Goal: Task Accomplishment & Management: Manage account settings

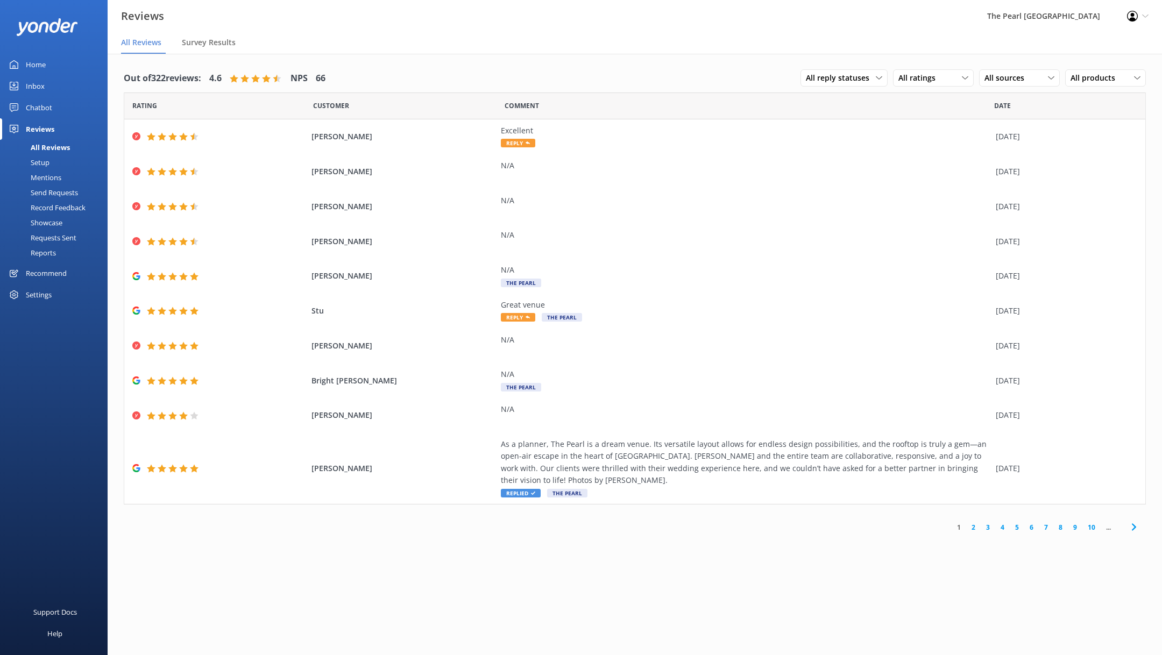
click at [52, 235] on div "Requests Sent" at bounding box center [41, 237] width 70 height 15
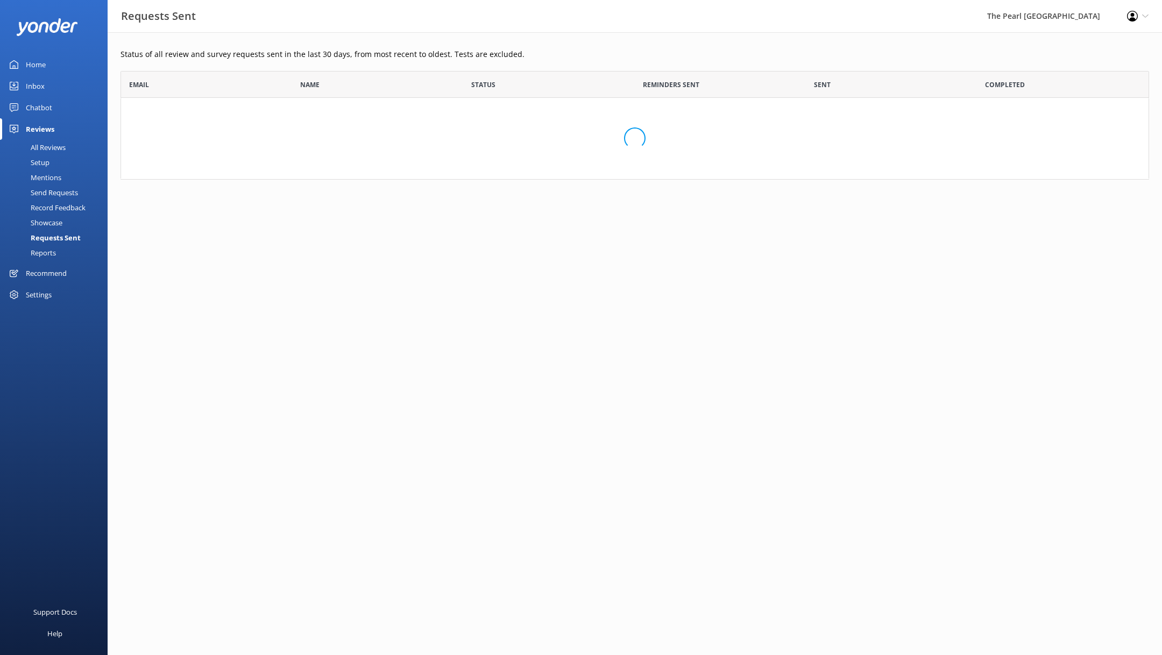
scroll to position [108, 1029]
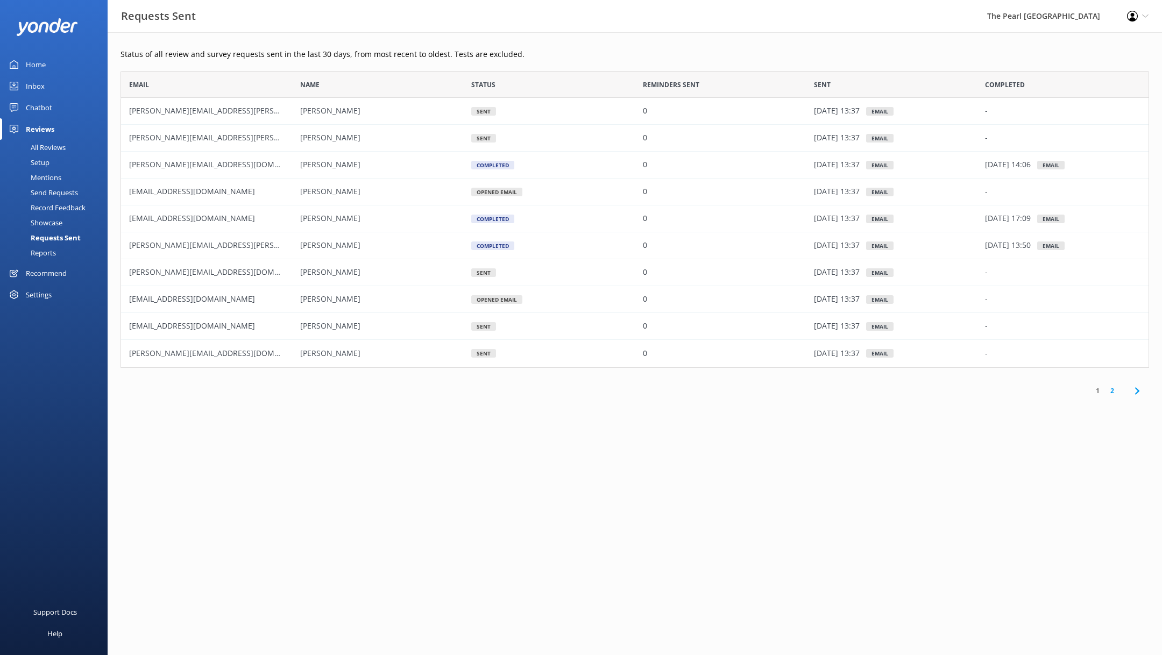
click at [48, 298] on div "Settings" at bounding box center [39, 295] width 26 height 22
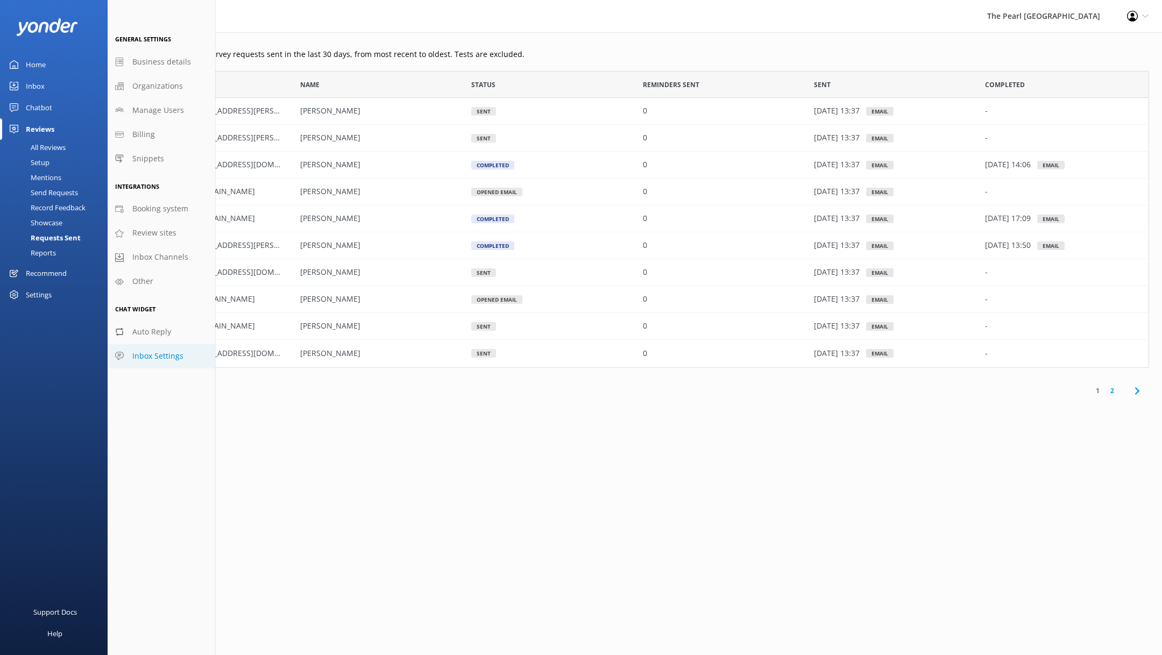
click at [169, 354] on span "Inbox Settings" at bounding box center [157, 356] width 51 height 12
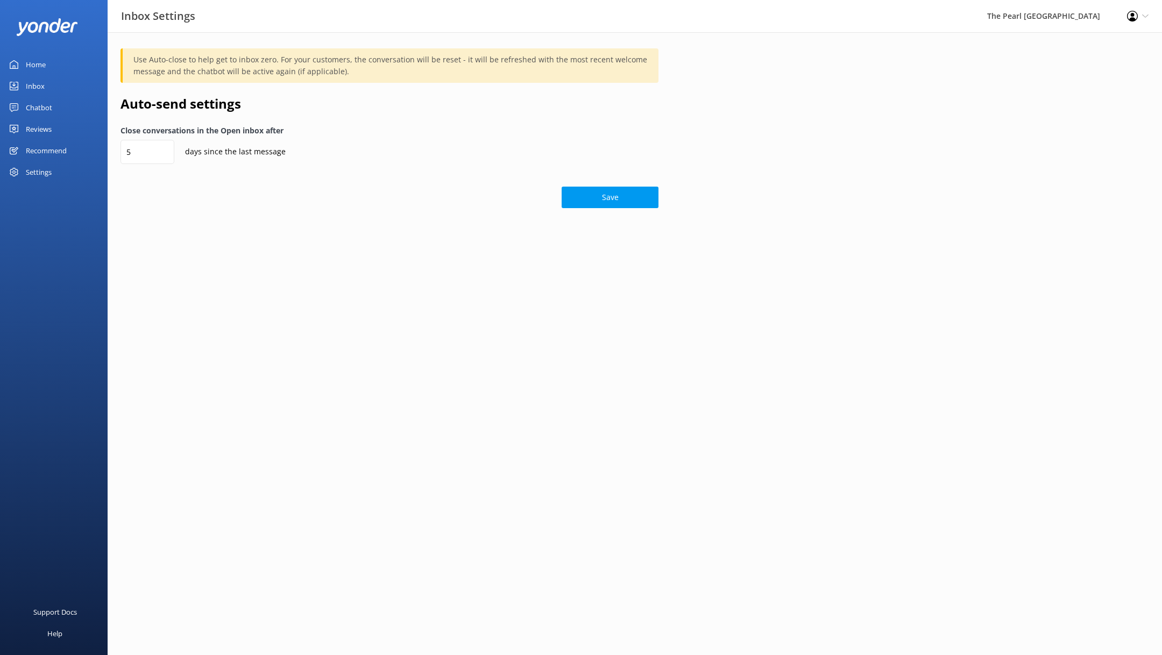
click at [71, 63] on link "Home" at bounding box center [54, 65] width 108 height 22
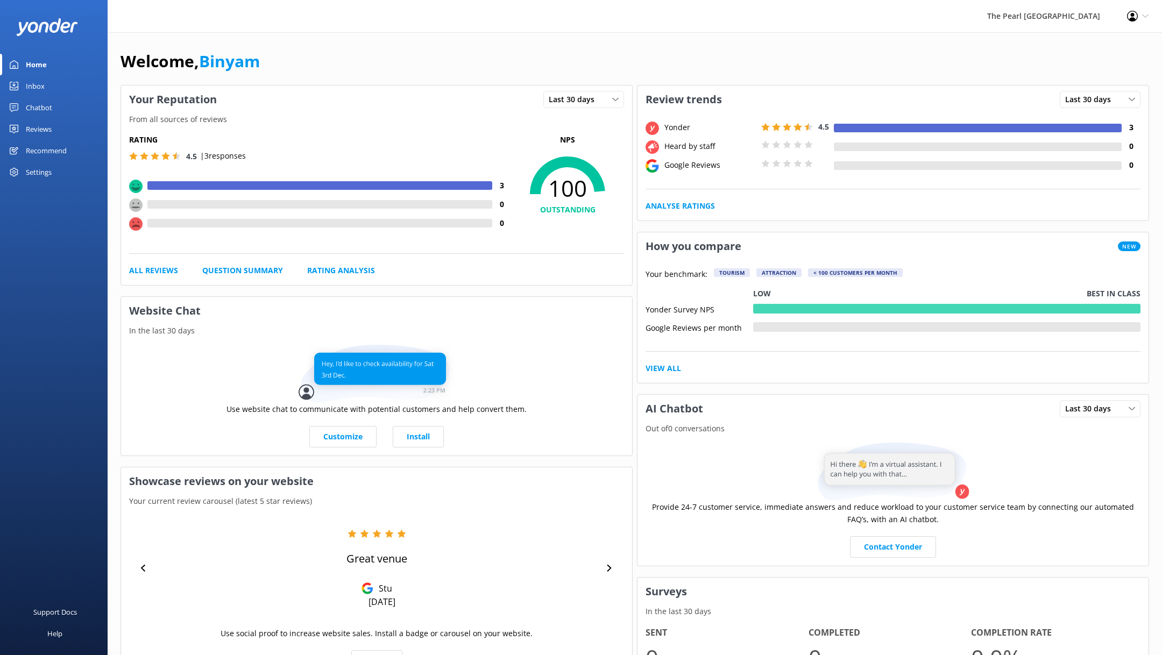
click at [61, 79] on link "Inbox" at bounding box center [54, 86] width 108 height 22
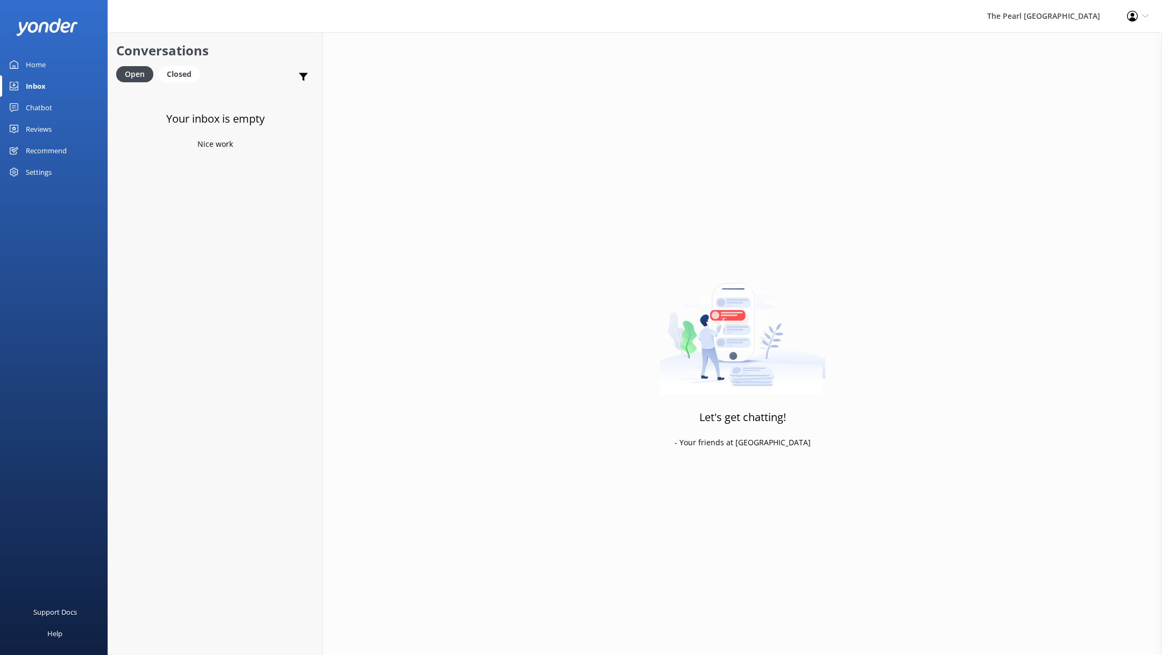
click at [63, 105] on link "Chatbot" at bounding box center [54, 108] width 108 height 22
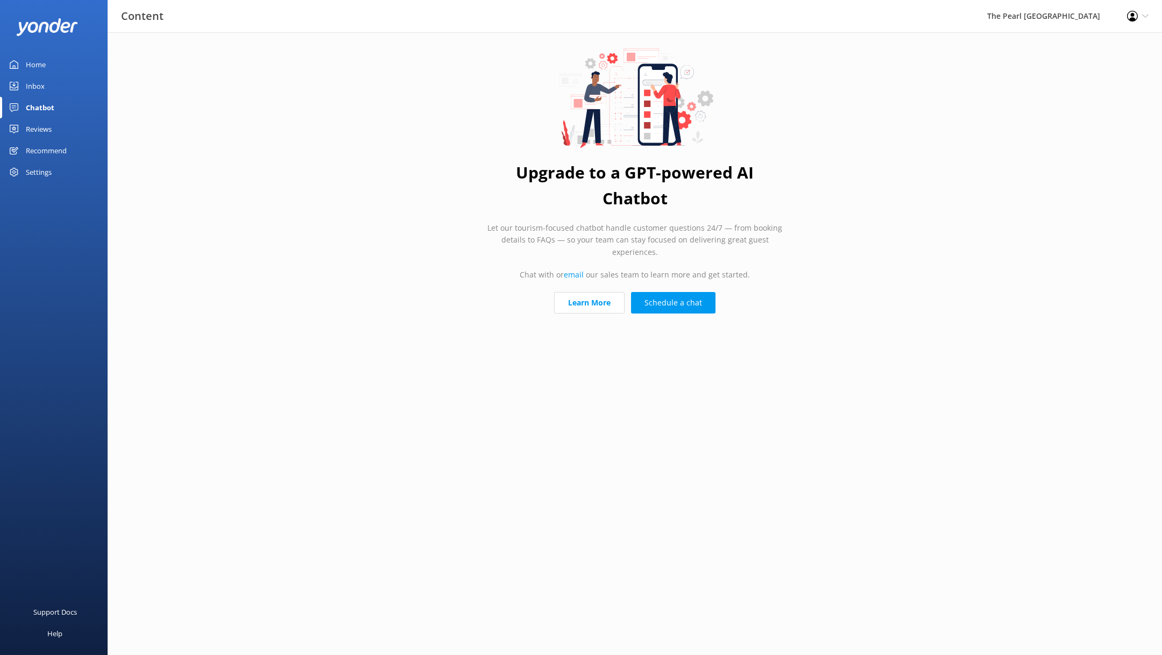
click at [47, 129] on div "Reviews" at bounding box center [39, 129] width 26 height 22
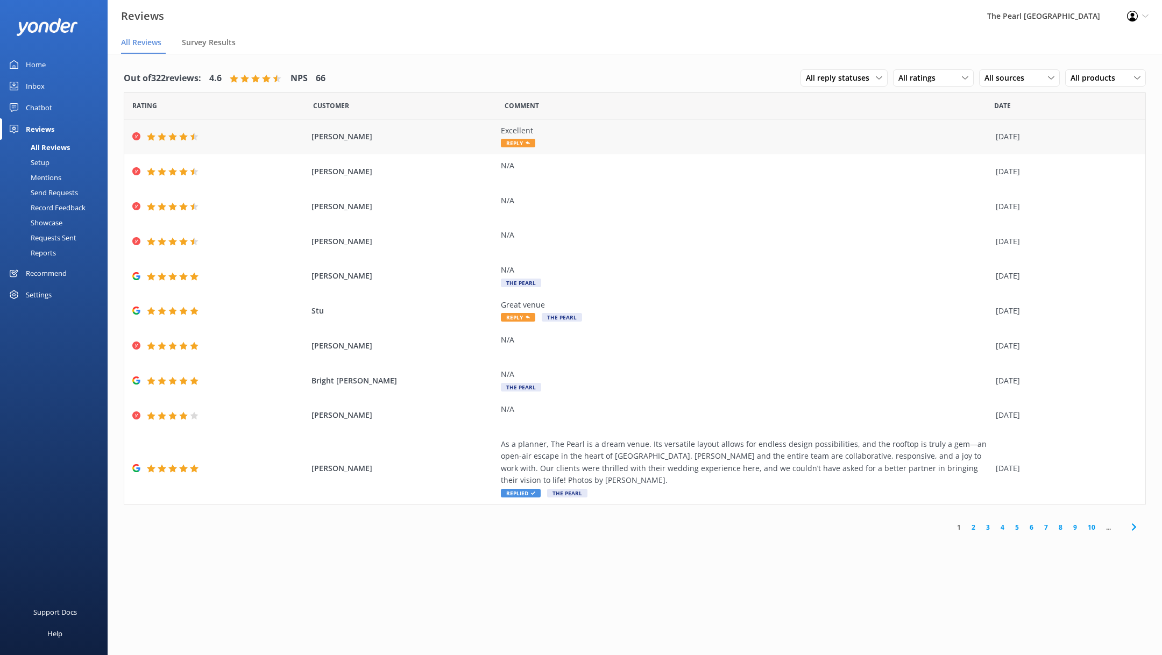
click at [406, 150] on div "Debra Scales Excellent Reply 06 Oct 2025" at bounding box center [634, 136] width 1021 height 35
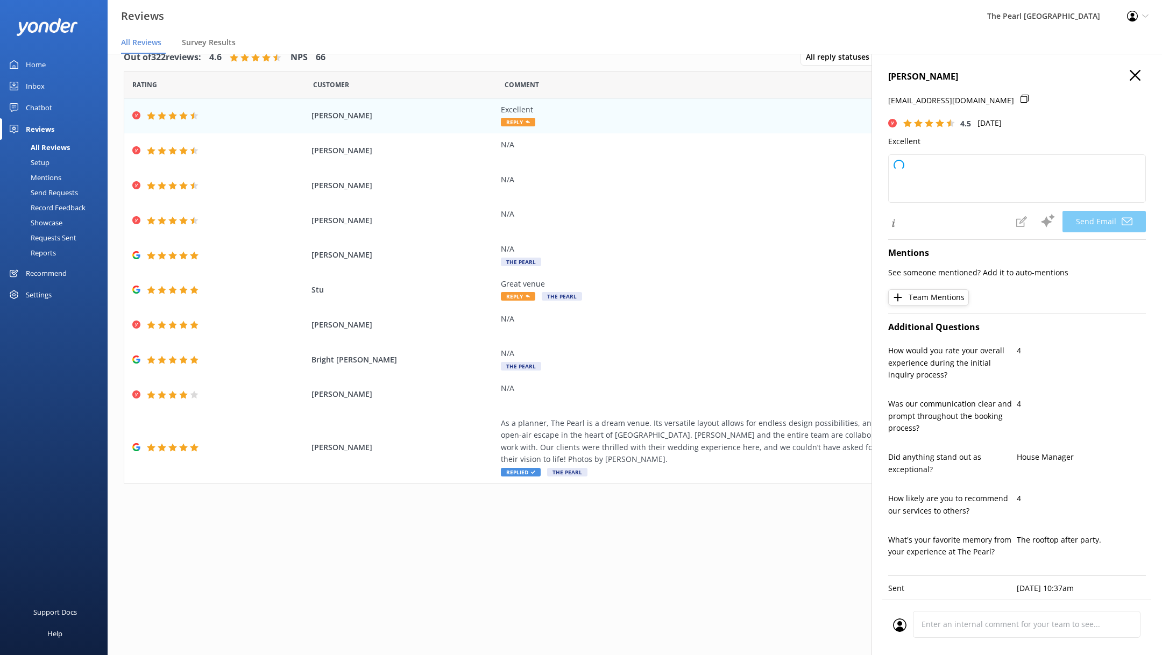
scroll to position [21, 0]
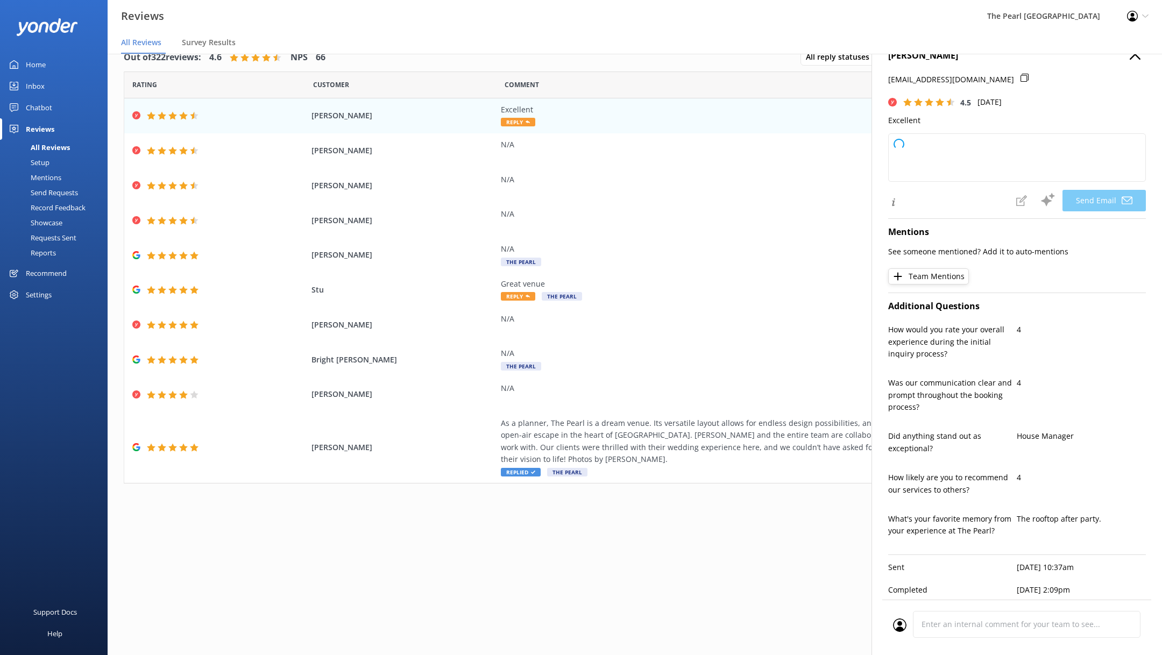
type textarea "Thank you so much for your kind words and great rating, Debra! We're glad you h…"
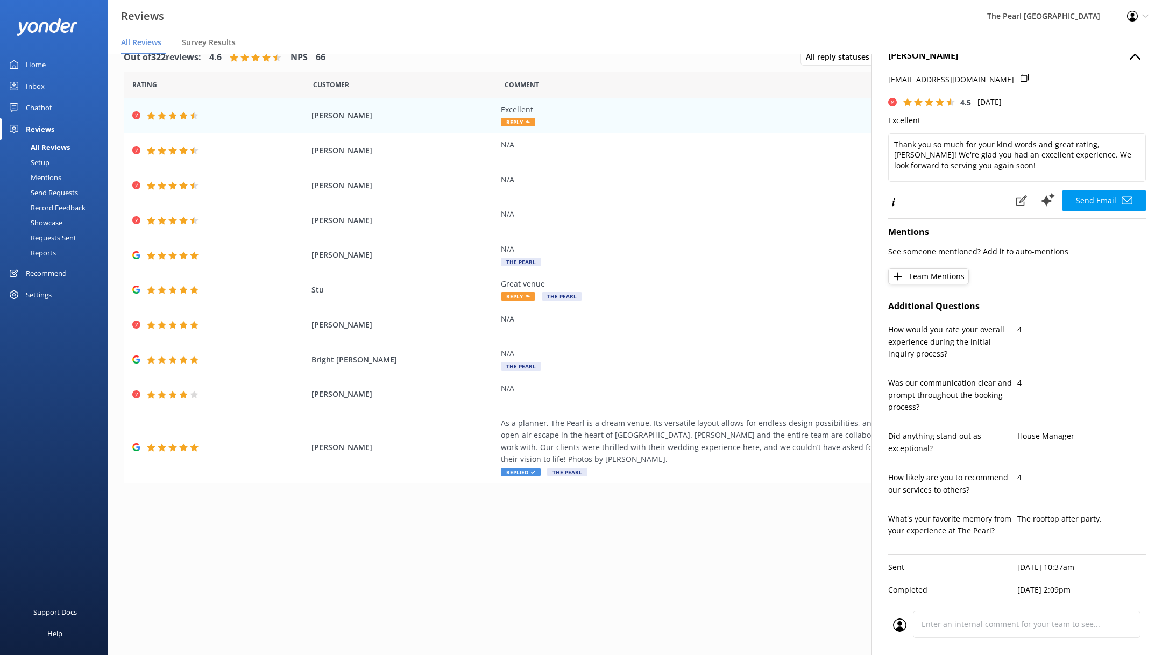
click at [1139, 13] on div "Profile Settings Logout" at bounding box center [1138, 16] width 48 height 32
click at [1103, 45] on link "Profile Settings" at bounding box center [1109, 46] width 108 height 27
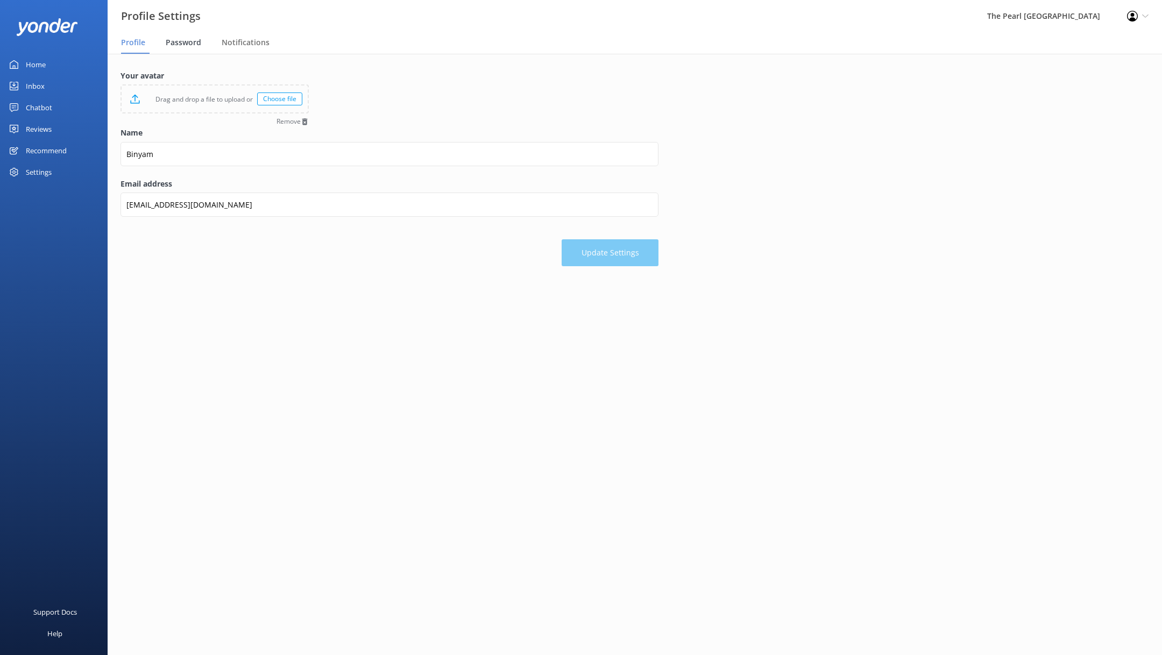
click at [190, 48] on div "Password" at bounding box center [186, 43] width 40 height 22
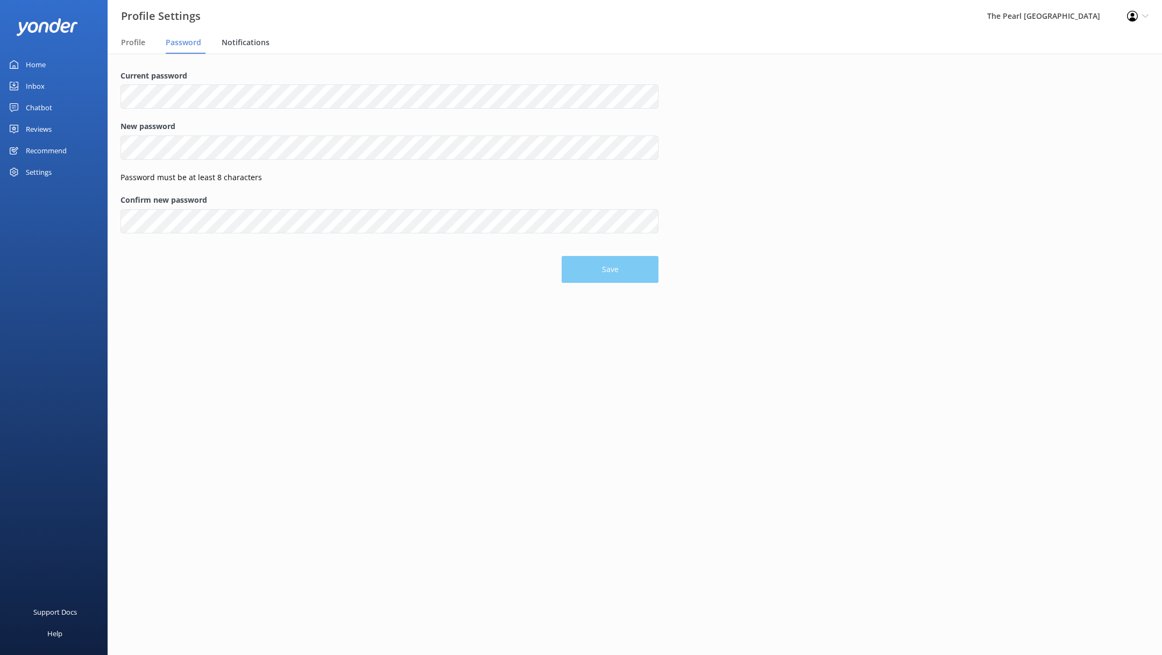
click at [246, 44] on span "Notifications" at bounding box center [246, 42] width 48 height 11
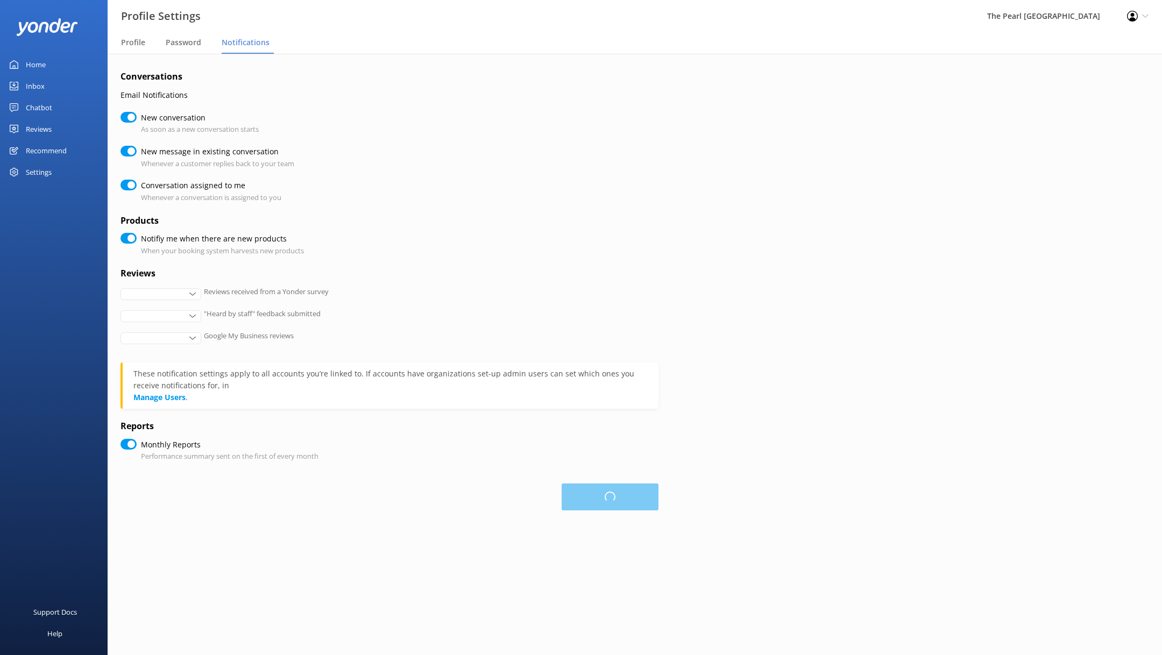
checkbox input "true"
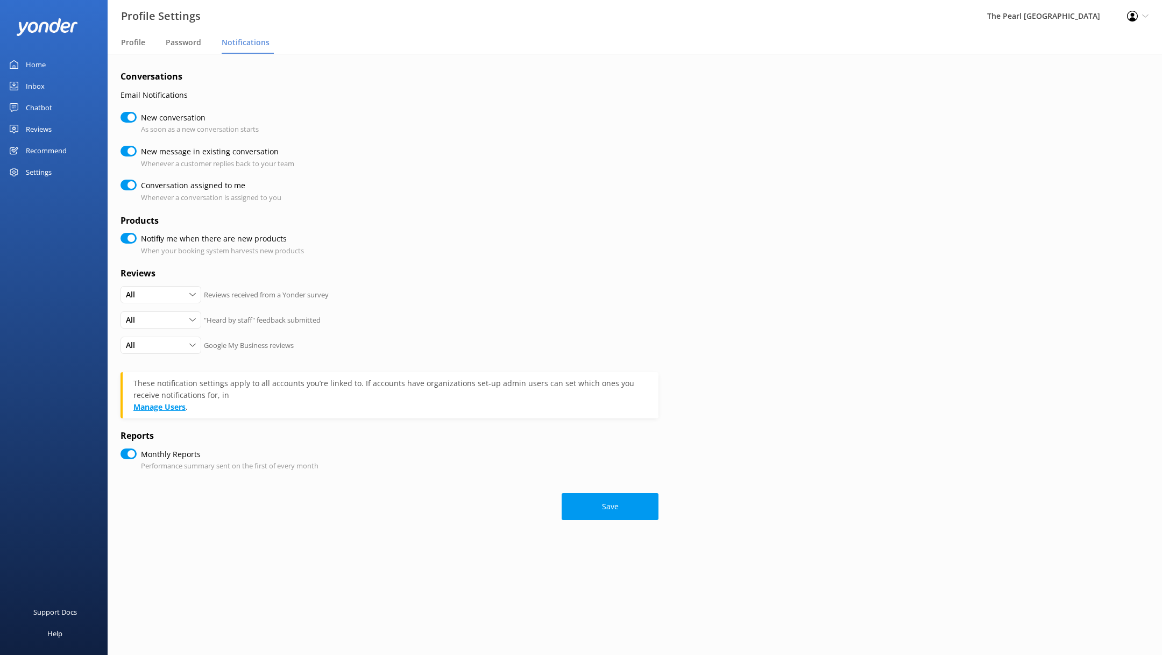
click at [177, 407] on link "Manage Users" at bounding box center [159, 407] width 52 height 10
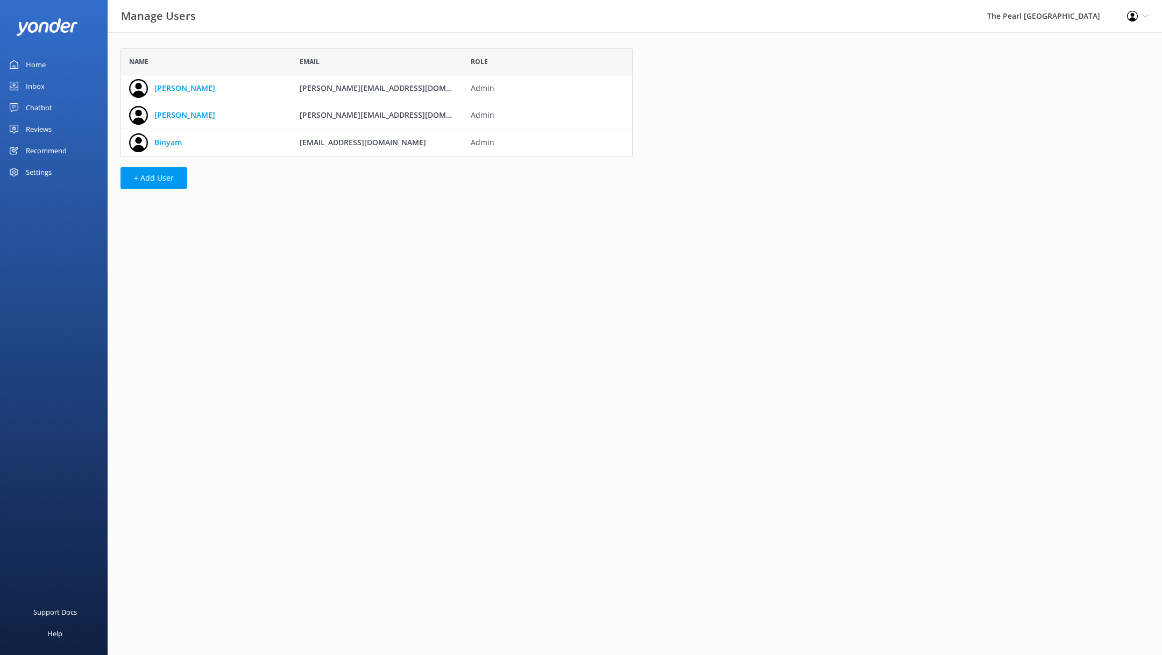
scroll to position [108, 512]
click at [170, 87] on link "Adam" at bounding box center [184, 88] width 61 height 12
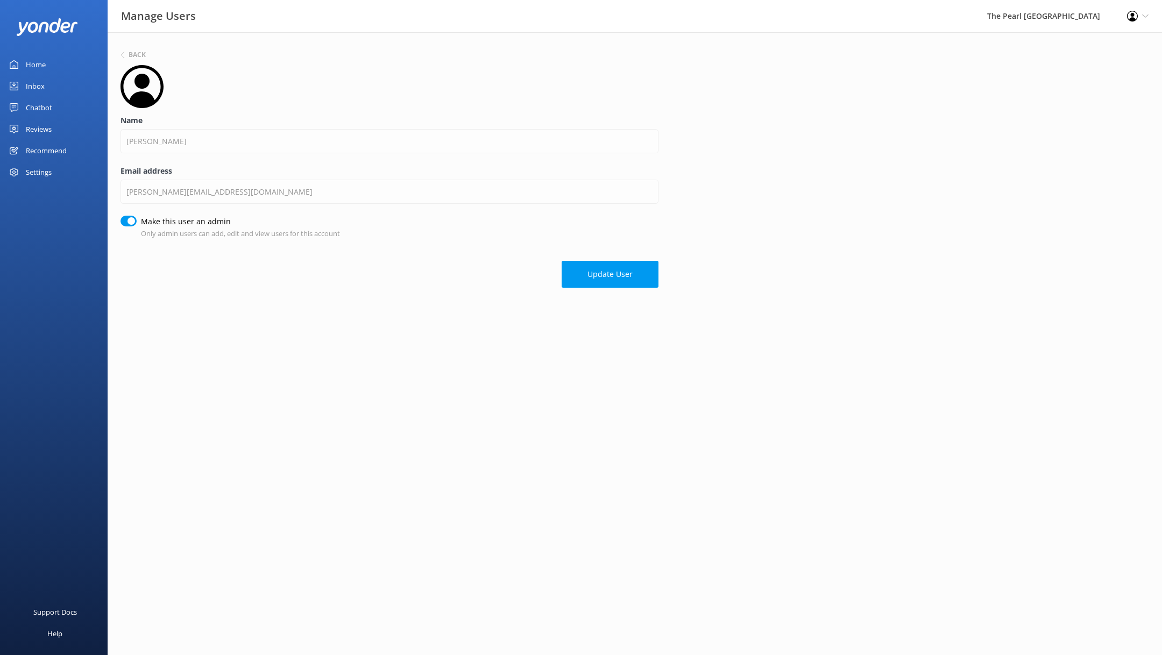
click at [66, 168] on div "Settings" at bounding box center [54, 172] width 108 height 22
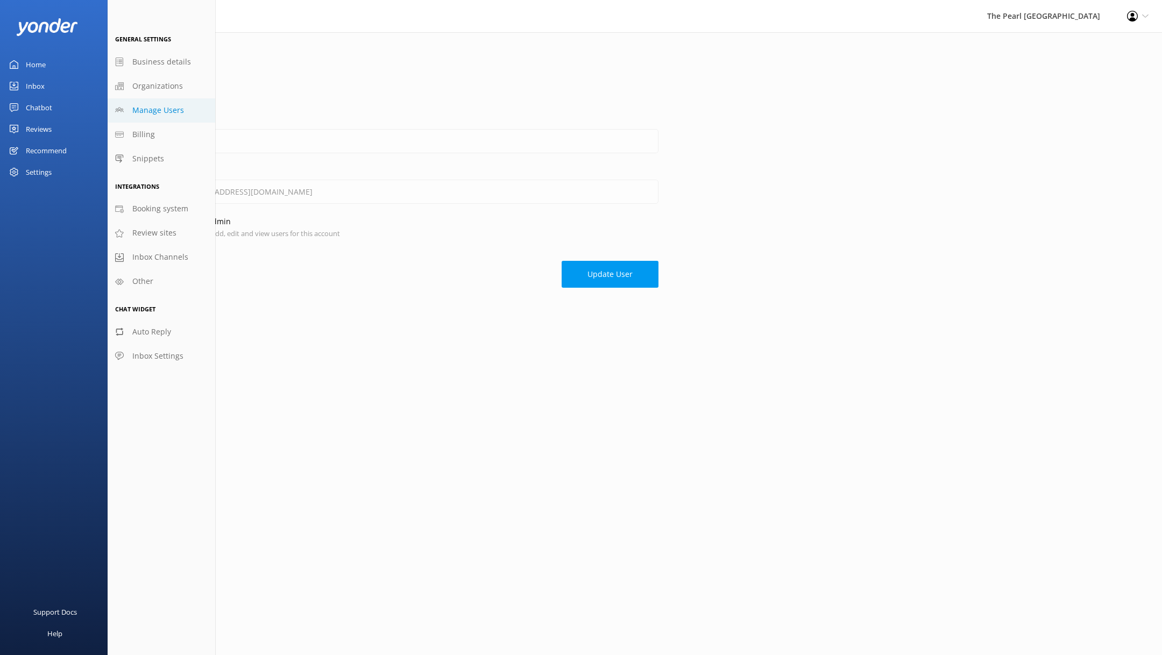
click at [148, 111] on span "Manage Users" at bounding box center [158, 110] width 52 height 12
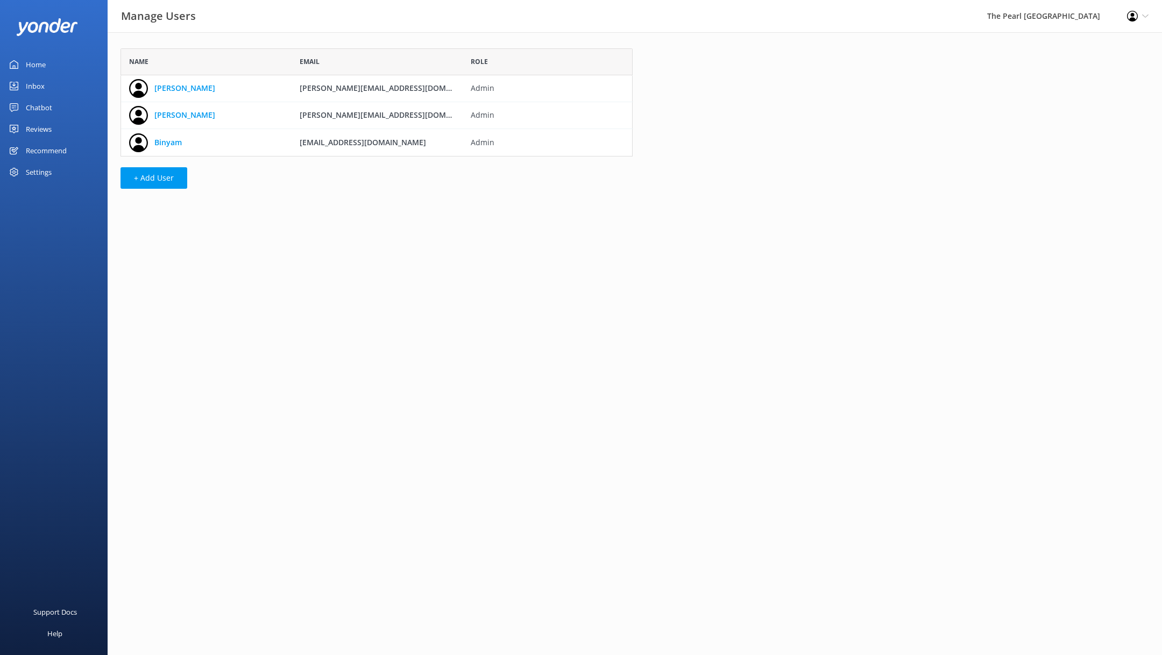
scroll to position [108, 512]
click at [157, 111] on link "Alex" at bounding box center [184, 115] width 61 height 12
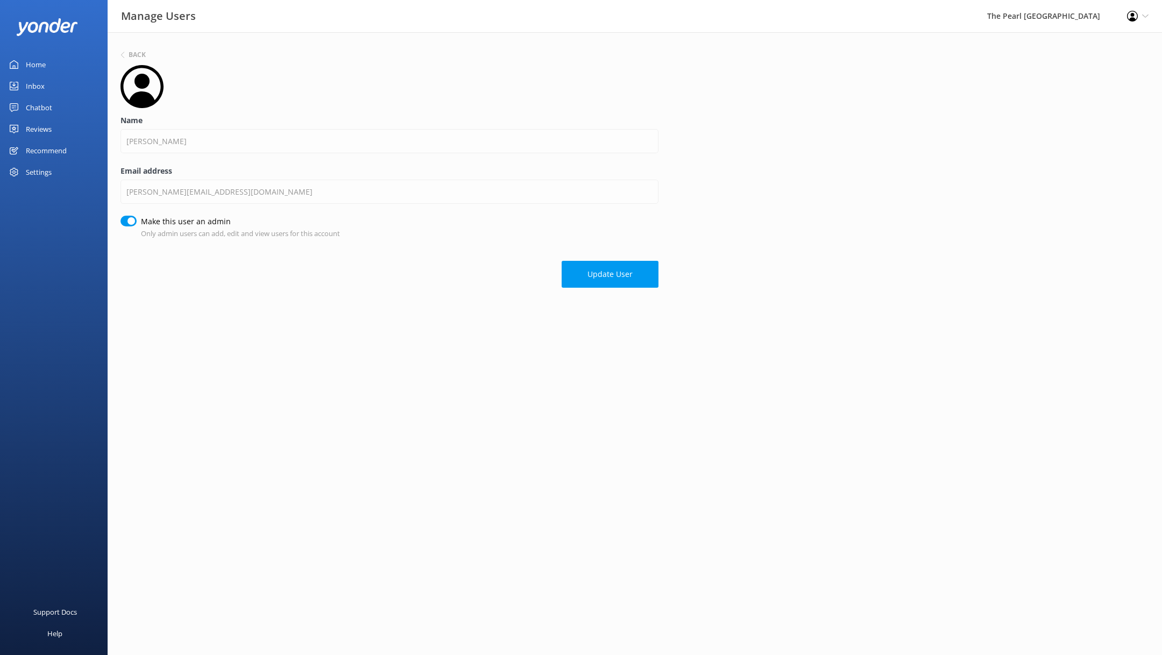
click at [31, 164] on div "Settings" at bounding box center [39, 172] width 26 height 22
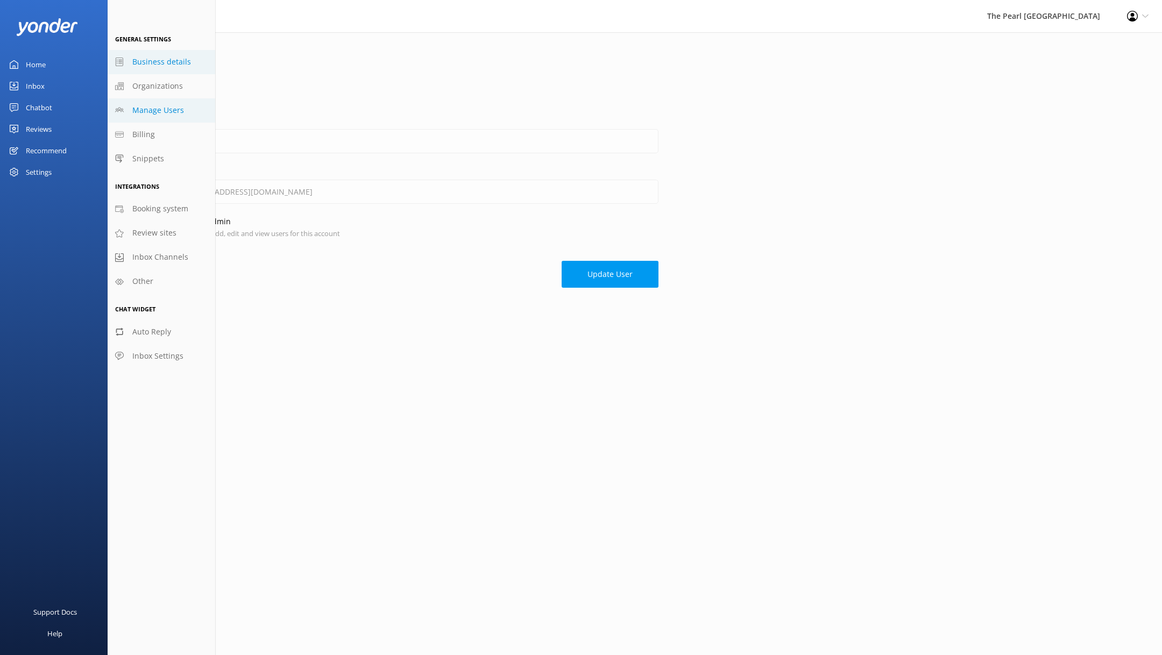
click at [153, 60] on span "Business details" at bounding box center [161, 62] width 59 height 12
select select "America/Tijuana"
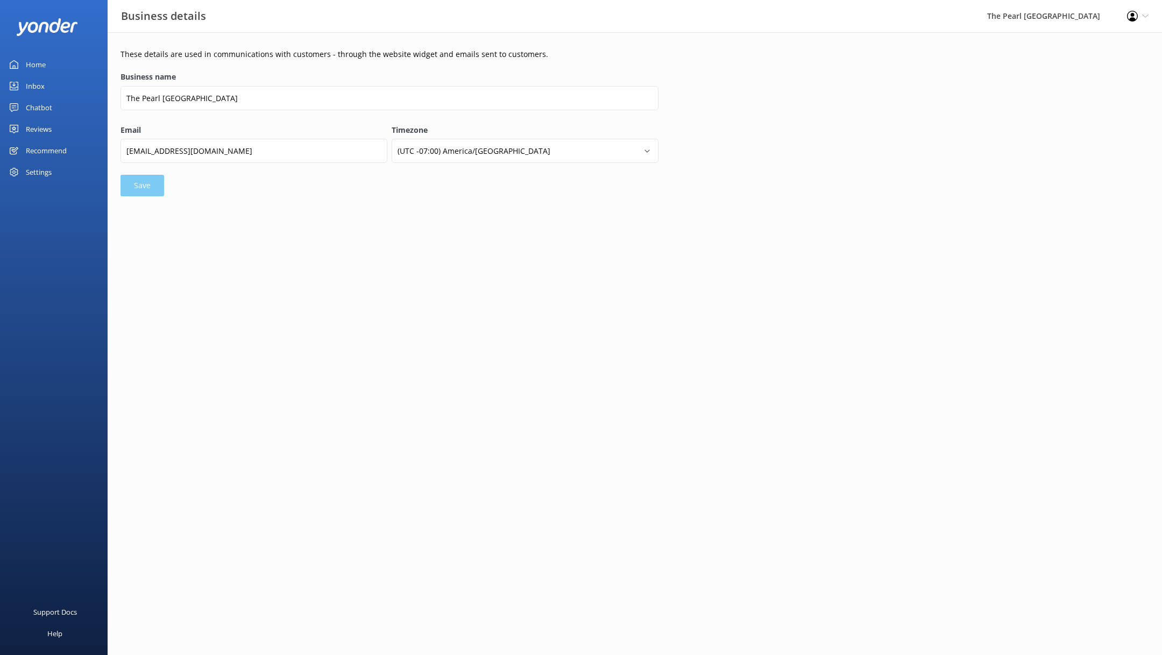
click at [27, 168] on div "Settings" at bounding box center [39, 172] width 26 height 22
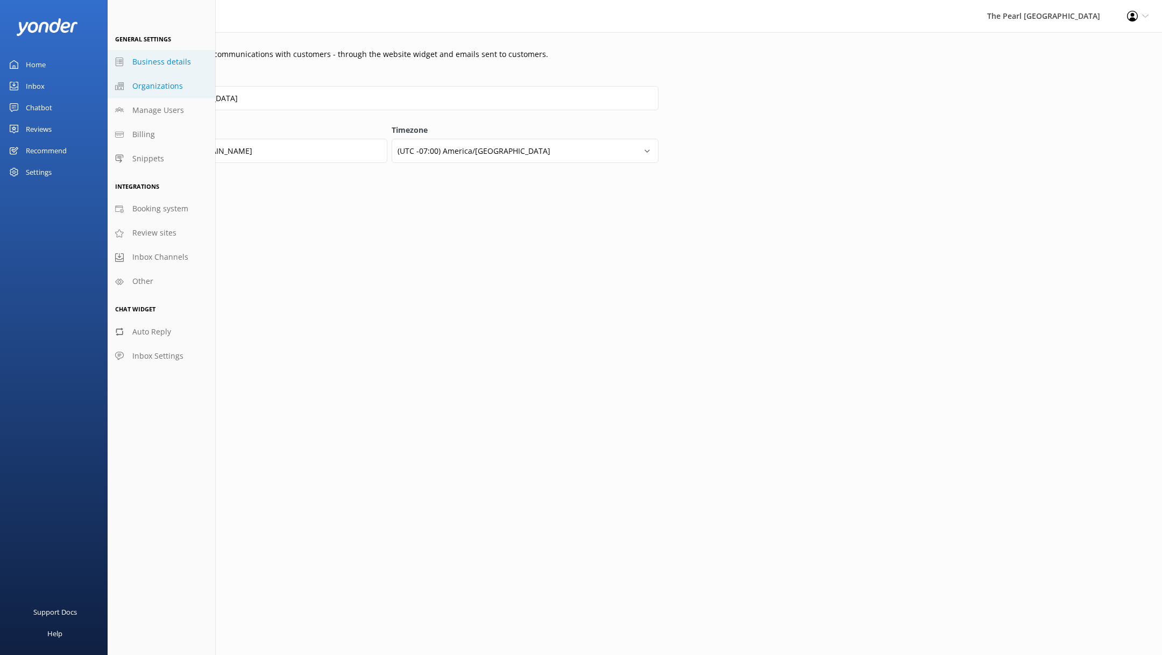
click at [161, 83] on span "Organizations" at bounding box center [157, 86] width 51 height 12
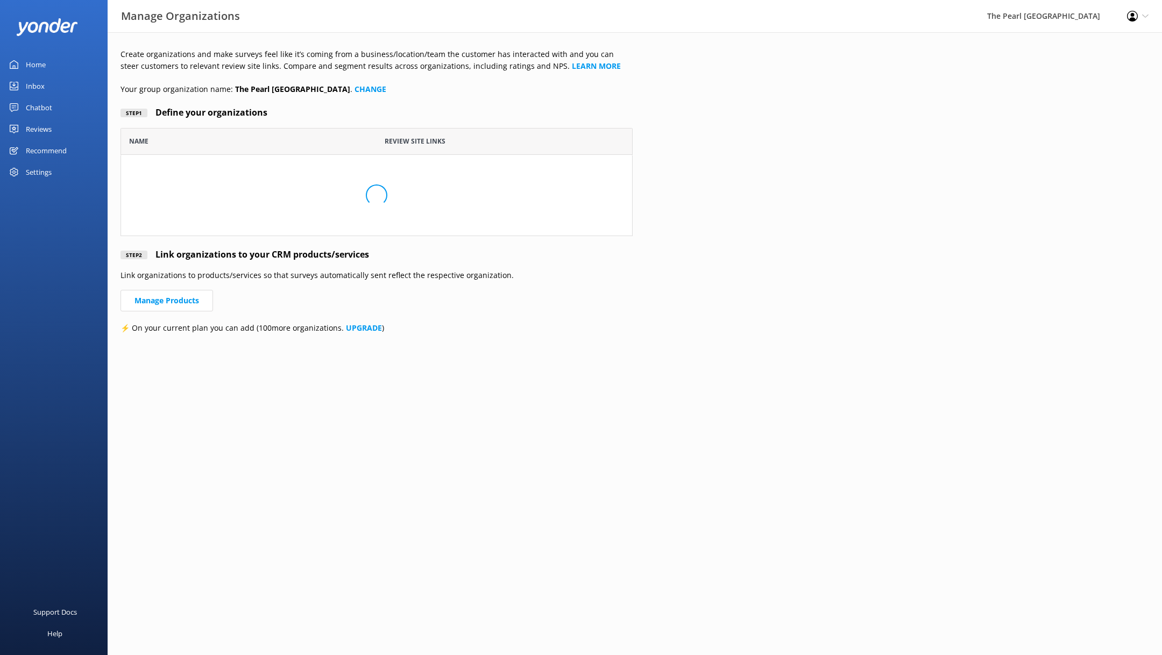
scroll to position [108, 512]
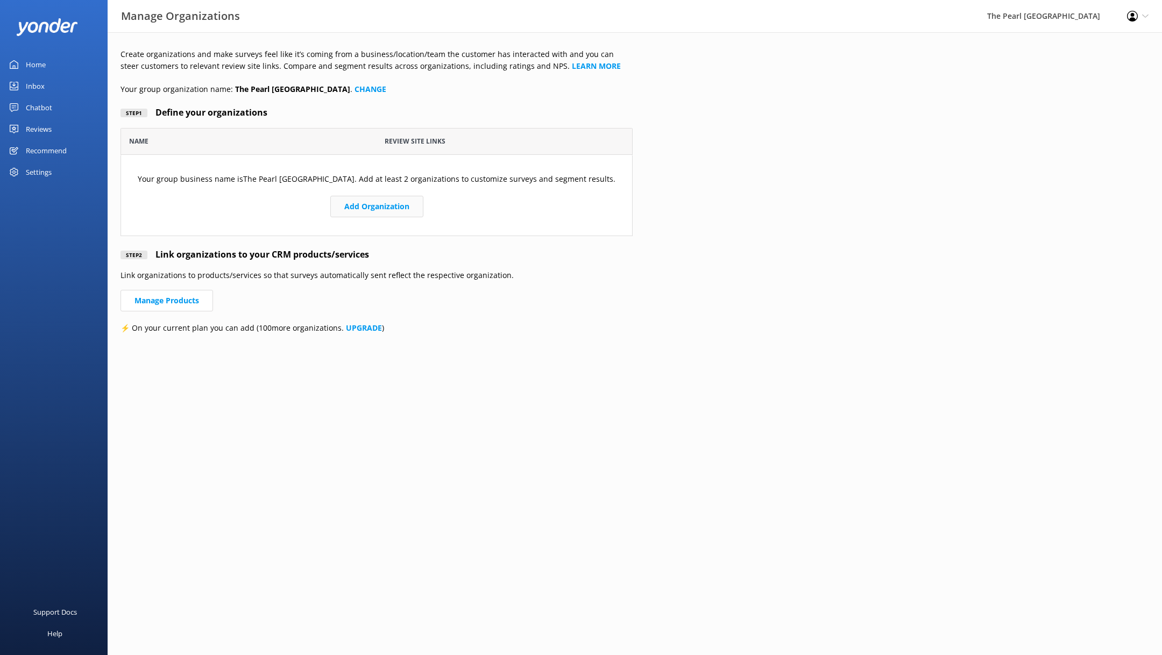
click at [358, 204] on button "Add Organization" at bounding box center [376, 207] width 93 height 22
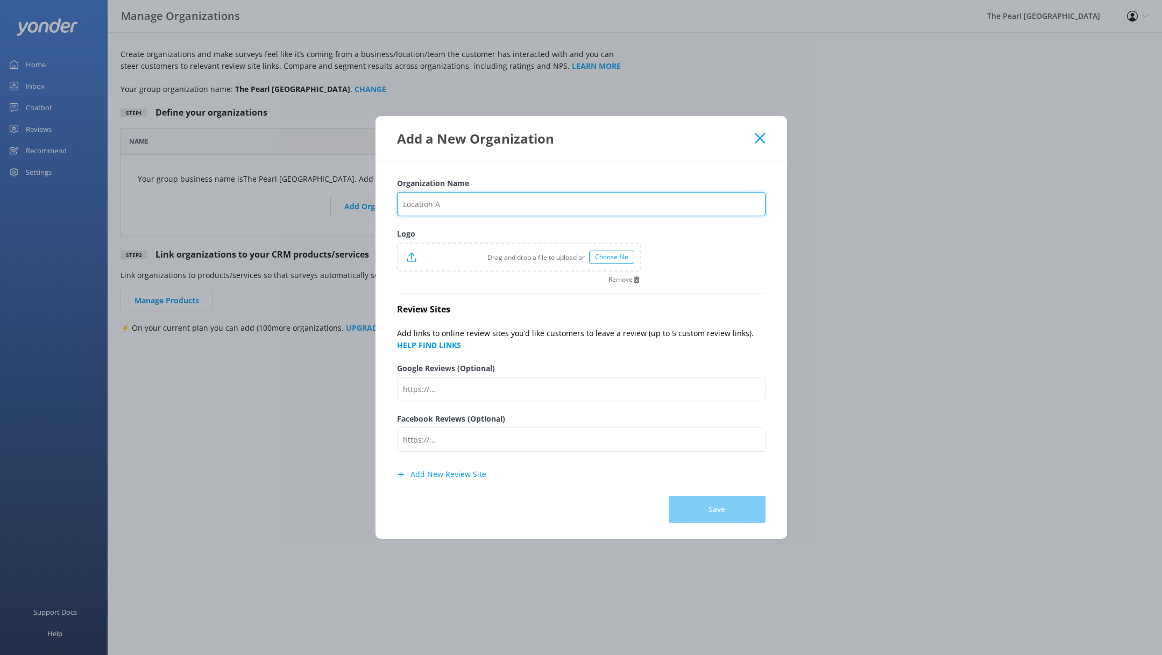
click at [499, 202] on input "Organization Name" at bounding box center [581, 204] width 369 height 24
type input "The Pearl"
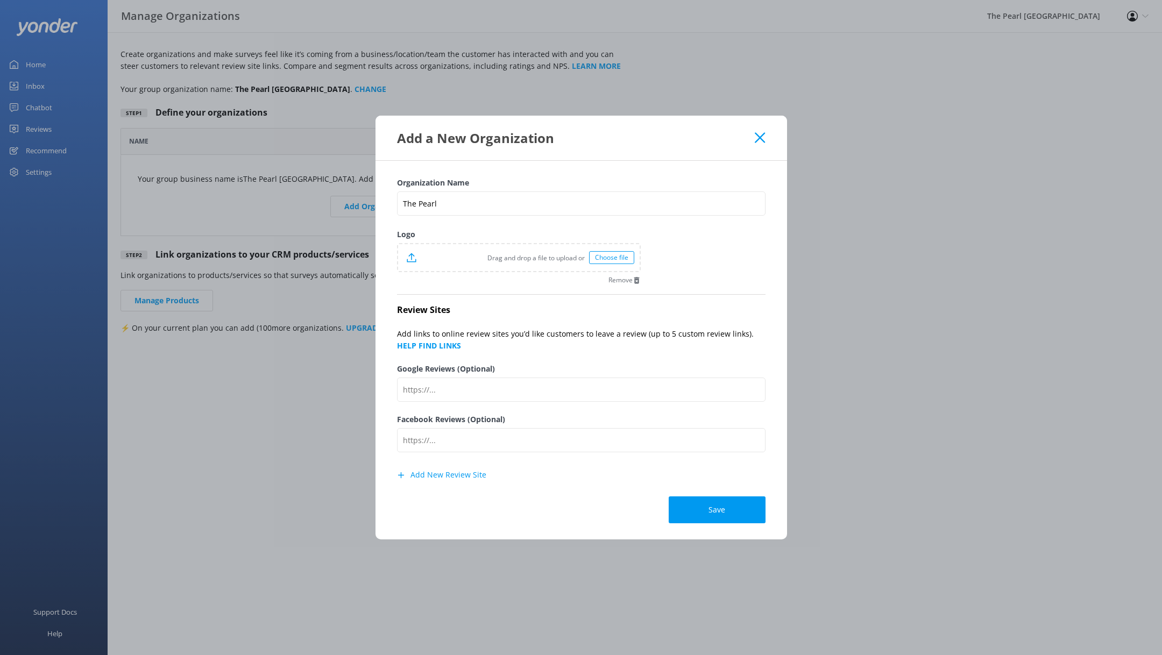
click at [615, 260] on div "Choose file" at bounding box center [611, 257] width 45 height 13
click at [663, 383] on input "Google Reviews (Optional)" at bounding box center [581, 390] width 369 height 24
click at [461, 341] on b "HELP FIND LINKS" at bounding box center [429, 346] width 64 height 10
click at [470, 392] on input "Google Reviews (Optional)" at bounding box center [581, 389] width 369 height 24
paste input "https://g.page/r/Ca7HOGbCyN5uEAE/review"
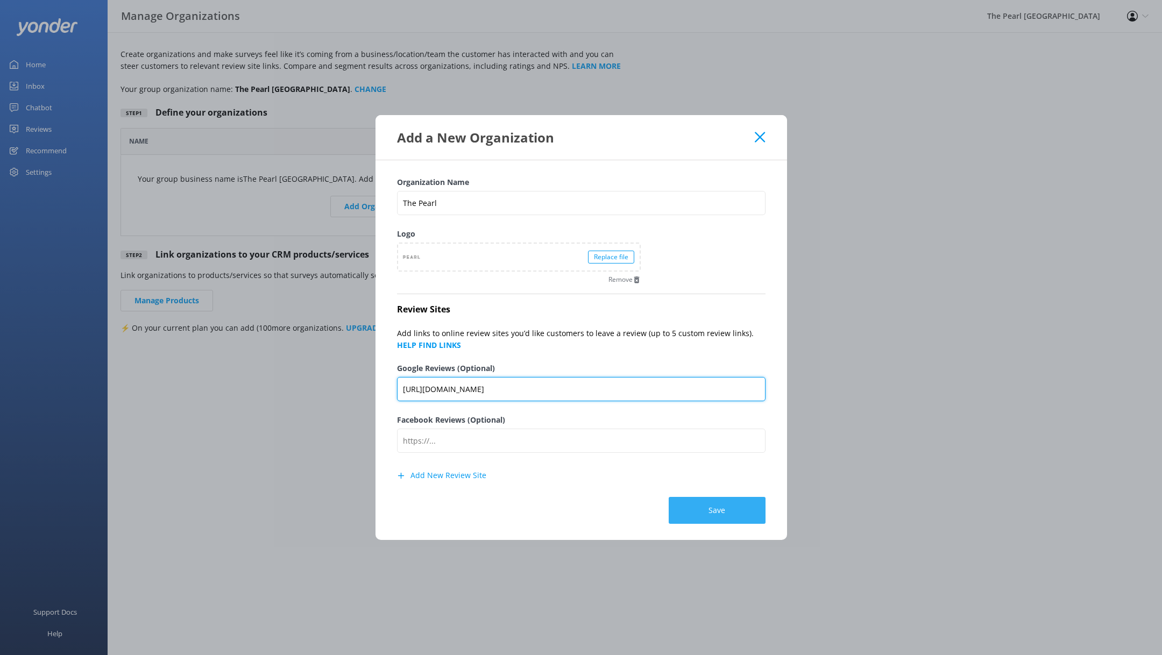
type input "https://g.page/r/Ca7HOGbCyN5uEAE/review"
click at [715, 509] on button "Save" at bounding box center [717, 510] width 97 height 27
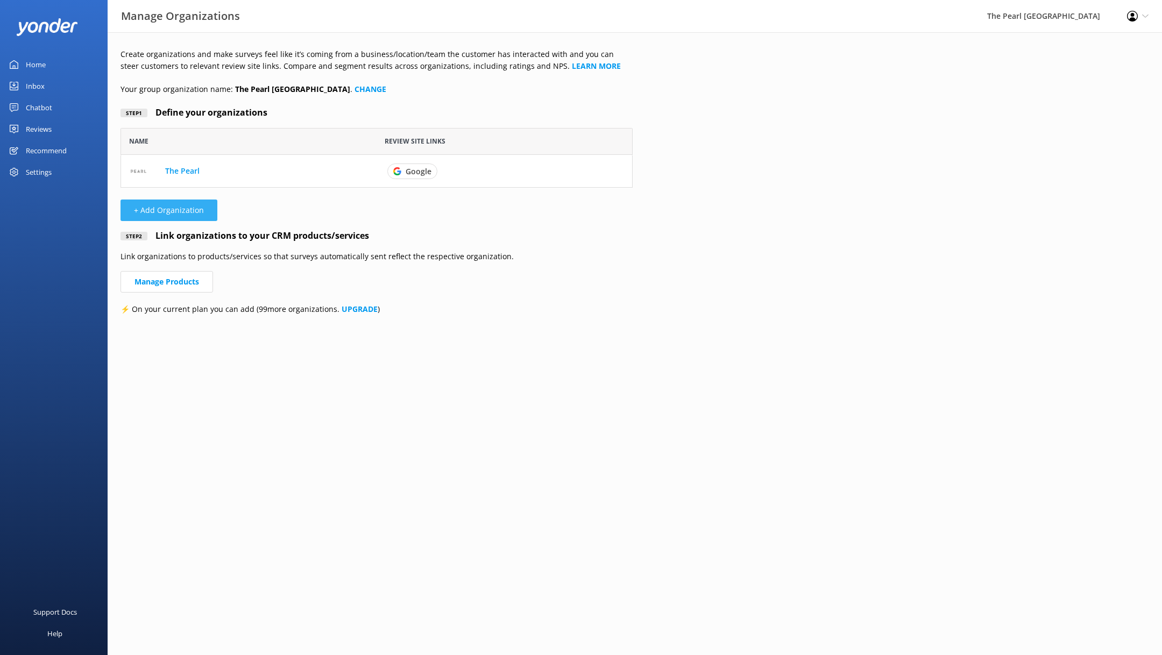
click at [194, 210] on button "+ Add Organization" at bounding box center [169, 211] width 97 height 22
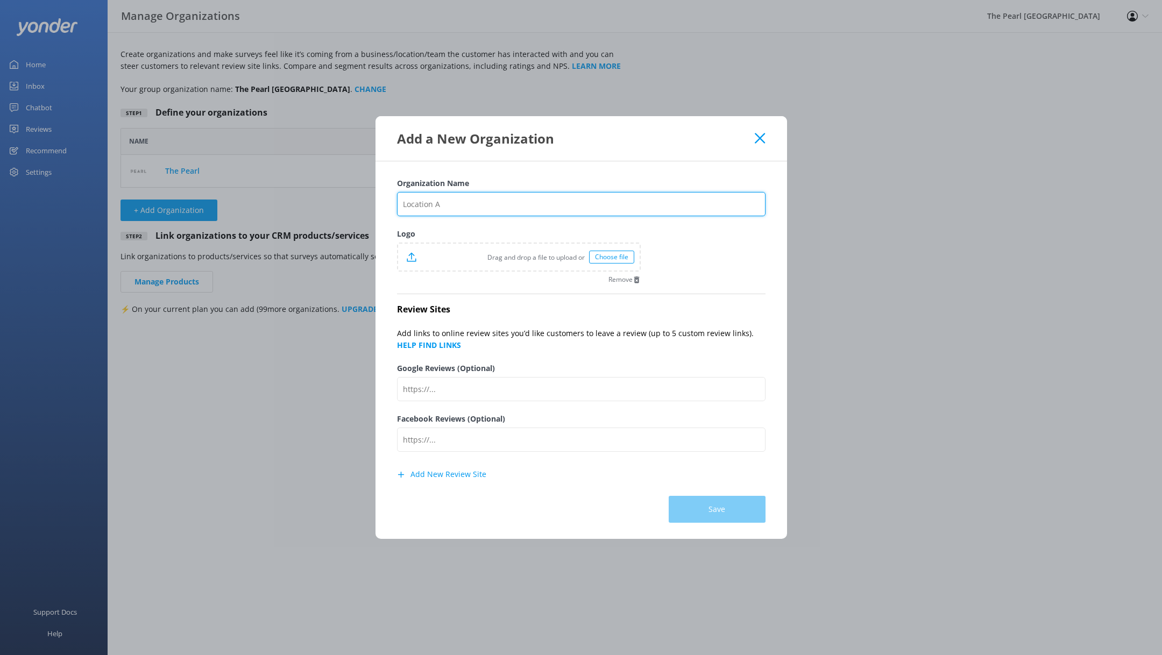
click at [468, 204] on input "Organization Name" at bounding box center [581, 204] width 369 height 24
type input "School Night Event Space"
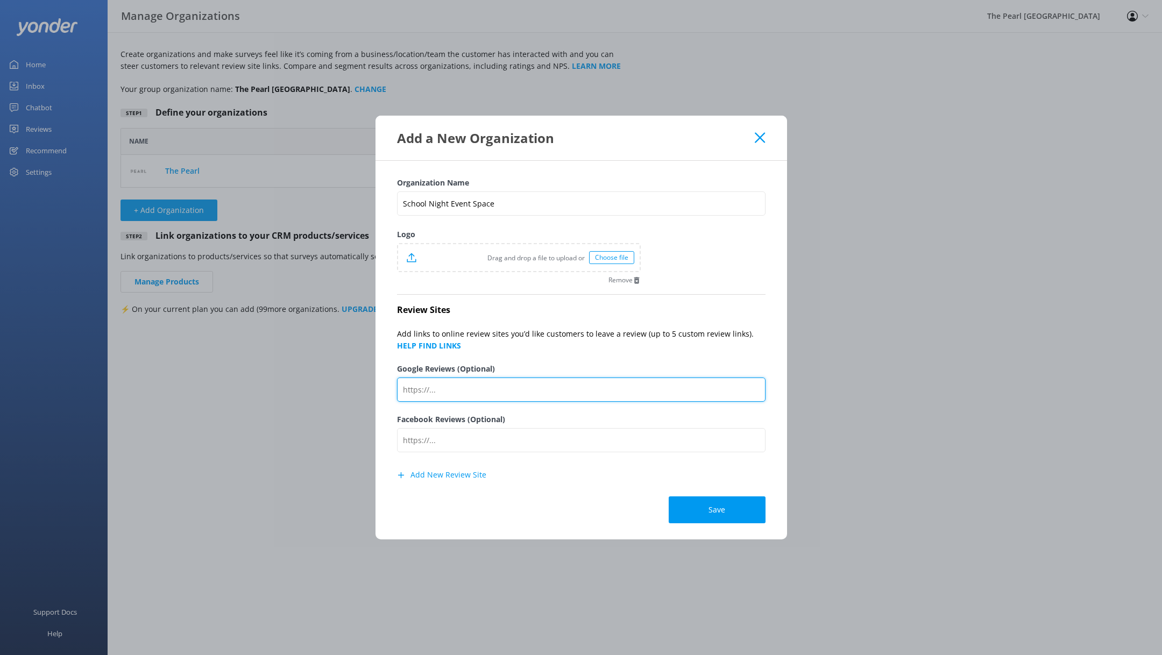
click at [495, 391] on input "Google Reviews (Optional)" at bounding box center [581, 390] width 369 height 24
click at [608, 255] on div "Choose file" at bounding box center [611, 257] width 45 height 13
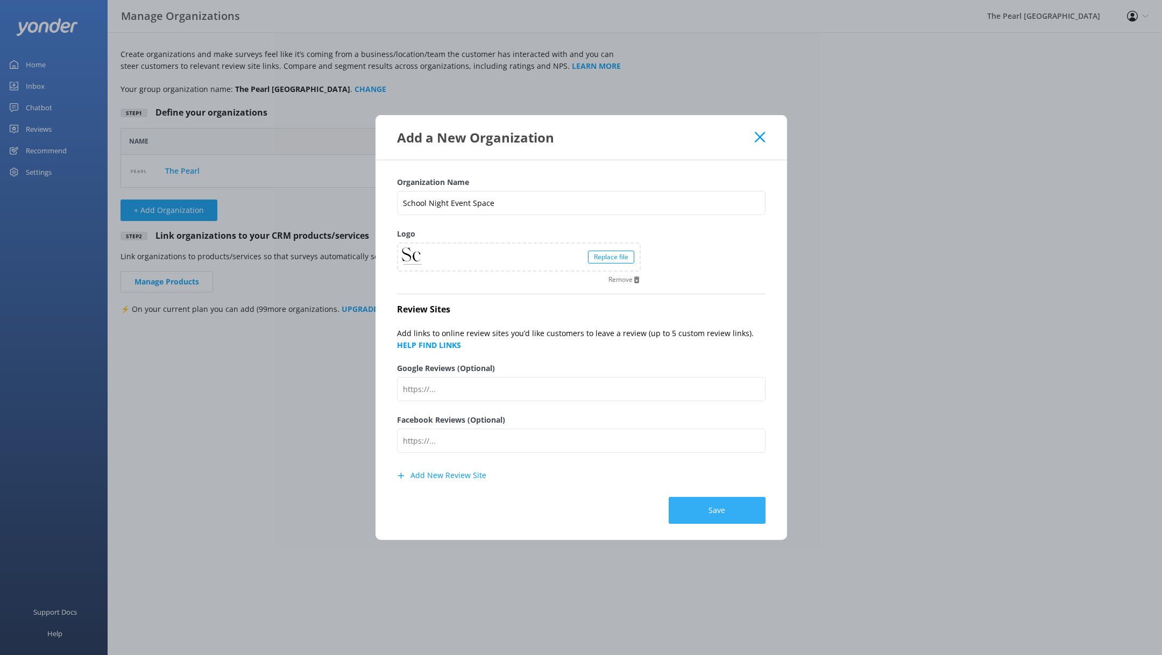
click at [711, 507] on button "Save" at bounding box center [717, 510] width 97 height 27
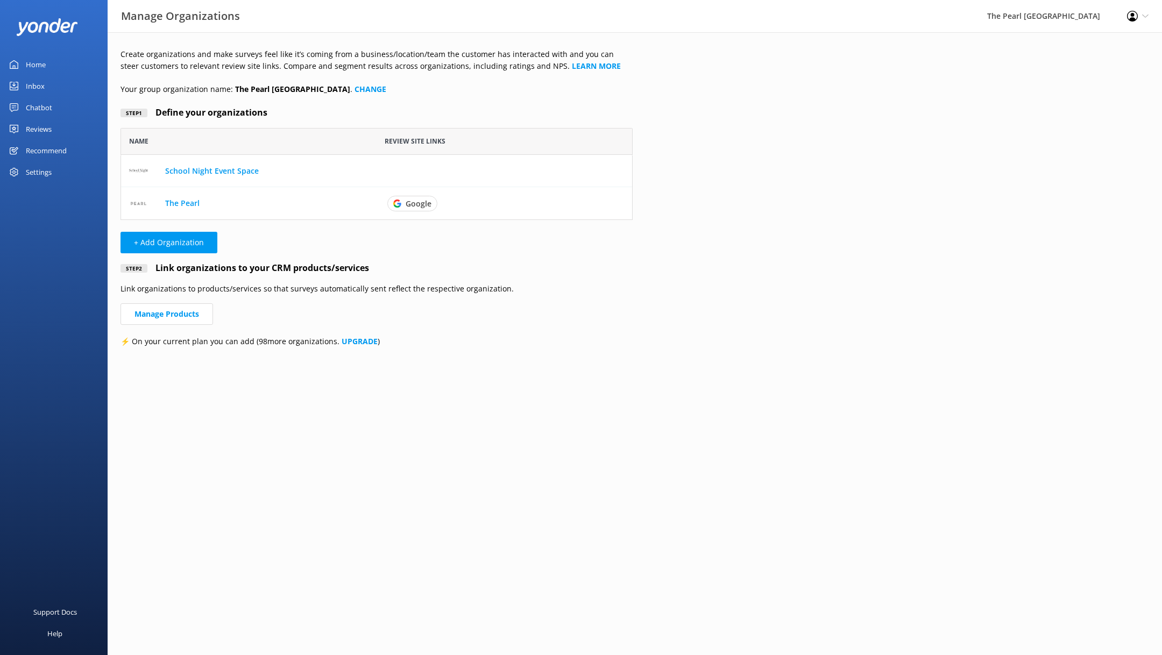
scroll to position [91, 512]
click at [40, 62] on div "Home" at bounding box center [36, 65] width 20 height 22
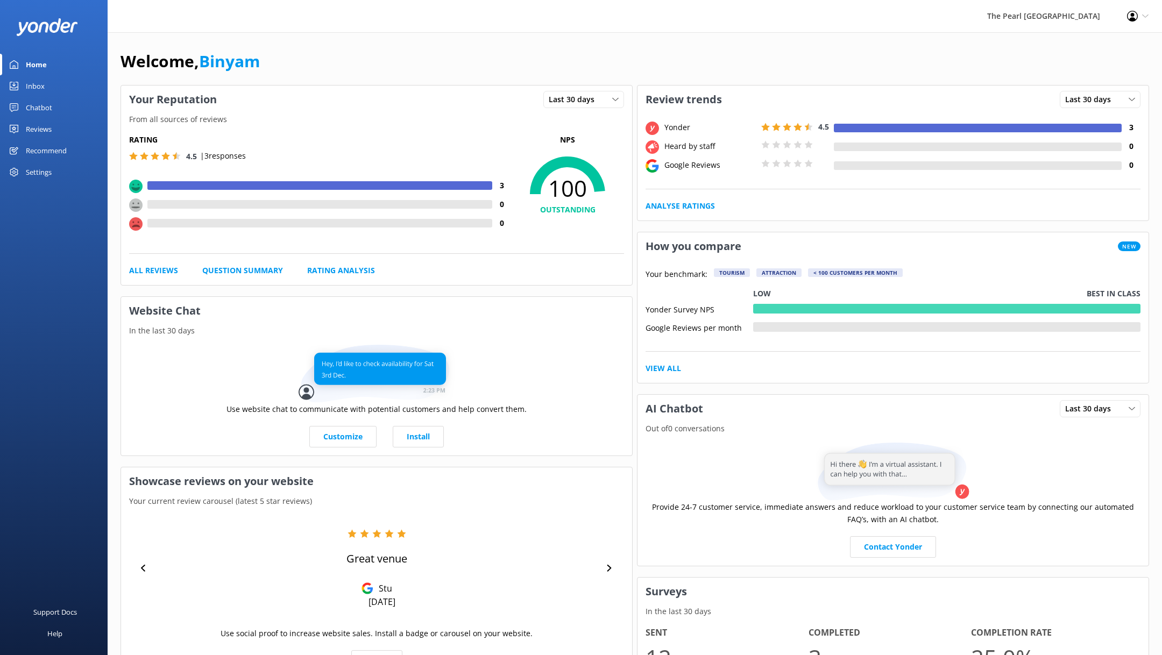
click at [55, 82] on link "Inbox" at bounding box center [54, 86] width 108 height 22
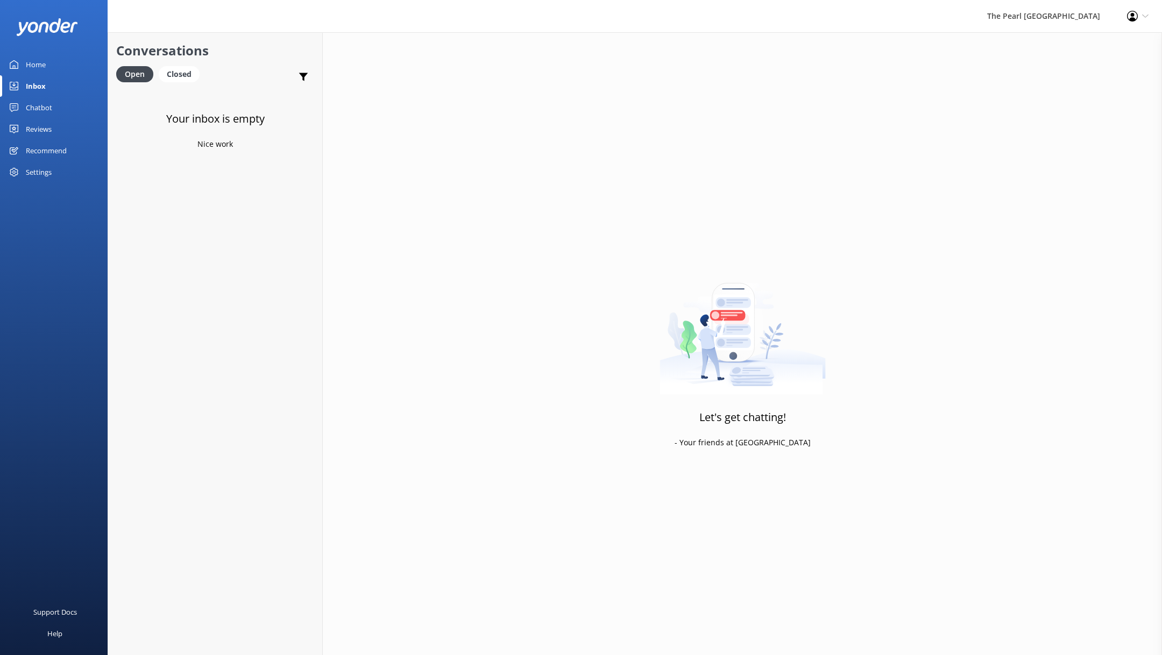
click at [46, 106] on div "Chatbot" at bounding box center [39, 108] width 26 height 22
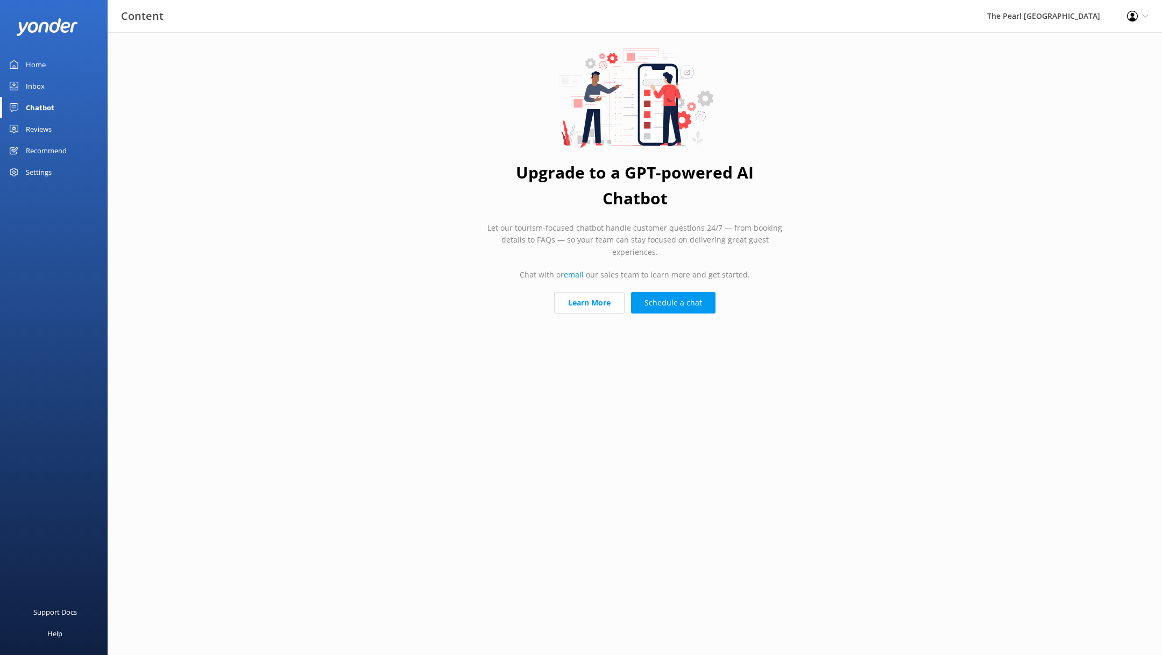
click at [44, 121] on div "Reviews" at bounding box center [39, 129] width 26 height 22
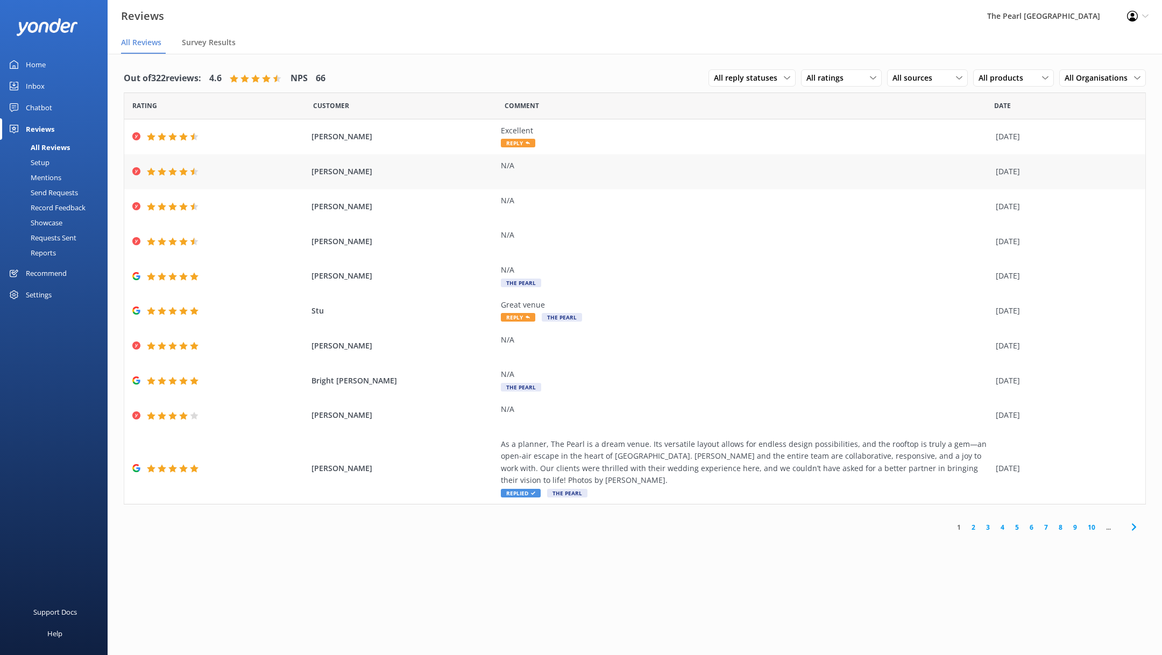
click at [467, 164] on div "Christy Froehlich N/A 02 Oct 2025" at bounding box center [634, 171] width 1021 height 35
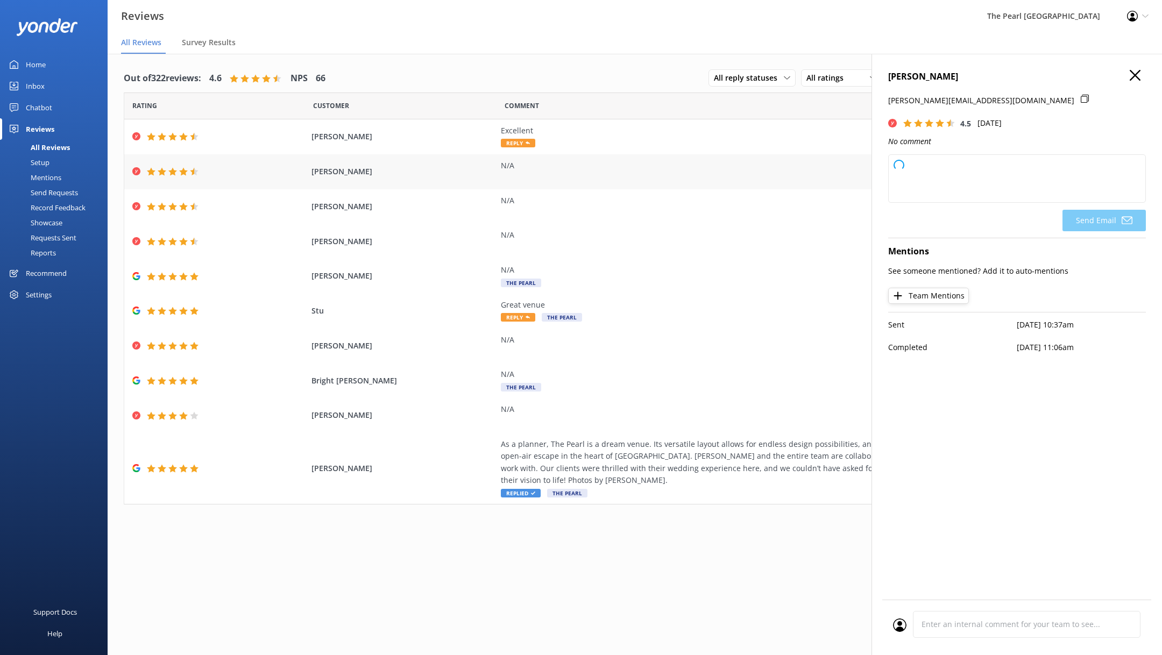
click at [450, 187] on div "Christy Froehlich N/A 02 Oct 2025" at bounding box center [634, 171] width 1021 height 35
click at [438, 210] on span "[PERSON_NAME]" at bounding box center [404, 207] width 185 height 12
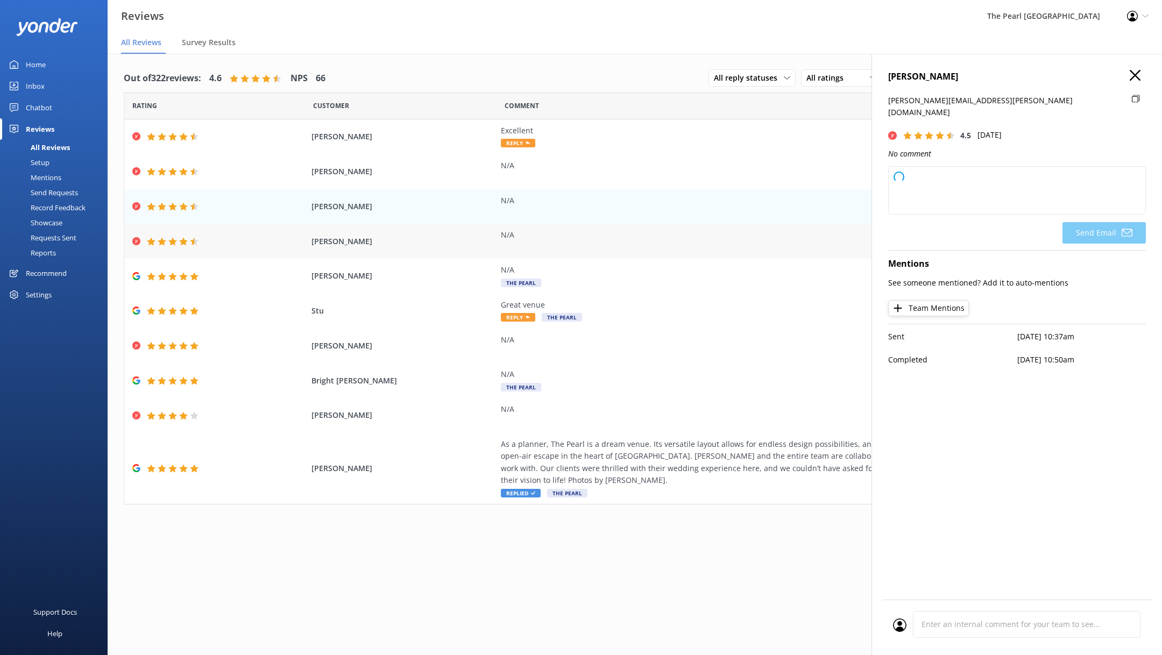
click at [443, 234] on div "Maggie Fahey N/A 11 Sep 2025" at bounding box center [634, 241] width 1021 height 35
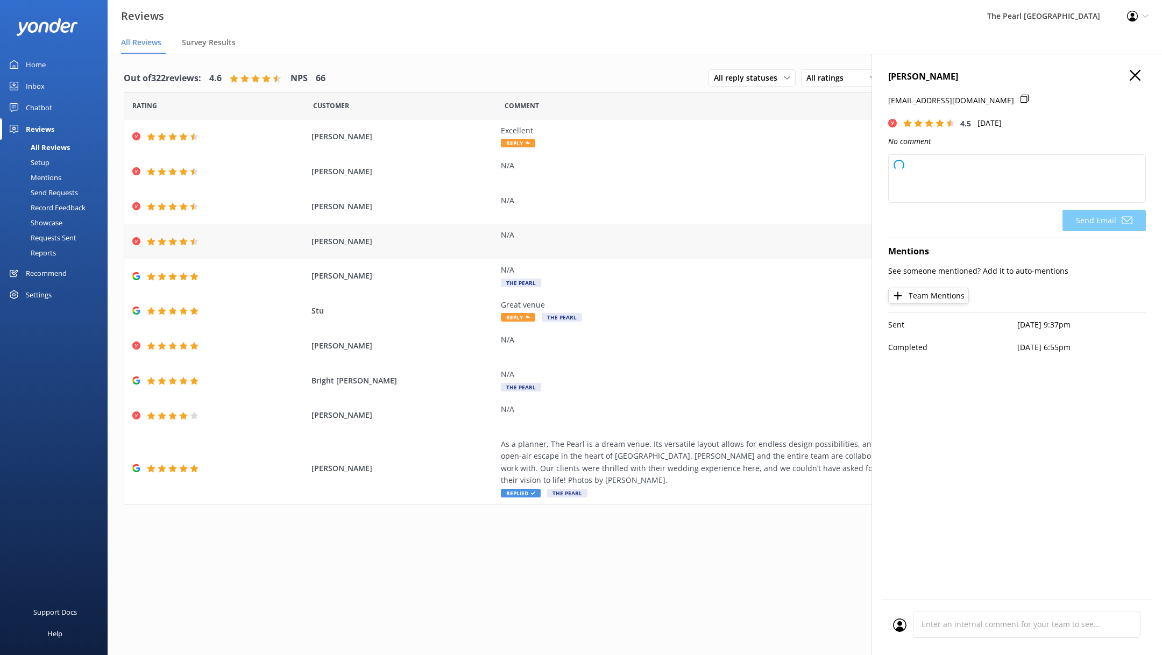
click at [444, 252] on div "Maggie Fahey N/A 11 Sep 2025" at bounding box center [634, 241] width 1021 height 35
click at [436, 271] on span "[PERSON_NAME]" at bounding box center [404, 276] width 185 height 12
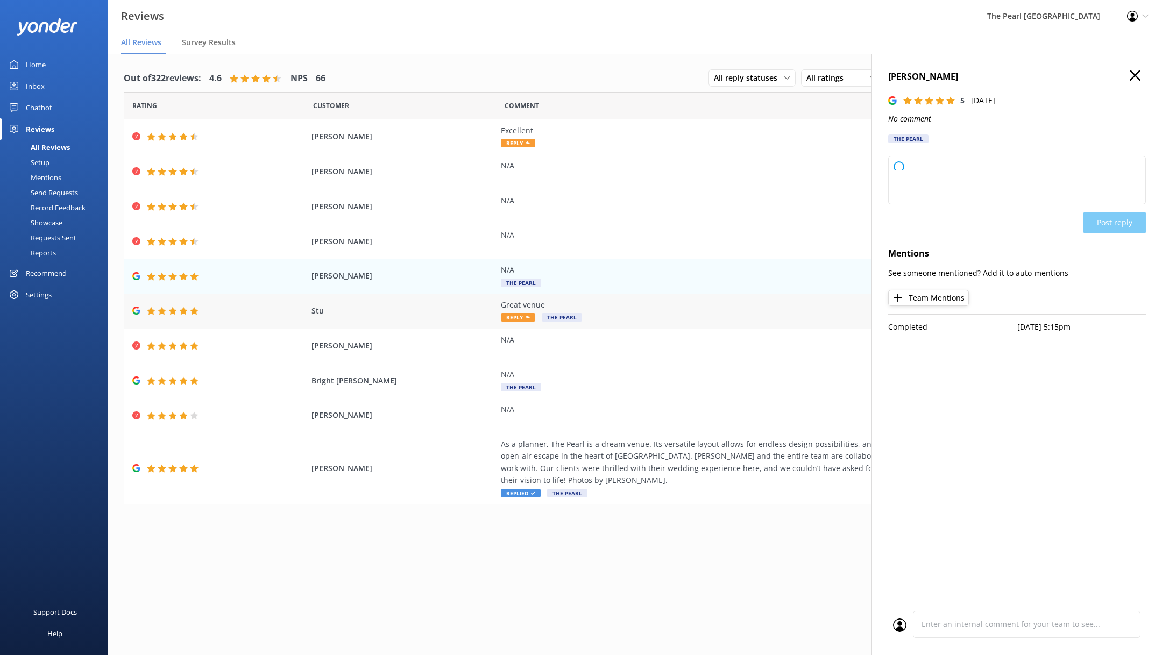
click at [437, 313] on span "Stu" at bounding box center [404, 311] width 185 height 12
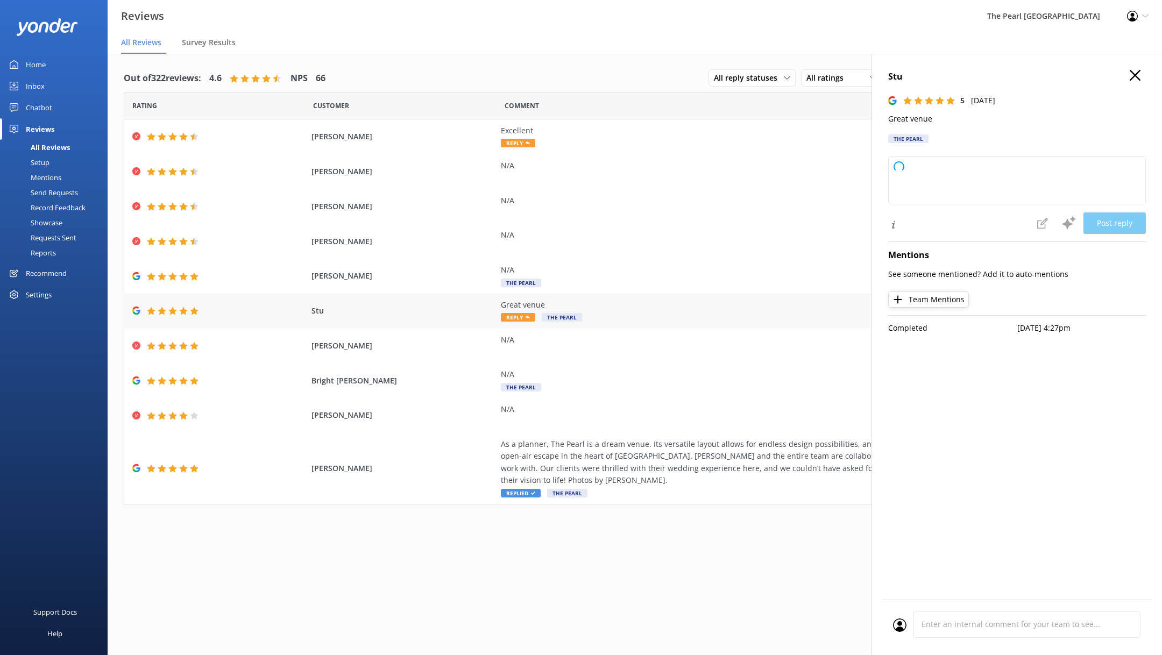
click at [567, 318] on span "The Pearl" at bounding box center [562, 317] width 40 height 9
click at [658, 466] on div "As a planner, The Pearl is a dream venue. Its versatile layout allows for endle…" at bounding box center [746, 463] width 490 height 48
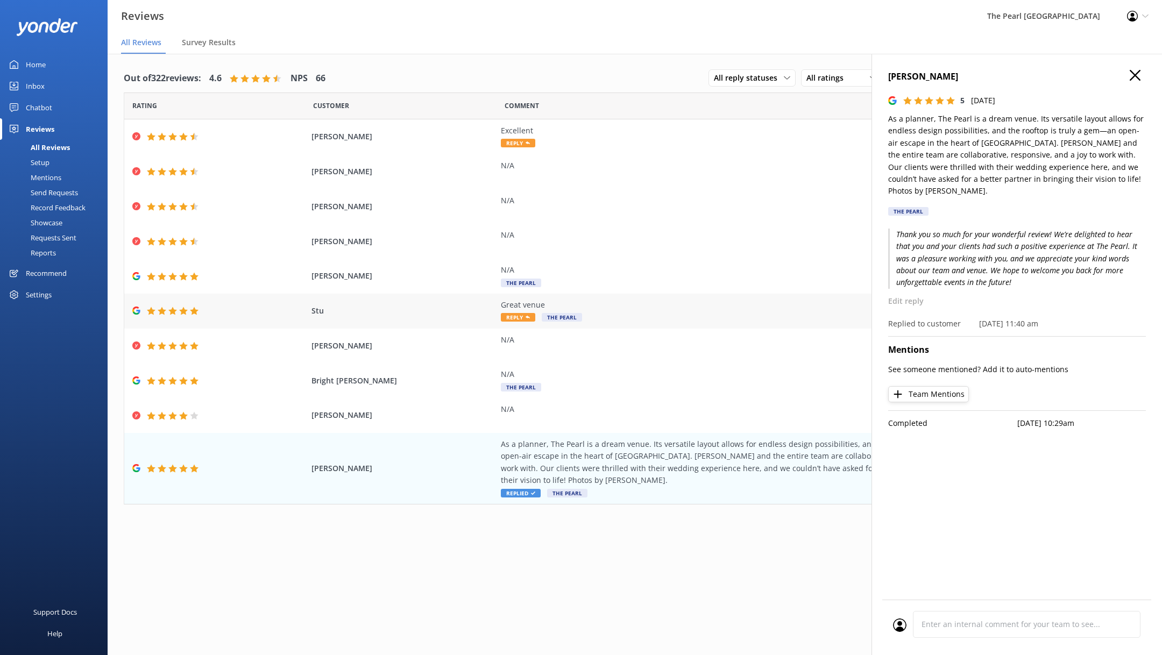
click at [523, 298] on div "Stu Great venue Reply The Pearl 04 Sep 2025" at bounding box center [634, 311] width 1021 height 35
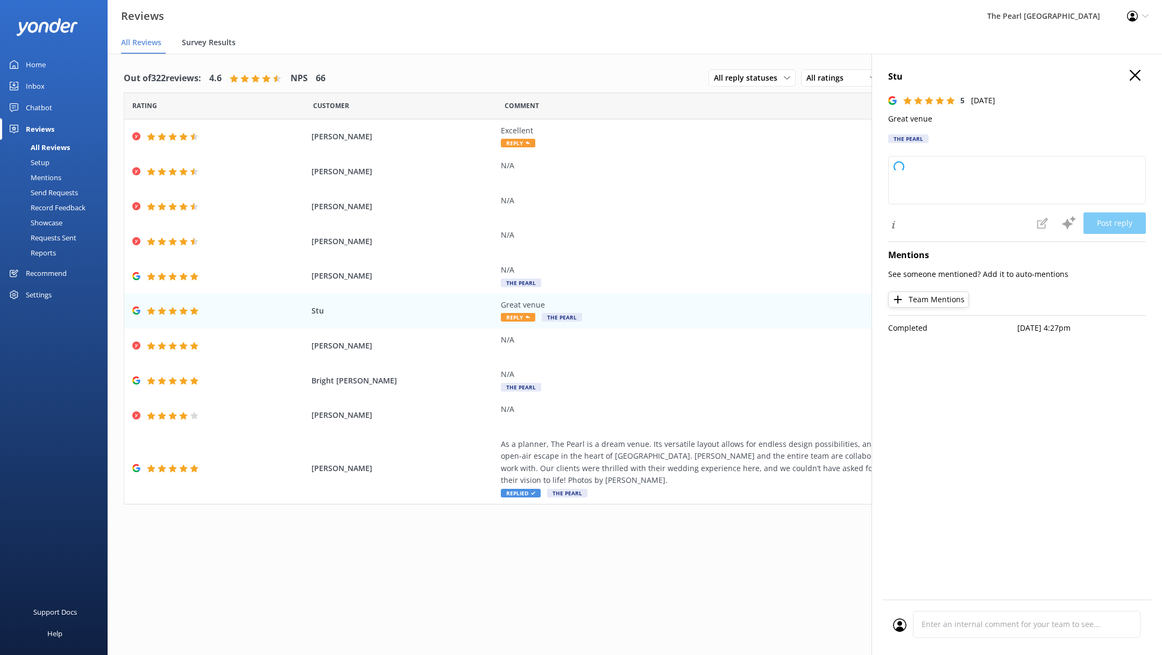
click at [233, 40] on span "Survey Results" at bounding box center [209, 42] width 54 height 11
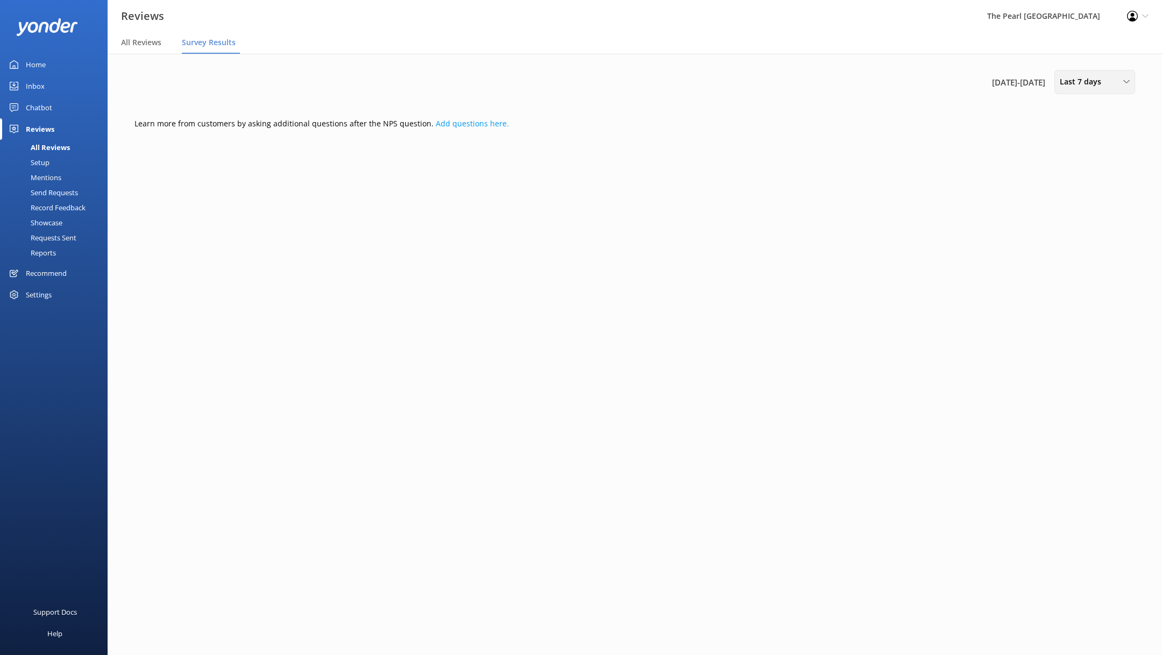
click at [1091, 91] on div "Last 7 days Last 7 days Last 30 days Last 90 days Last 180 days Custom" at bounding box center [1095, 82] width 81 height 24
click at [1097, 130] on div "Last 30 days" at bounding box center [1080, 129] width 38 height 11
click at [644, 33] on nav "All Reviews Survey Results" at bounding box center [635, 43] width 1055 height 22
click at [468, 125] on link "Add questions here." at bounding box center [472, 123] width 73 height 10
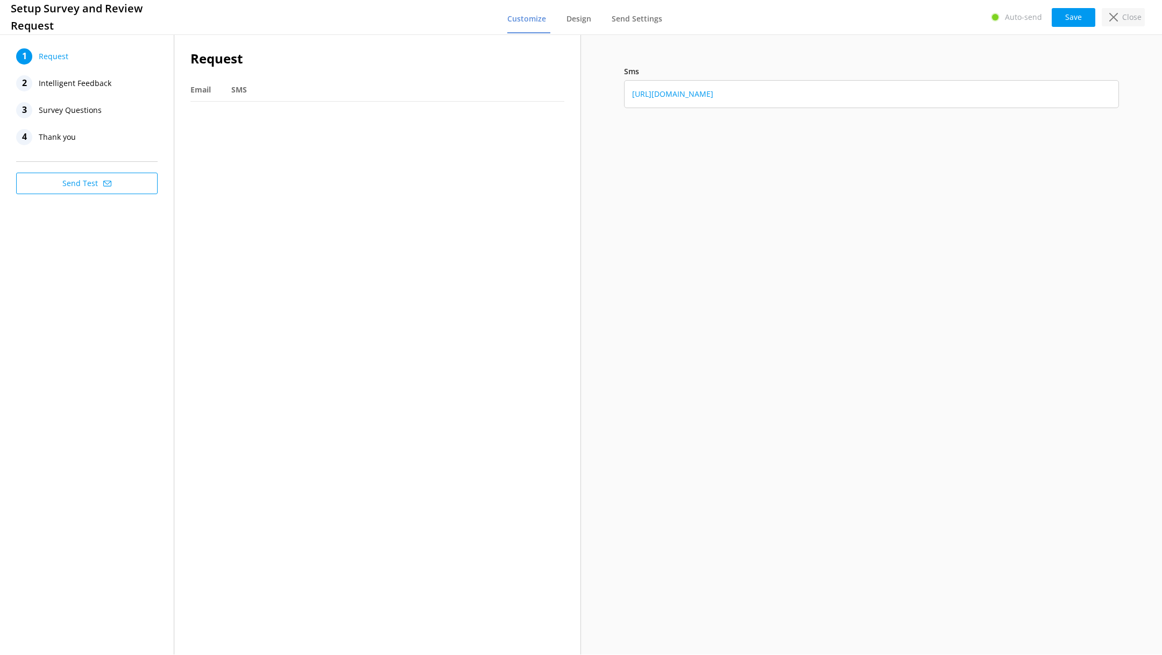
click at [1128, 18] on p "Close" at bounding box center [1131, 17] width 19 height 12
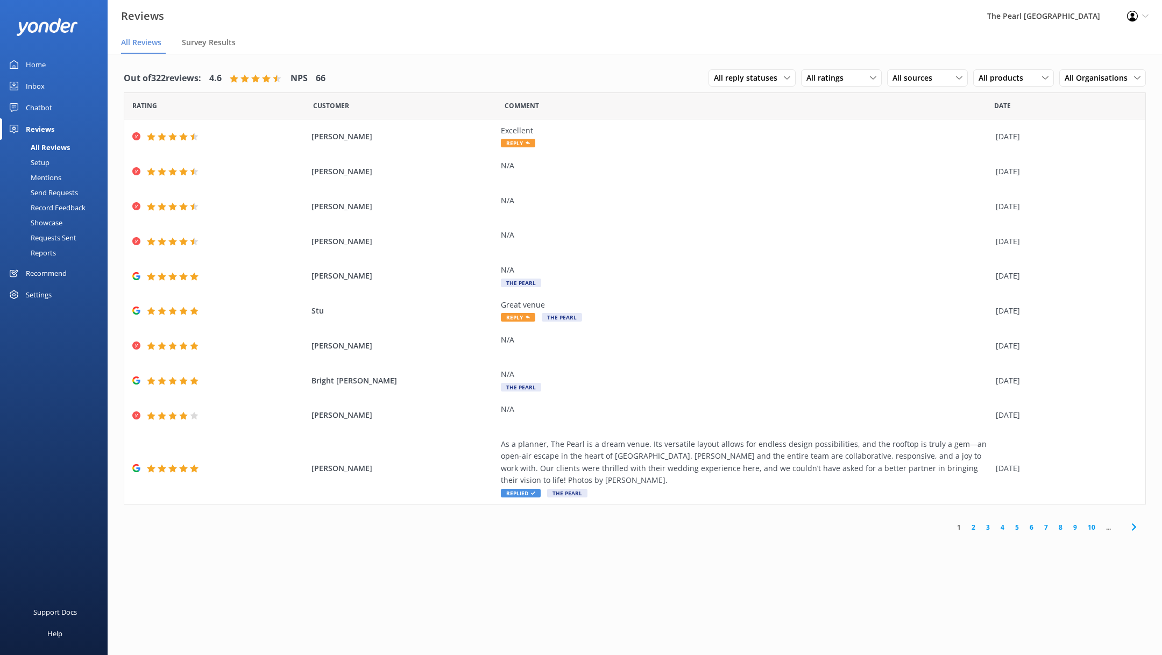
click at [46, 158] on div "Setup" at bounding box center [27, 162] width 43 height 15
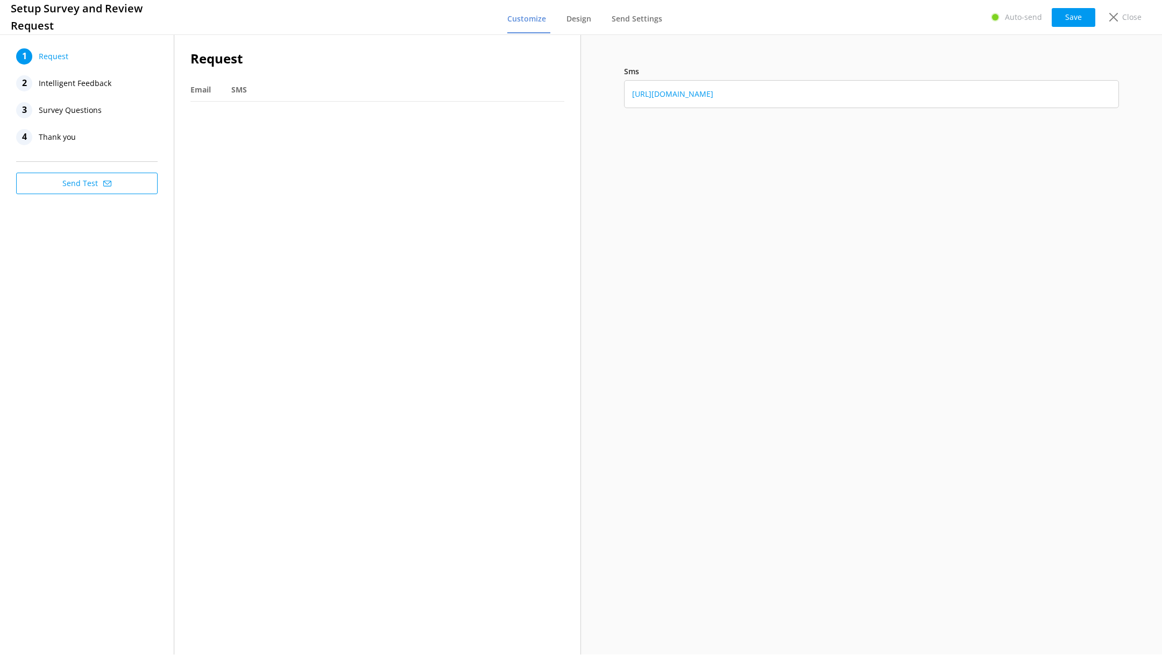
click at [58, 82] on span "Intelligent Feedback" at bounding box center [75, 83] width 73 height 16
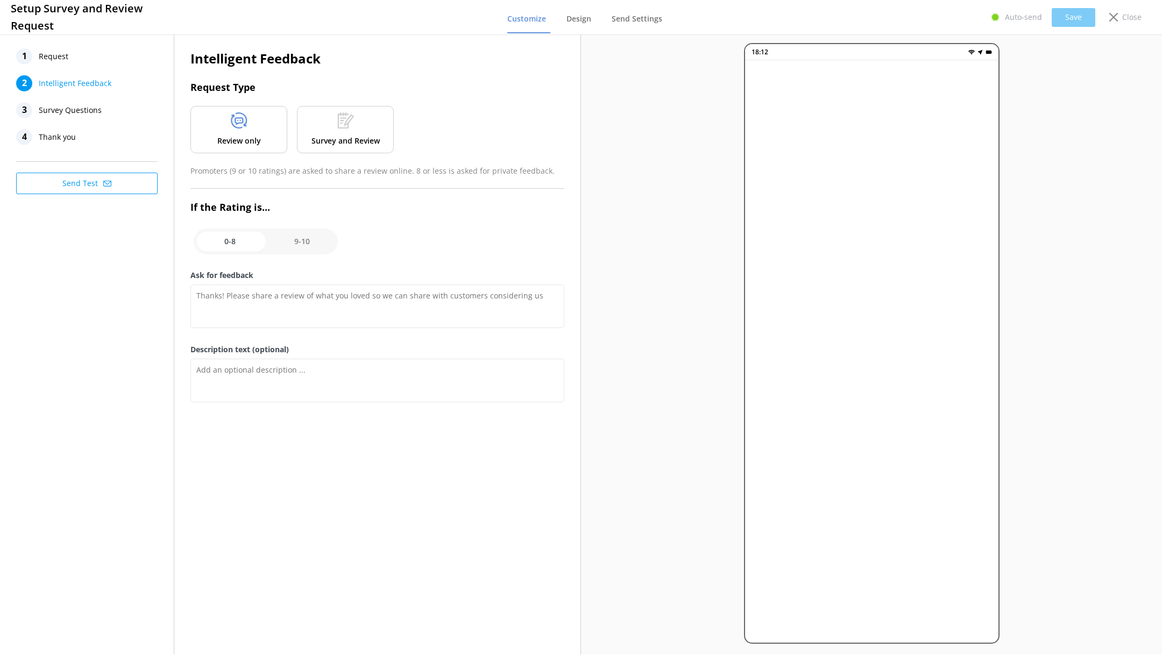
click at [69, 109] on span "Survey Questions" at bounding box center [70, 110] width 63 height 16
click at [1120, 21] on div "Close" at bounding box center [1123, 17] width 43 height 18
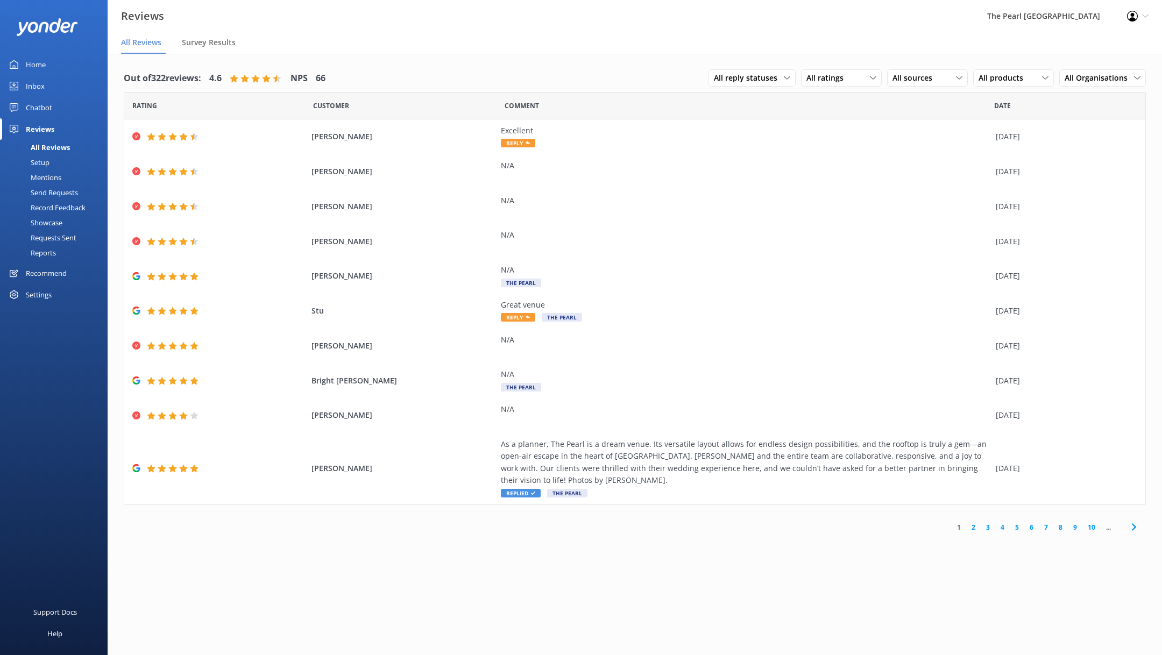
click at [39, 161] on div "Setup" at bounding box center [27, 162] width 43 height 15
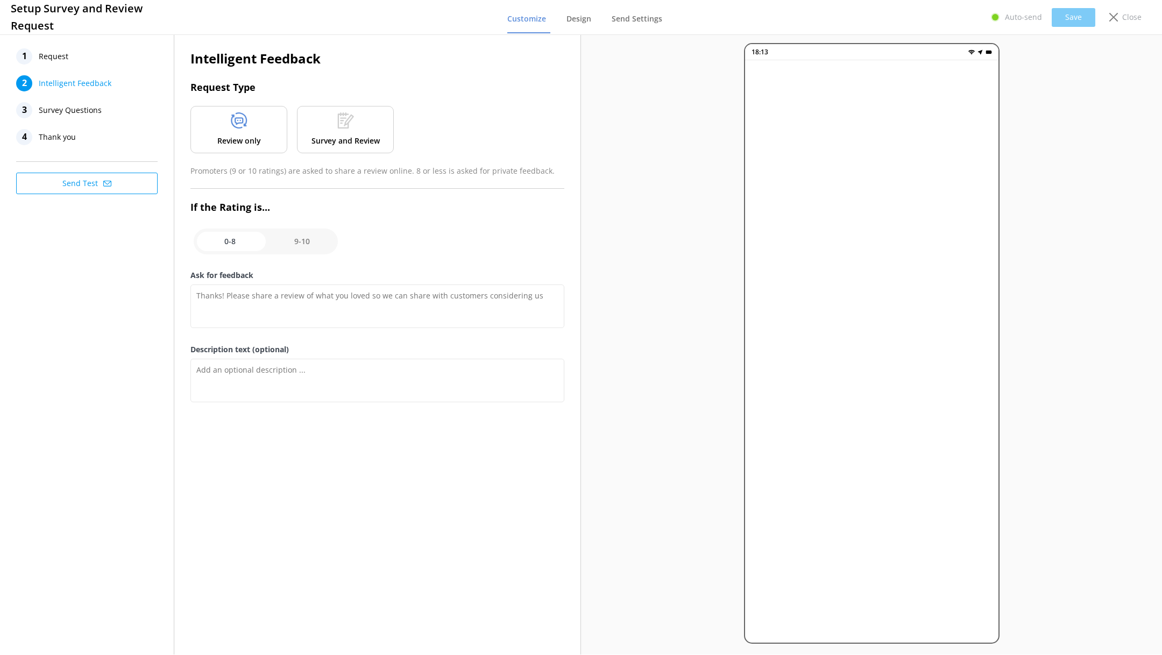
click at [105, 104] on div "3 Survey Questions" at bounding box center [87, 110] width 142 height 16
click at [1135, 24] on div "Close" at bounding box center [1123, 17] width 43 height 18
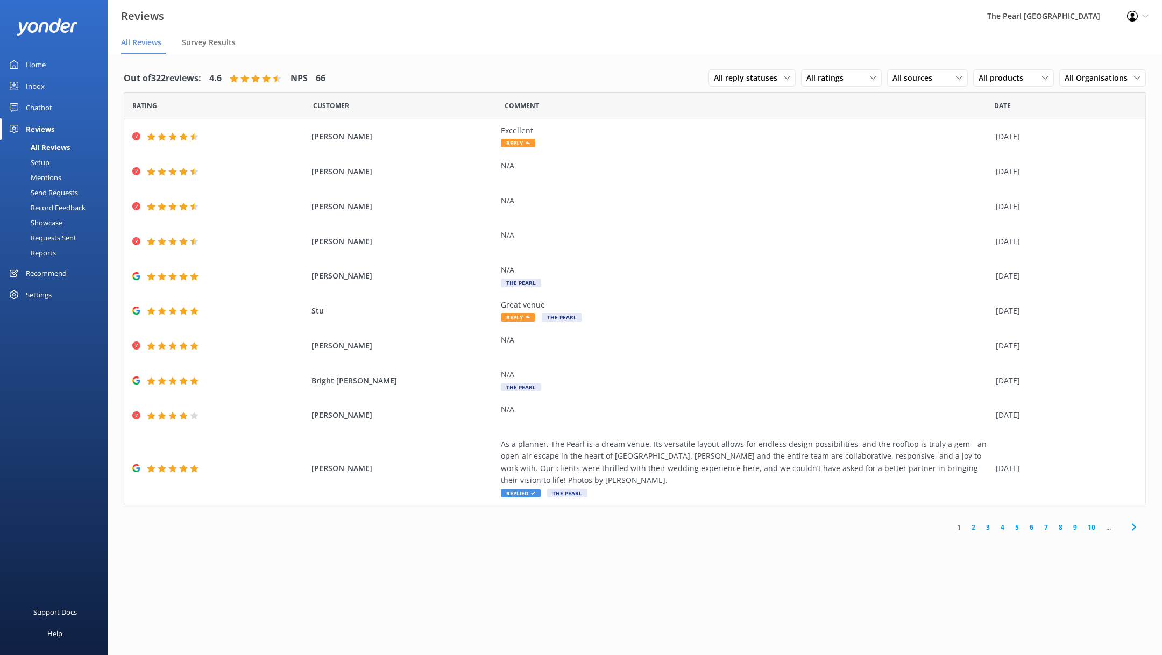
click at [44, 59] on div "Home" at bounding box center [36, 65] width 20 height 22
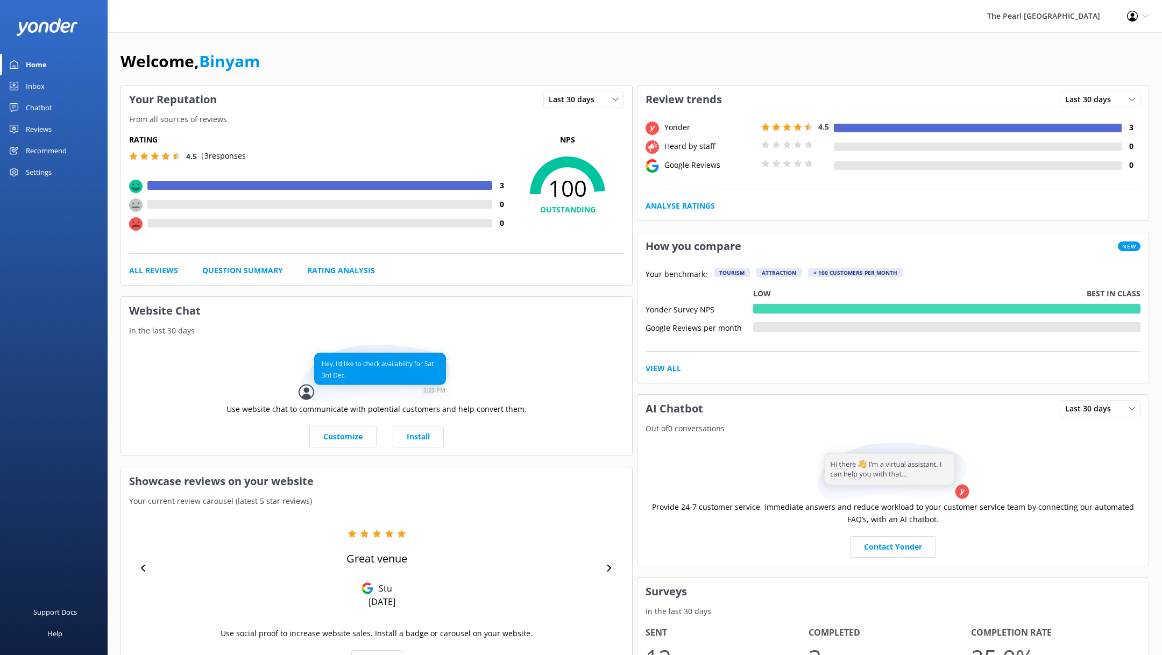
click at [49, 116] on div "Chatbot" at bounding box center [39, 108] width 26 height 22
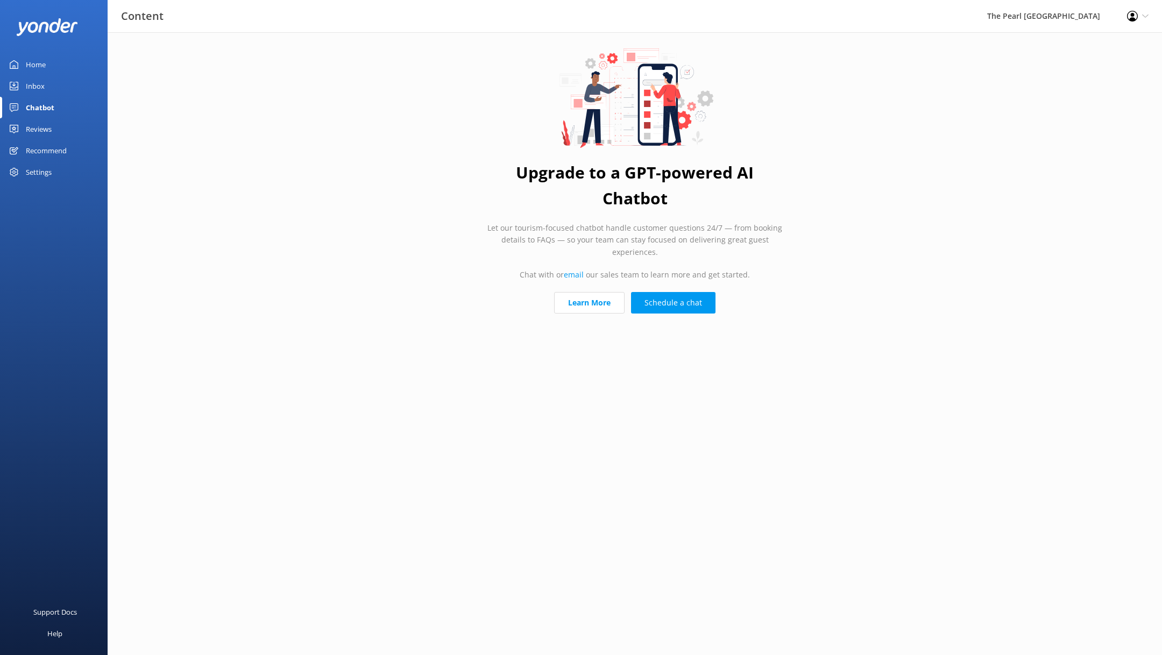
click at [39, 136] on div "Reviews" at bounding box center [39, 129] width 26 height 22
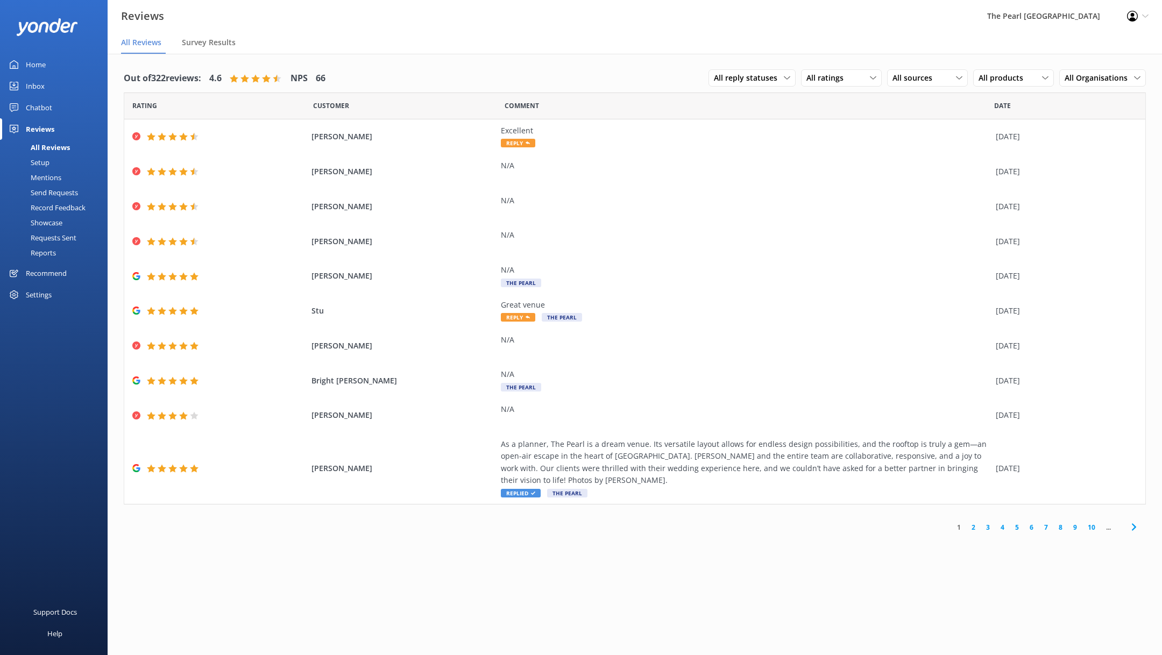
click at [51, 188] on div "Send Requests" at bounding box center [42, 192] width 72 height 15
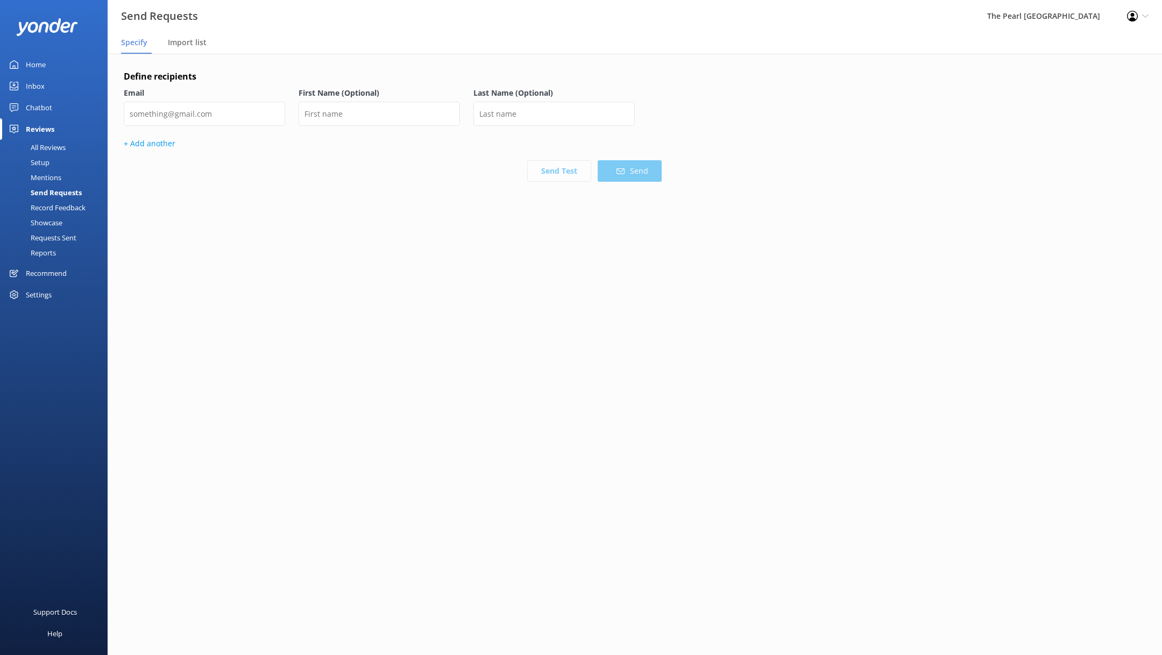
click at [44, 170] on div "Setup" at bounding box center [27, 162] width 43 height 15
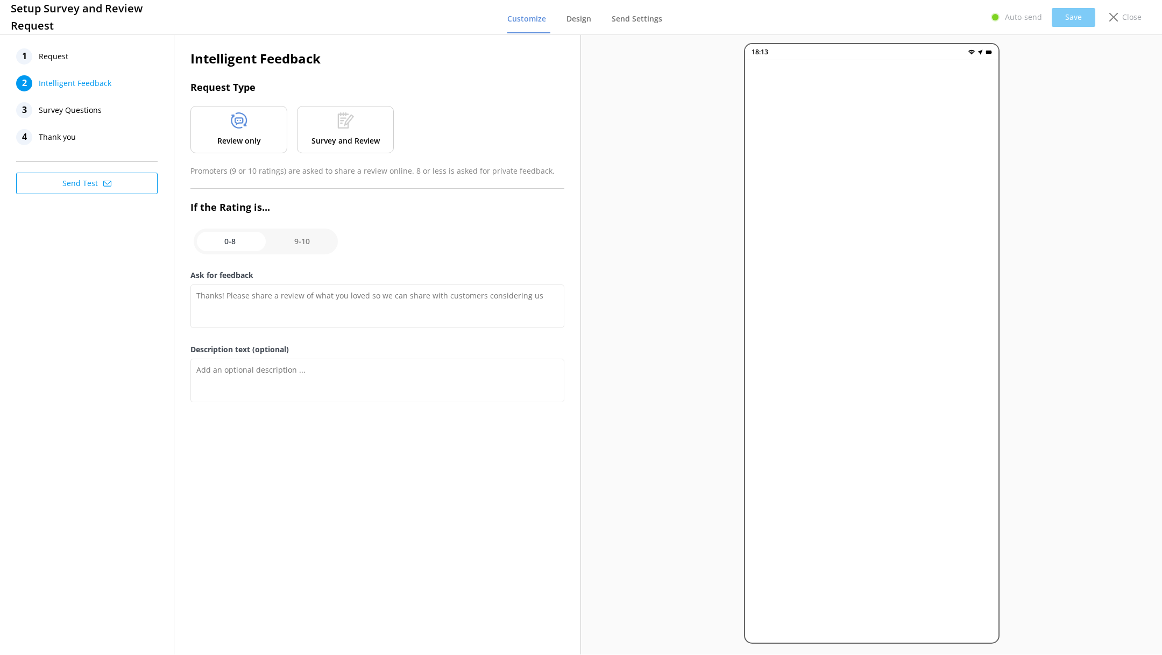
click at [43, 110] on span "Survey Questions" at bounding box center [70, 110] width 63 height 16
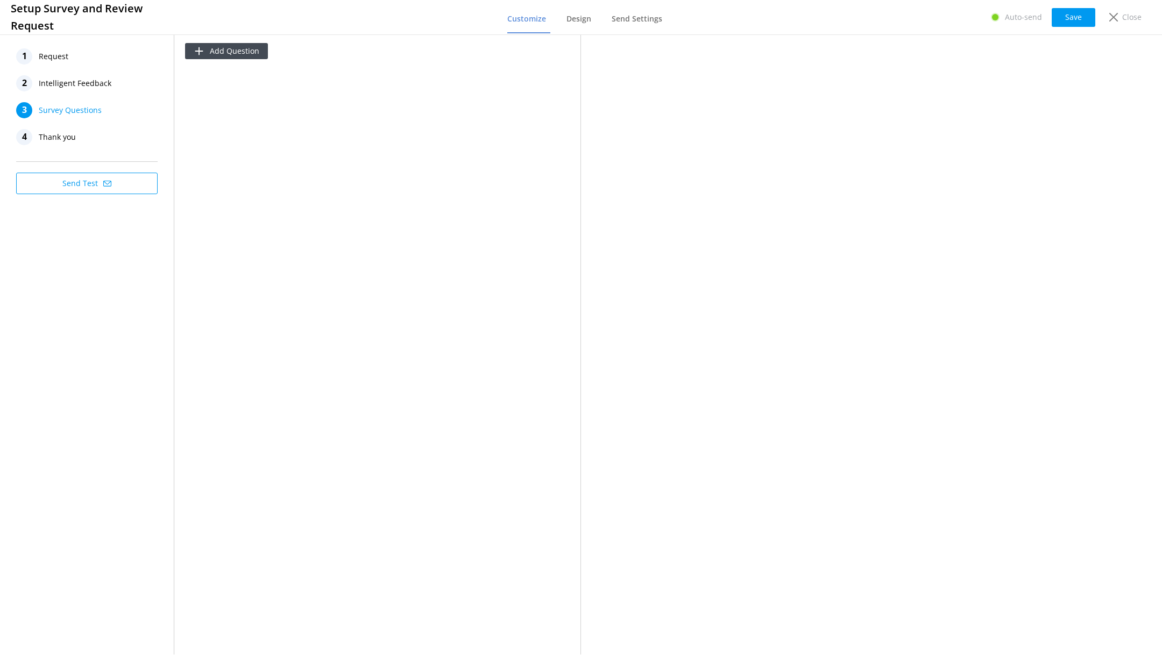
click at [72, 142] on span "Thank you" at bounding box center [57, 137] width 37 height 16
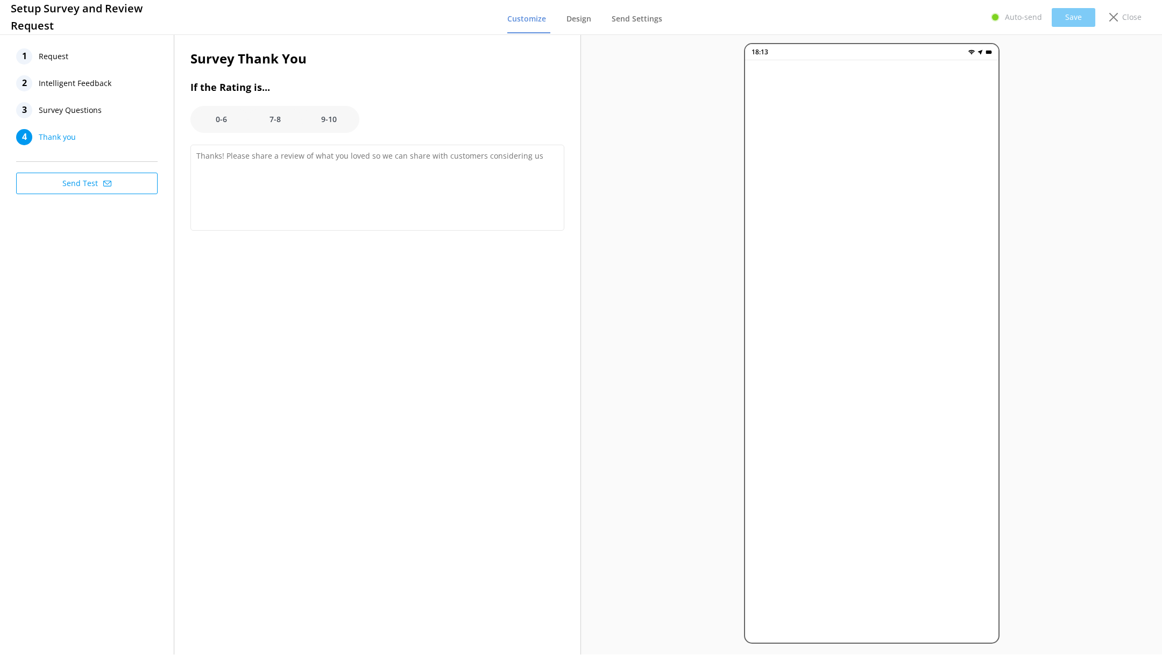
click at [72, 103] on span "Survey Questions" at bounding box center [70, 110] width 63 height 16
click at [1125, 17] on p "Close" at bounding box center [1131, 17] width 19 height 12
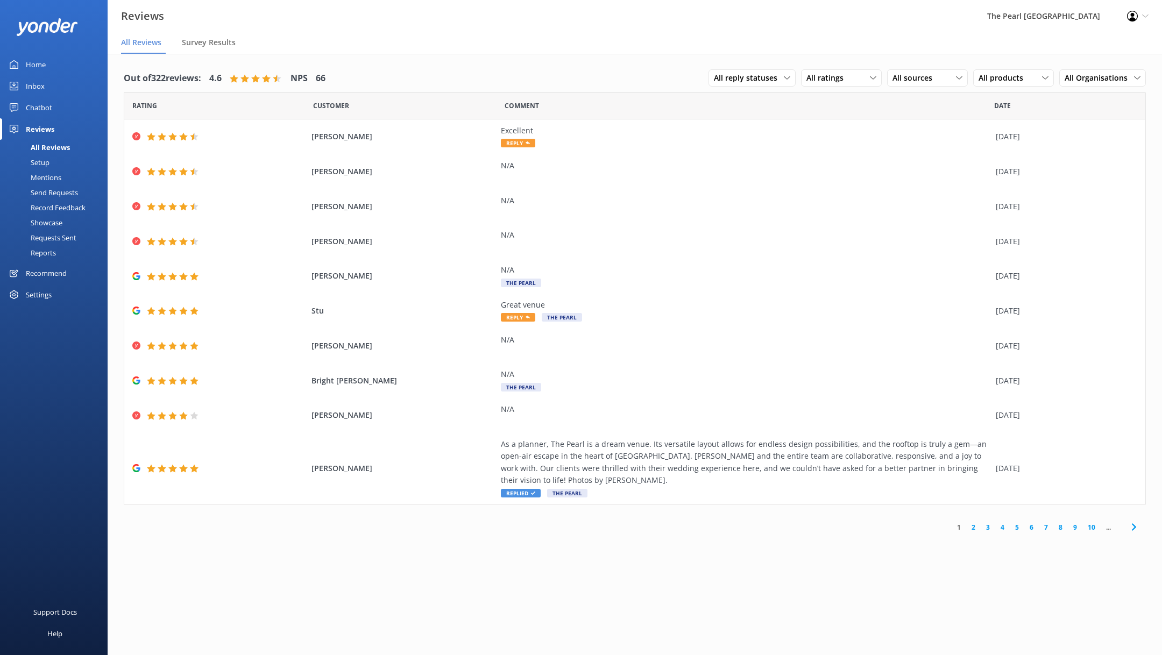
click at [50, 293] on div "Settings" at bounding box center [39, 295] width 26 height 22
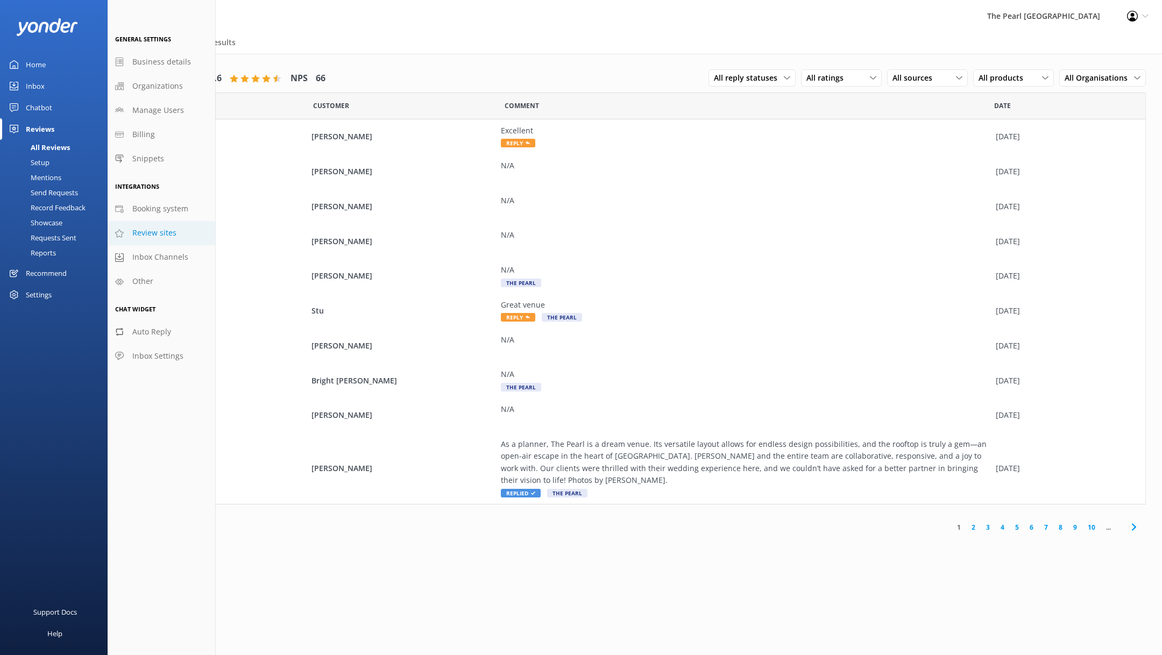
click at [154, 230] on span "Review sites" at bounding box center [154, 233] width 44 height 12
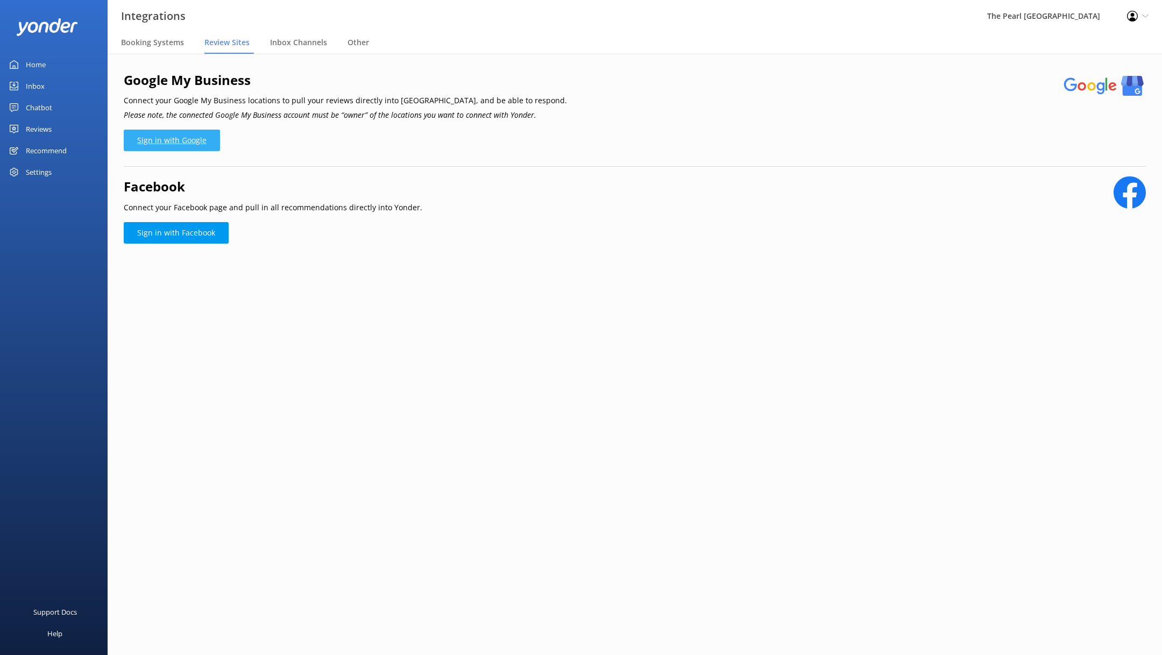
click at [196, 139] on link "Sign in with Google" at bounding box center [172, 141] width 96 height 22
click at [160, 44] on span "Booking Systems" at bounding box center [152, 42] width 63 height 11
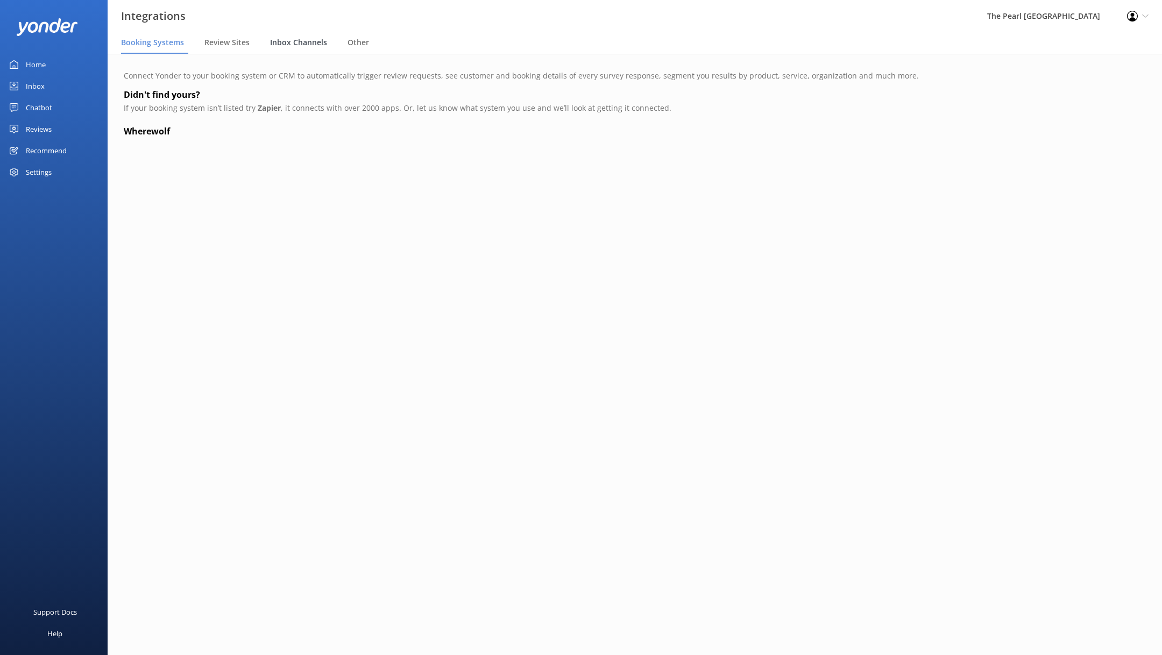
click at [316, 45] on span "Inbox Channels" at bounding box center [298, 42] width 57 height 11
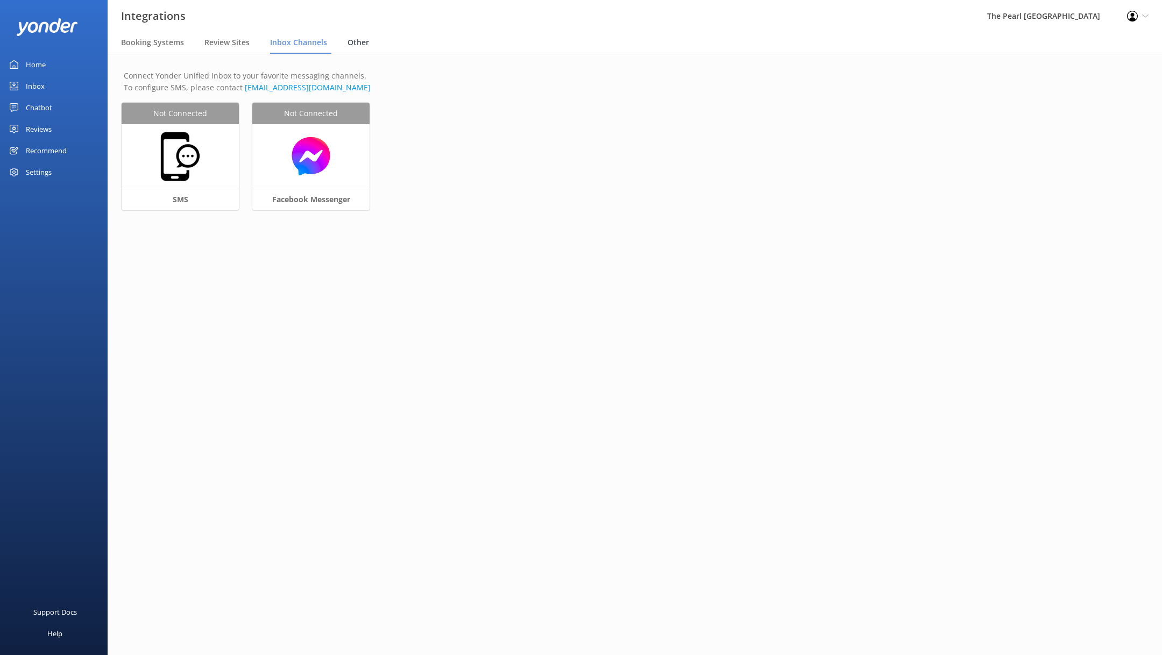
click at [356, 51] on div "Other" at bounding box center [361, 43] width 26 height 22
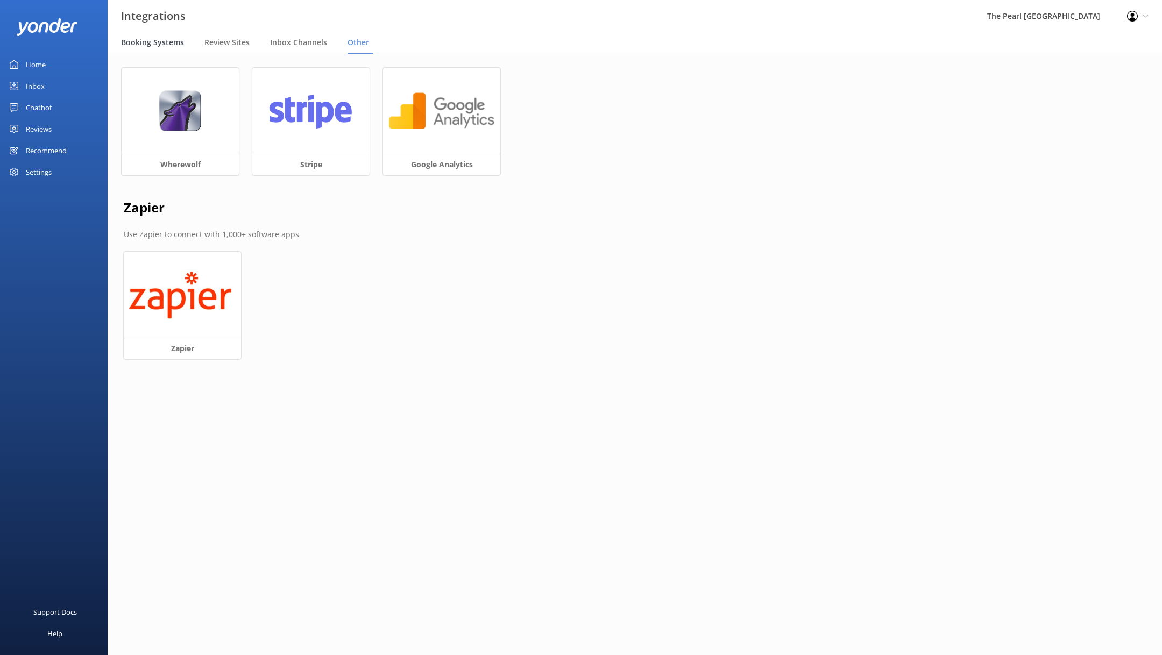
click at [172, 45] on span "Booking Systems" at bounding box center [152, 42] width 63 height 11
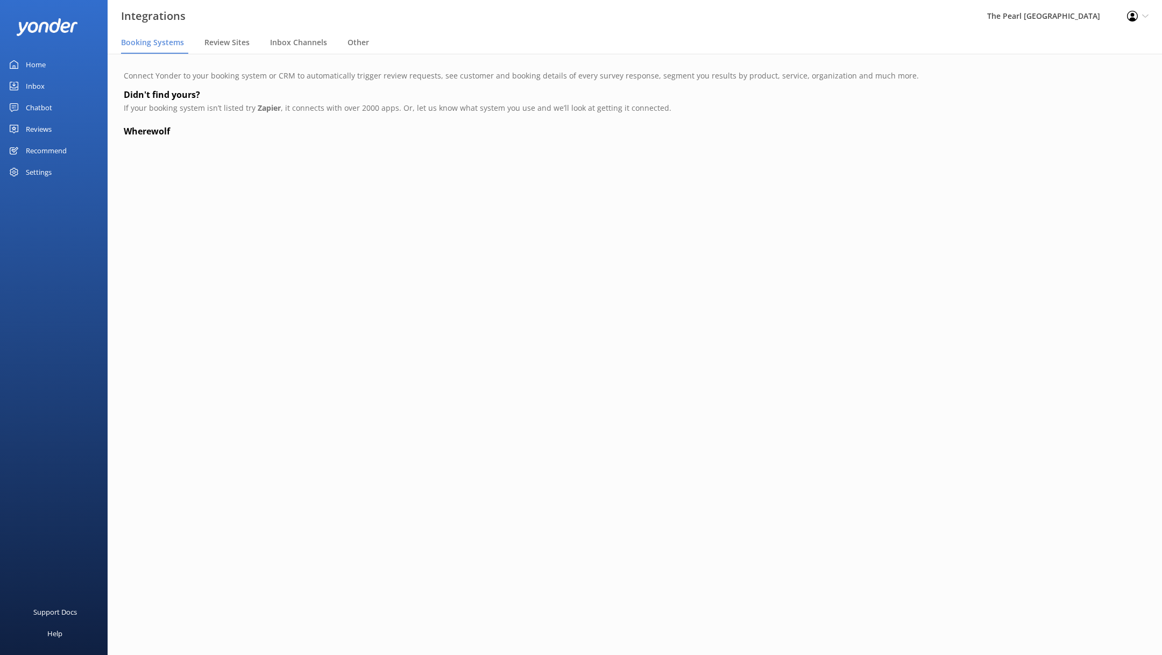
click at [1067, 21] on div "The Pearl [GEOGRAPHIC_DATA]" at bounding box center [1044, 16] width 140 height 32
click at [45, 87] on link "Inbox" at bounding box center [54, 86] width 108 height 22
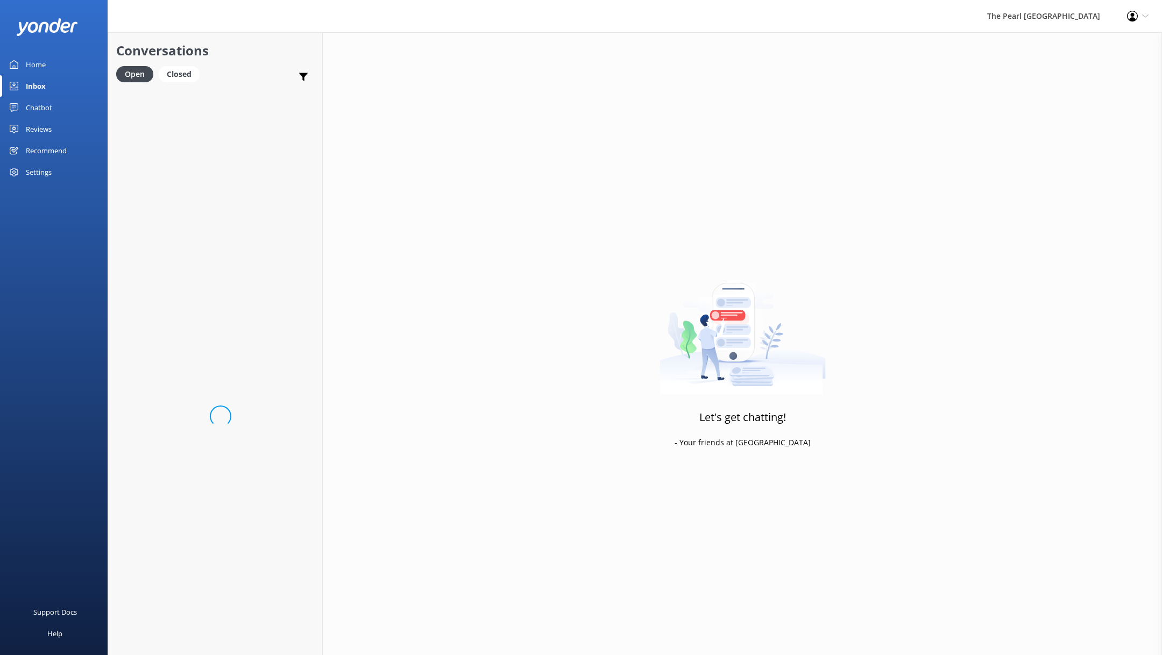
click at [47, 172] on div "Settings" at bounding box center [39, 172] width 26 height 22
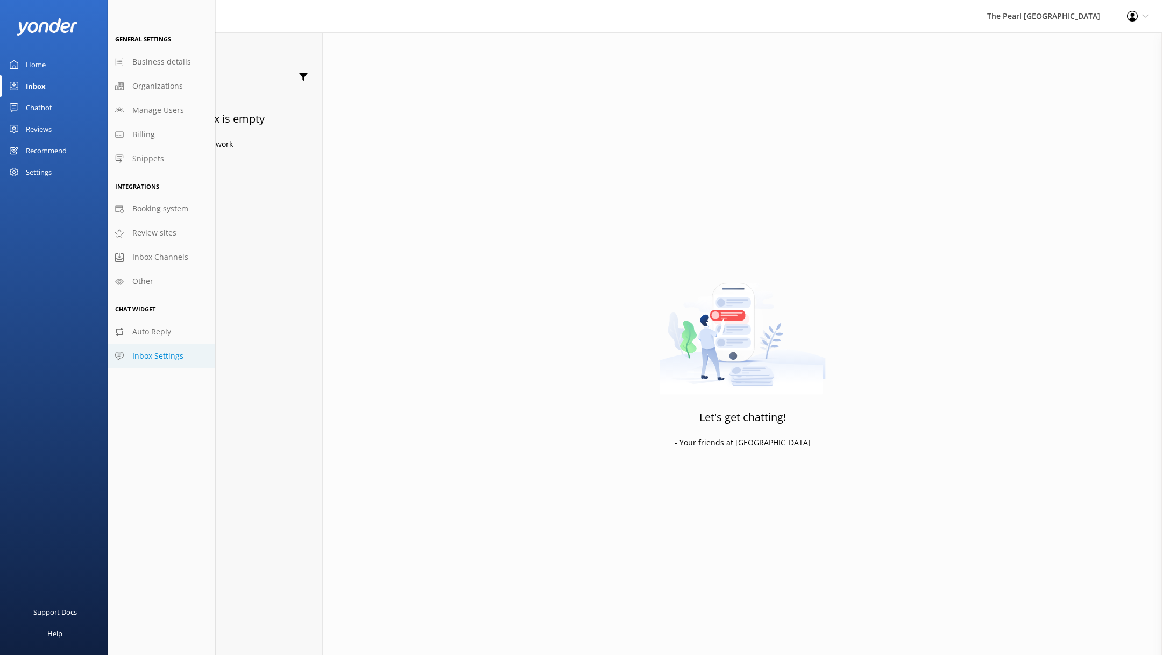
click at [157, 363] on link "Inbox Settings" at bounding box center [162, 356] width 108 height 24
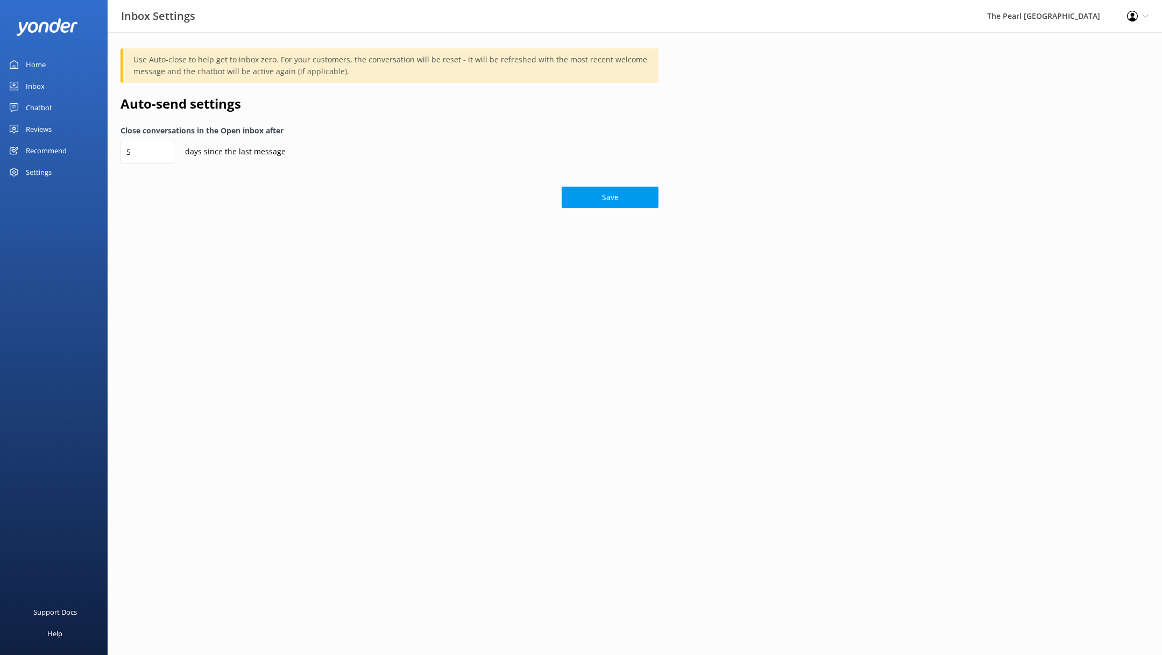
click at [50, 170] on div "Settings" at bounding box center [39, 172] width 26 height 22
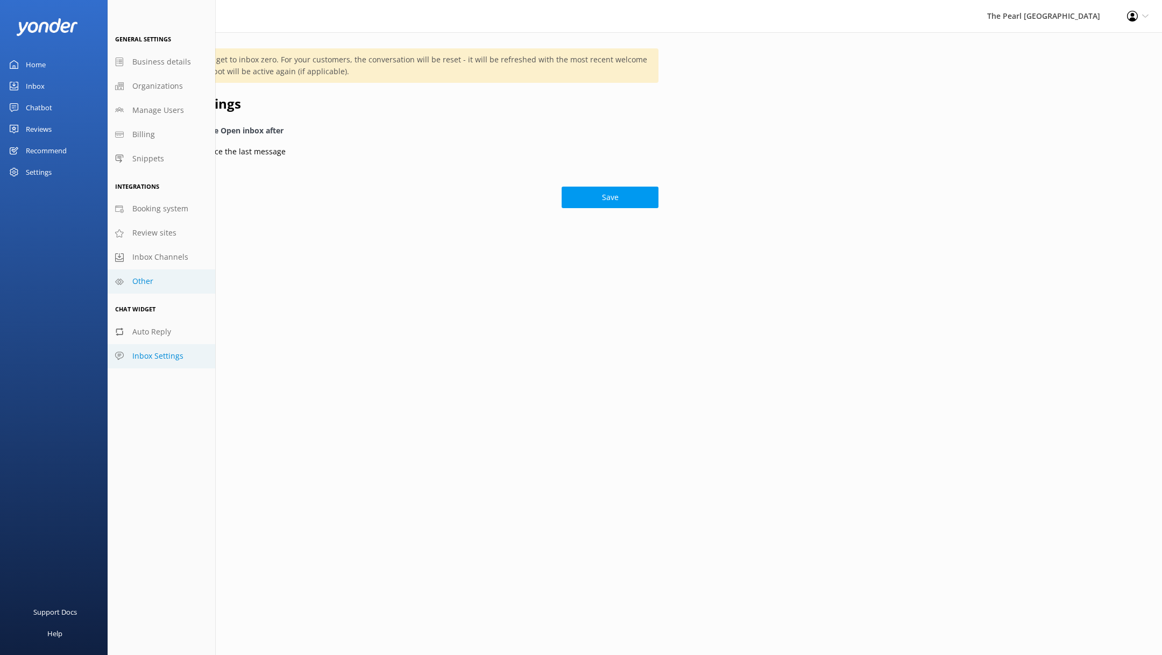
click at [153, 279] on link "Other" at bounding box center [162, 282] width 108 height 24
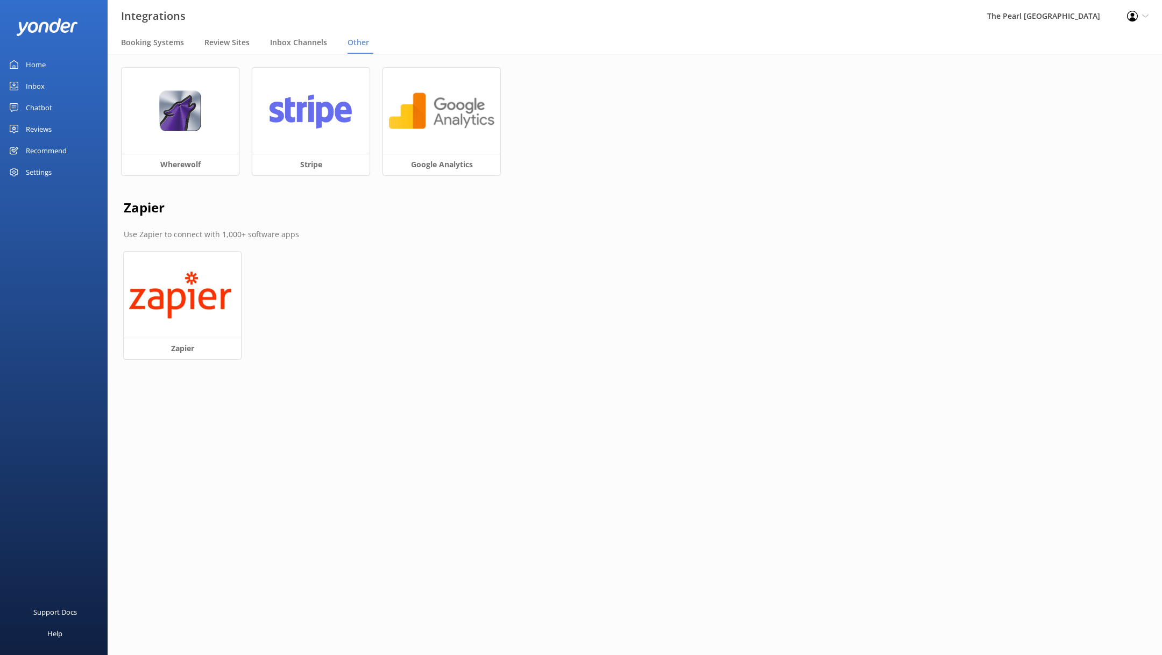
click at [45, 173] on div "Settings" at bounding box center [39, 172] width 26 height 22
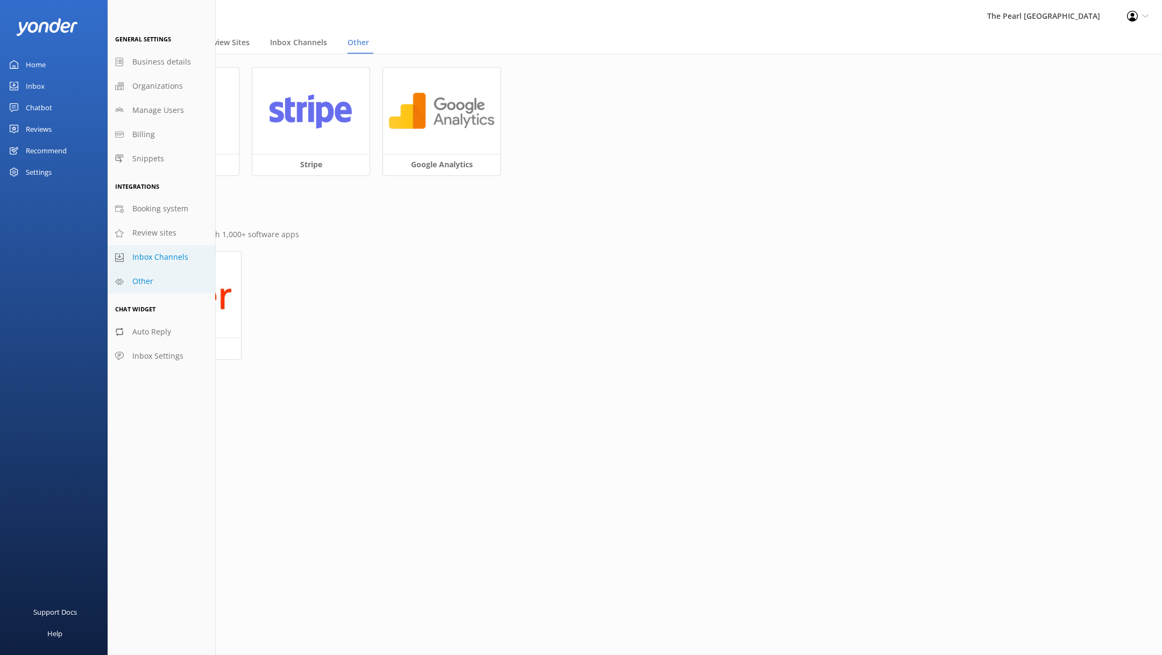
click at [159, 262] on span "Inbox Channels" at bounding box center [160, 257] width 56 height 12
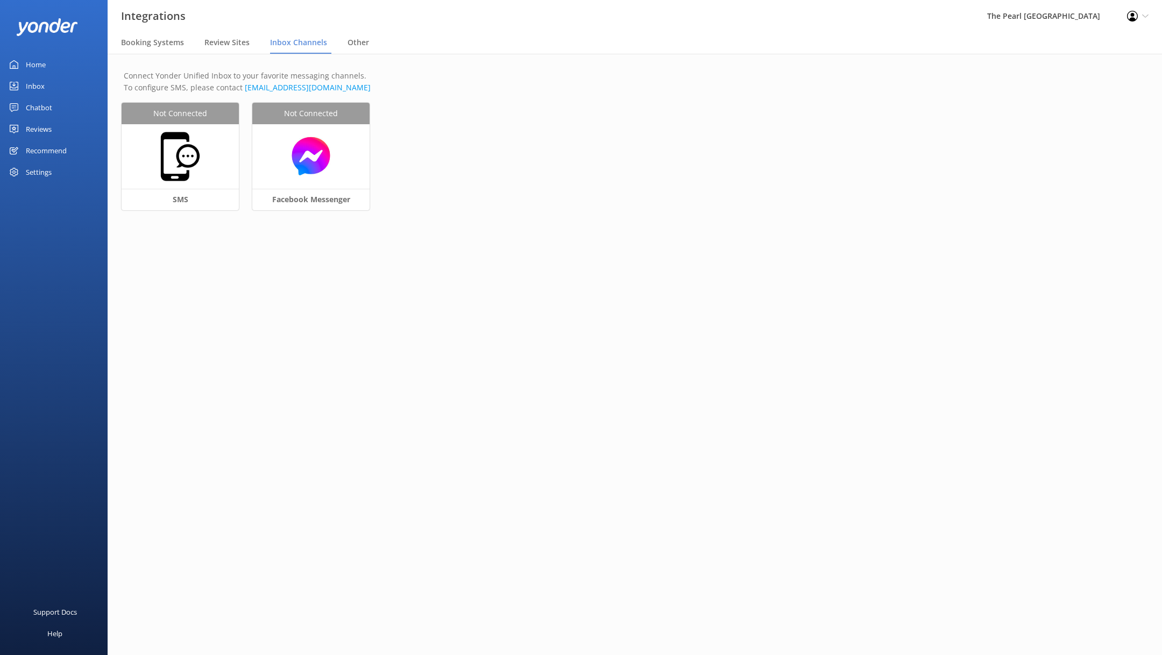
click at [59, 170] on div "Settings" at bounding box center [54, 172] width 108 height 22
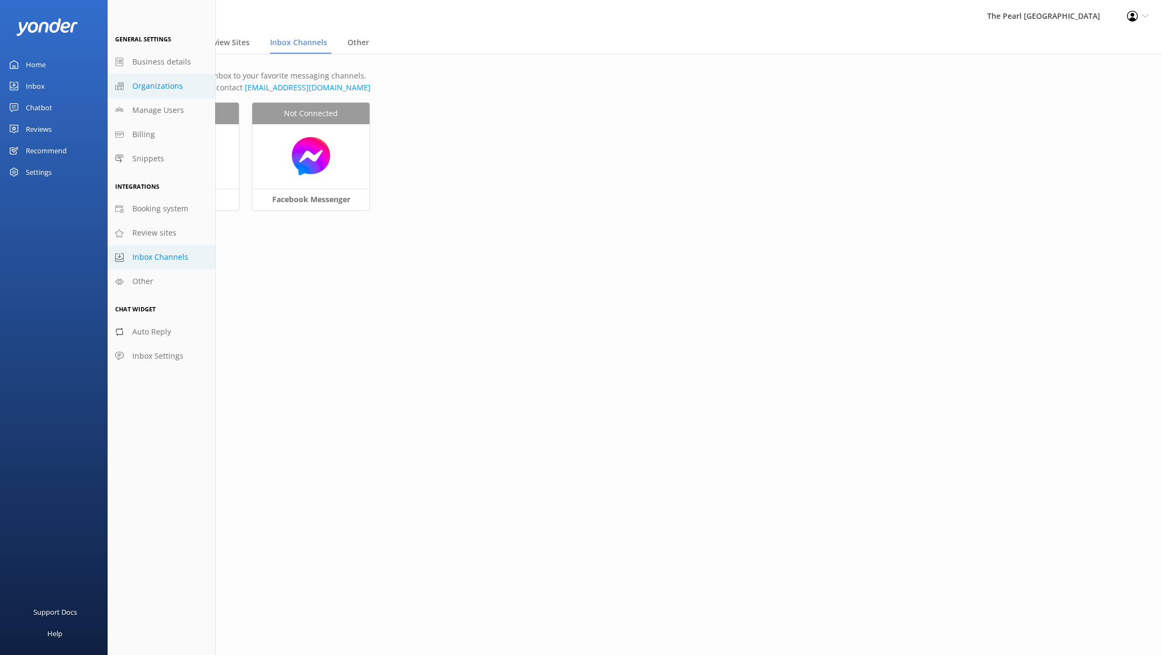
click at [165, 87] on span "Organizations" at bounding box center [157, 86] width 51 height 12
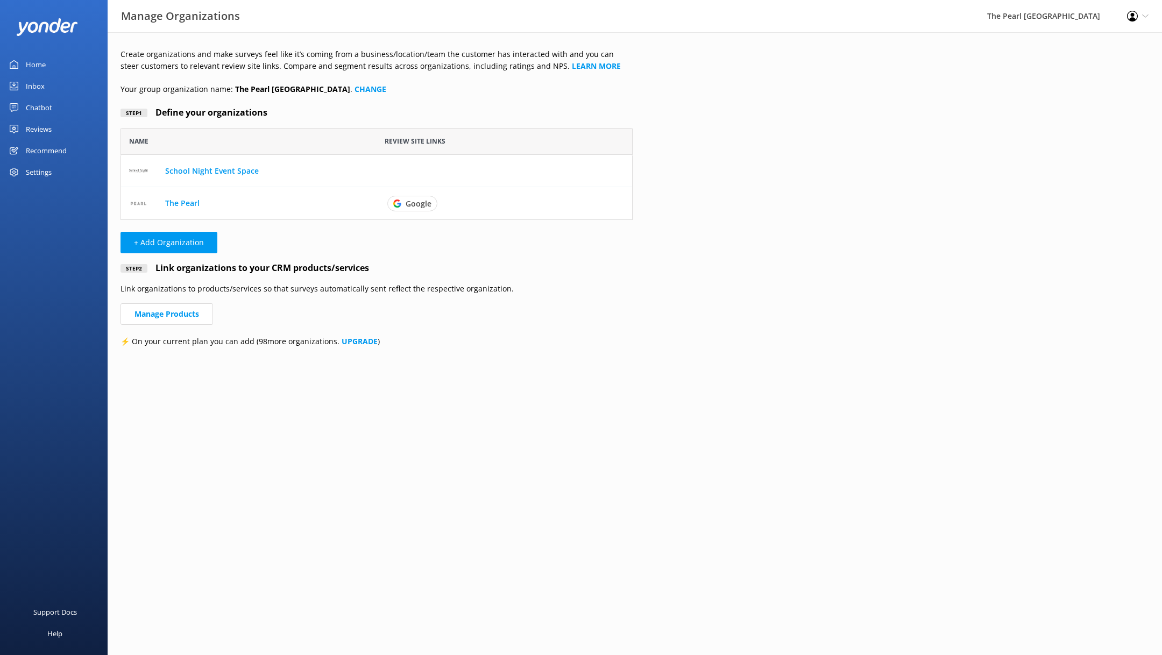
scroll to position [91, 512]
click at [179, 207] on link "The Pearl" at bounding box center [182, 203] width 34 height 10
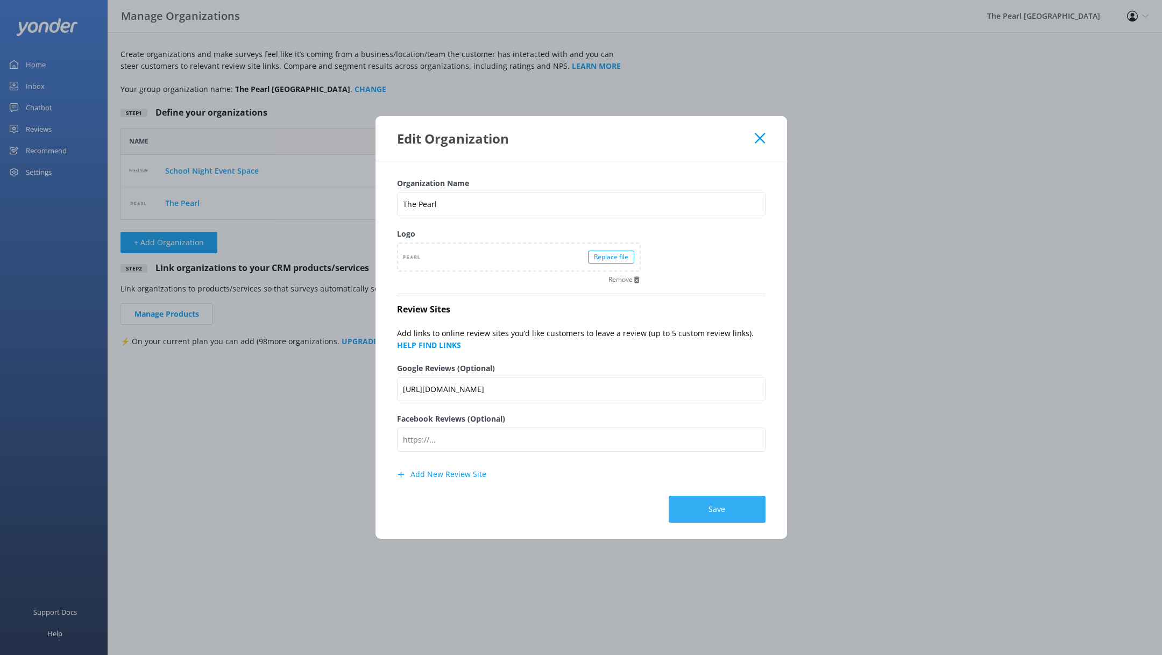
click at [724, 514] on button "Save" at bounding box center [717, 509] width 97 height 27
click at [757, 138] on icon at bounding box center [760, 138] width 10 height 11
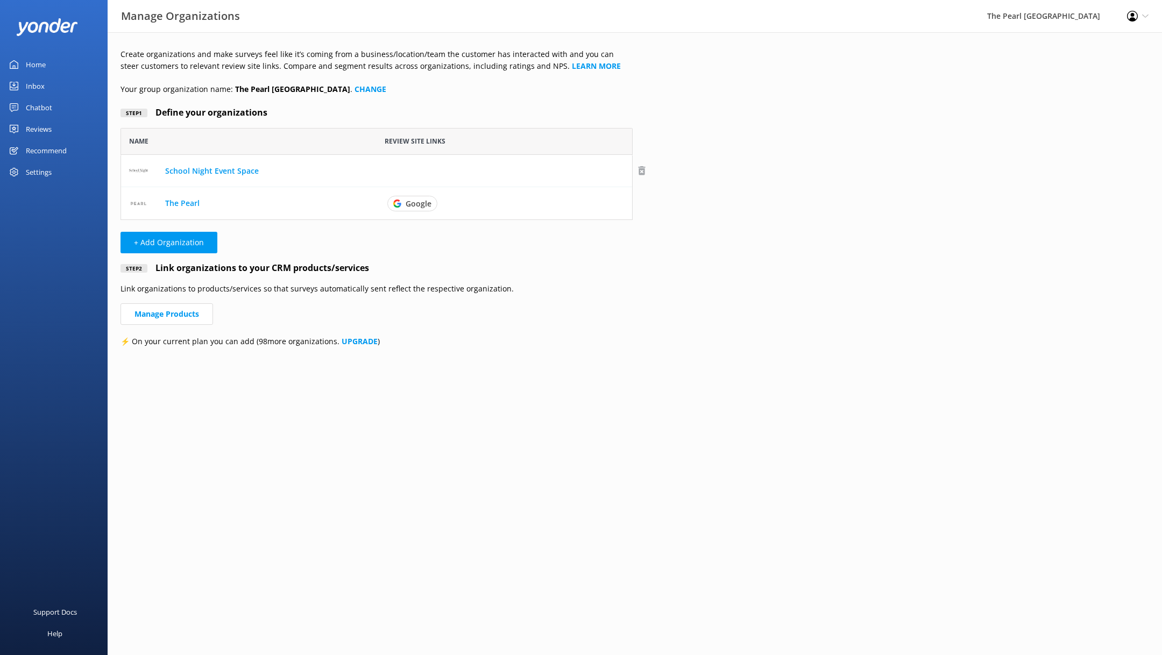
click at [643, 170] on use "row" at bounding box center [641, 170] width 7 height 9
click at [642, 166] on use "row" at bounding box center [641, 170] width 7 height 9
click at [53, 62] on link "Home" at bounding box center [54, 65] width 108 height 22
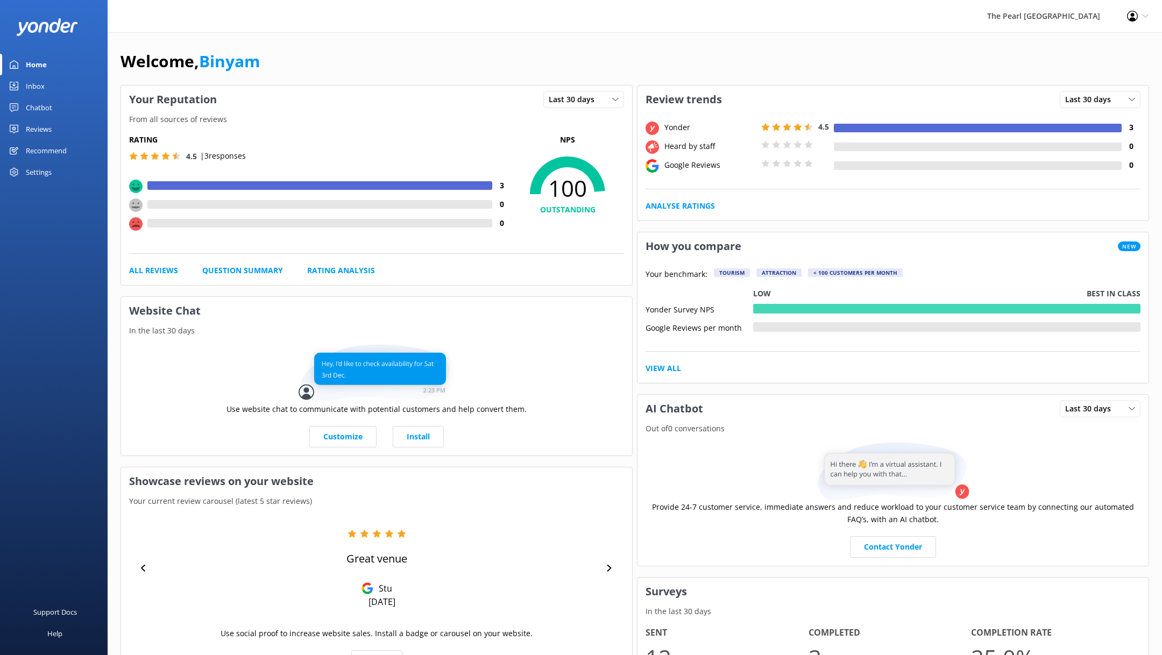
click at [53, 62] on link "Home" at bounding box center [54, 65] width 108 height 22
click at [52, 86] on link "Inbox" at bounding box center [54, 86] width 108 height 22
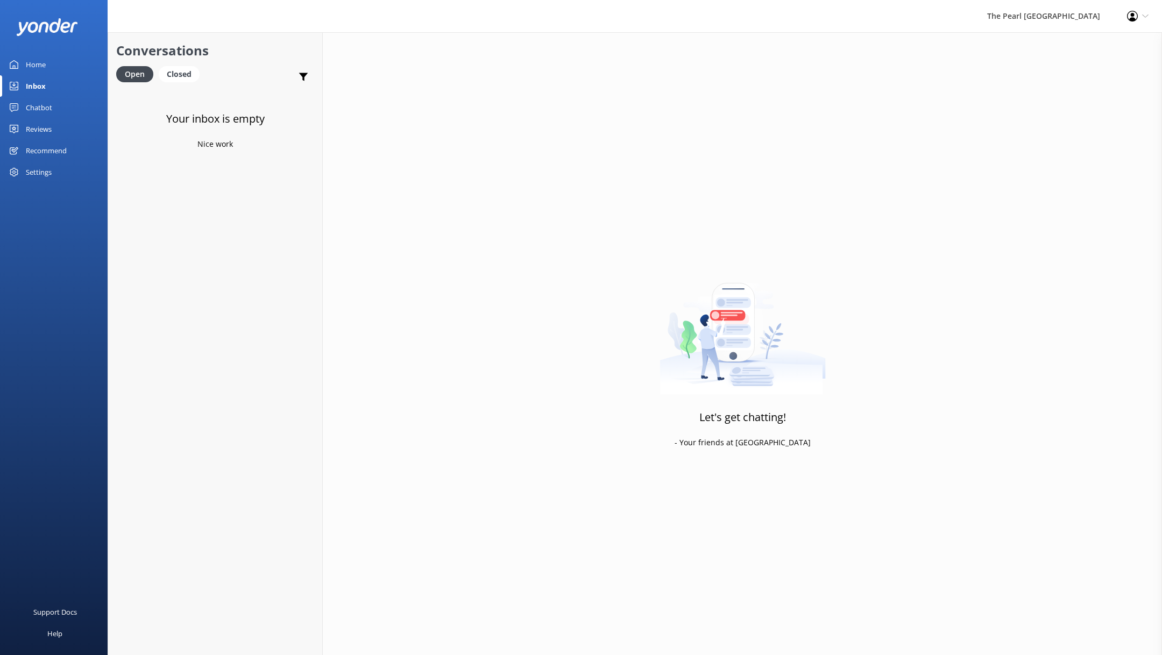
click at [50, 110] on div "Chatbot" at bounding box center [39, 108] width 26 height 22
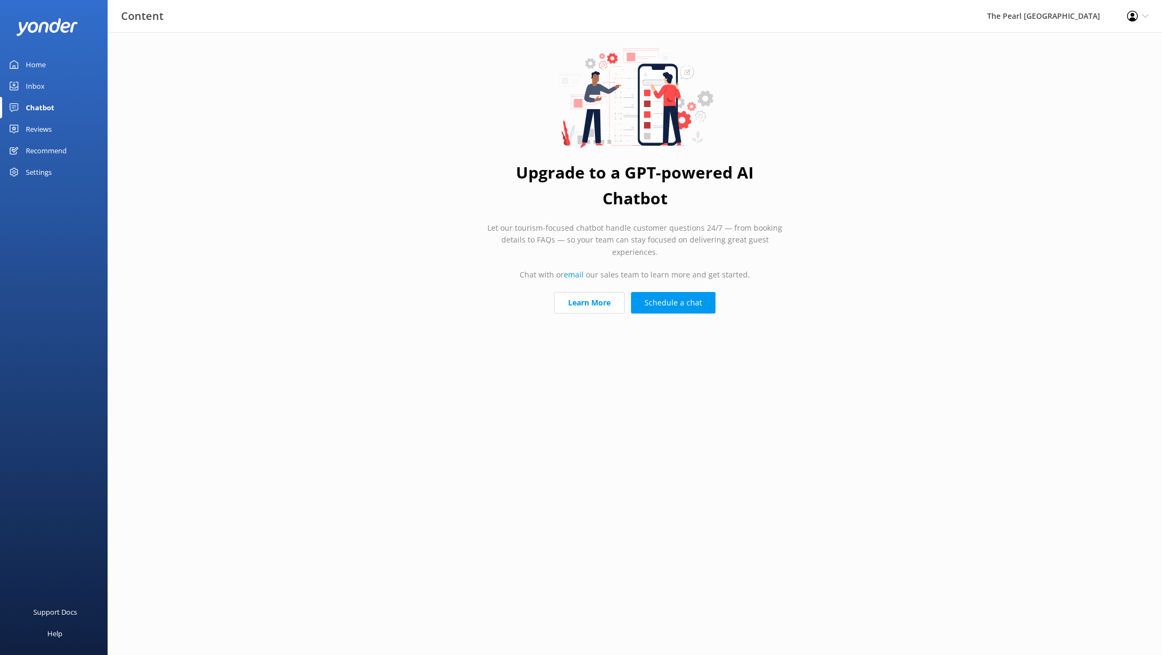
click at [53, 126] on link "Reviews" at bounding box center [54, 129] width 108 height 22
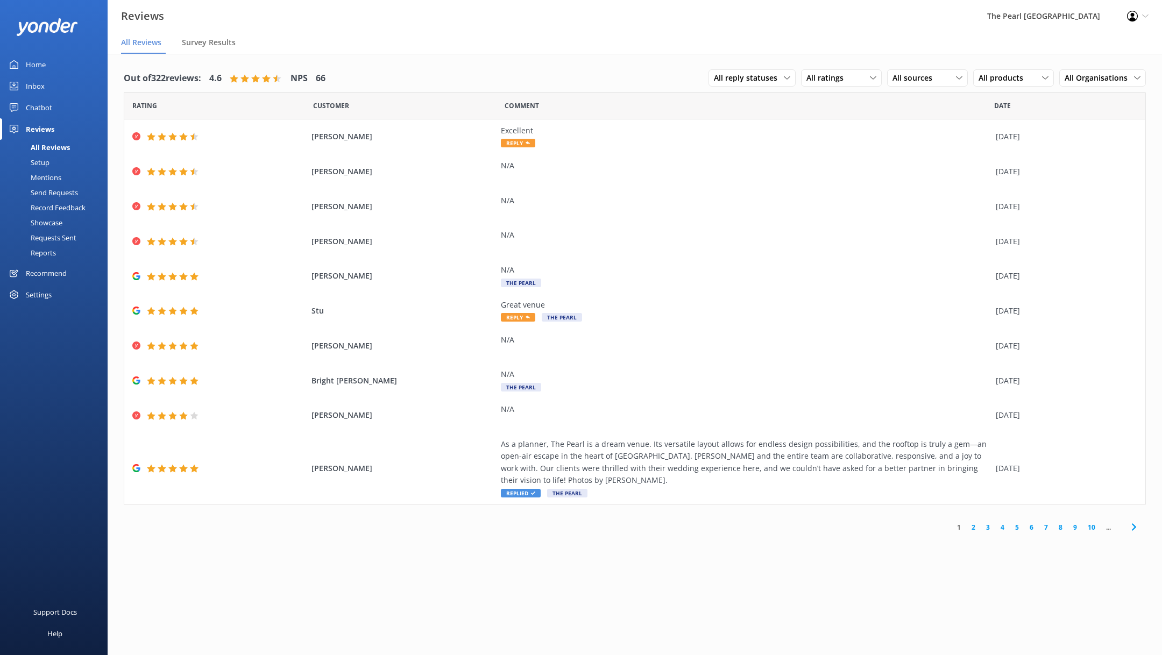
click at [52, 158] on link "Setup" at bounding box center [56, 162] width 101 height 15
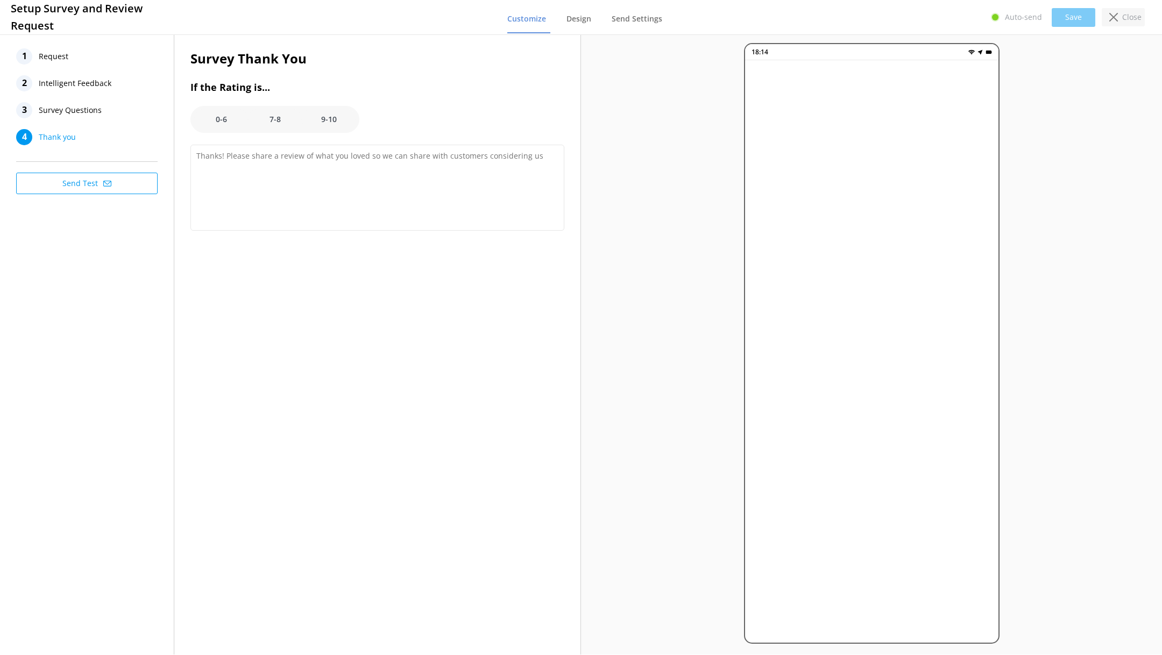
click at [1129, 11] on p "Close" at bounding box center [1131, 17] width 19 height 12
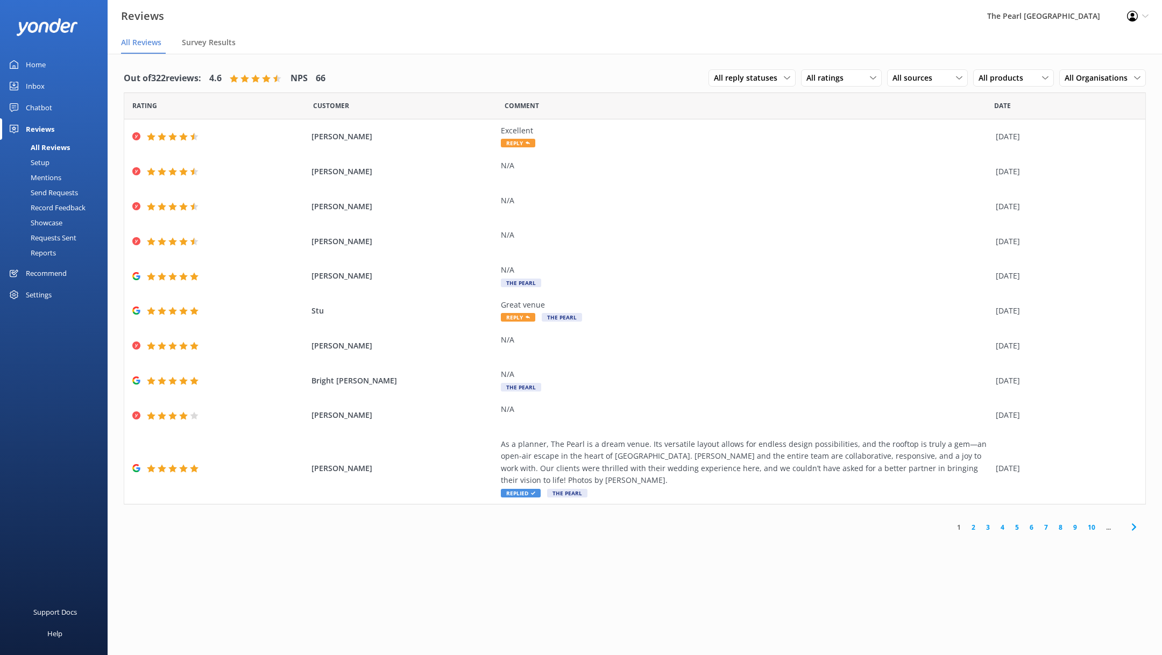
click at [1049, 16] on div "The Pearl [GEOGRAPHIC_DATA]" at bounding box center [1044, 16] width 140 height 32
click at [1106, 80] on span "All Organisations" at bounding box center [1099, 78] width 69 height 12
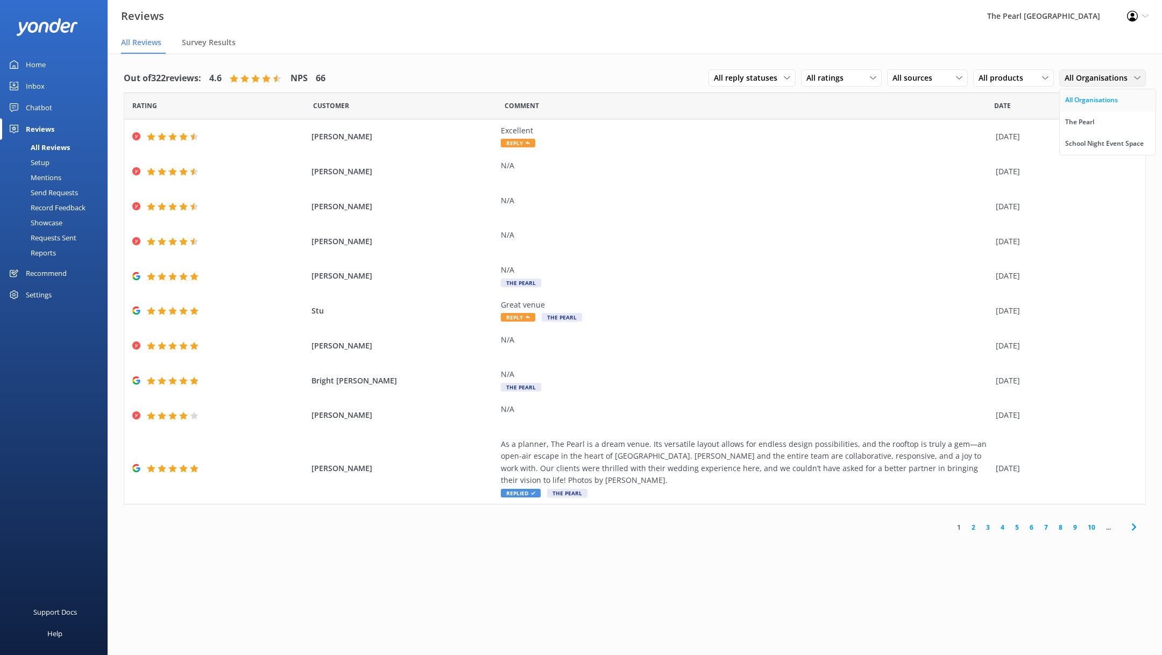
click at [1107, 97] on div "All Organisations" at bounding box center [1091, 100] width 53 height 11
click at [1095, 75] on span "All Organisations" at bounding box center [1099, 78] width 69 height 12
click at [1084, 123] on div "The Pearl" at bounding box center [1079, 122] width 29 height 11
click at [1097, 81] on span "The Pearl" at bounding box center [1091, 78] width 41 height 12
click at [1086, 142] on div "School Night Event Space" at bounding box center [1110, 143] width 79 height 11
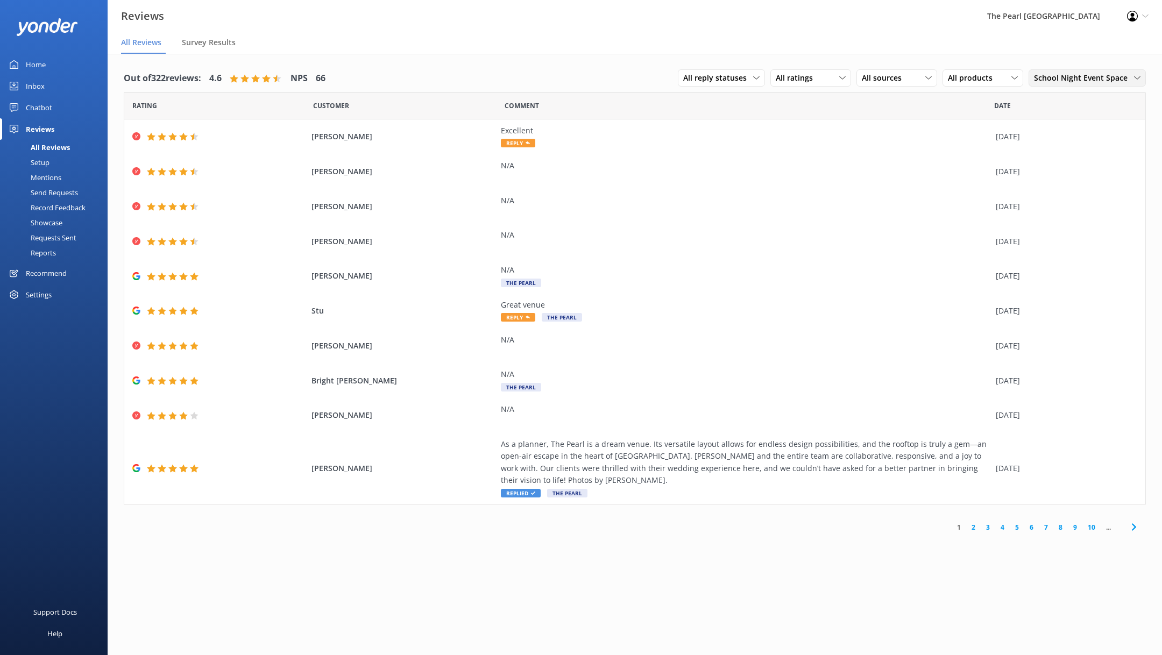
click at [1083, 76] on span "School Night Event Space" at bounding box center [1084, 78] width 100 height 12
click at [1066, 121] on link "The Pearl" at bounding box center [1087, 122] width 116 height 22
click at [41, 301] on div "Settings" at bounding box center [39, 295] width 26 height 22
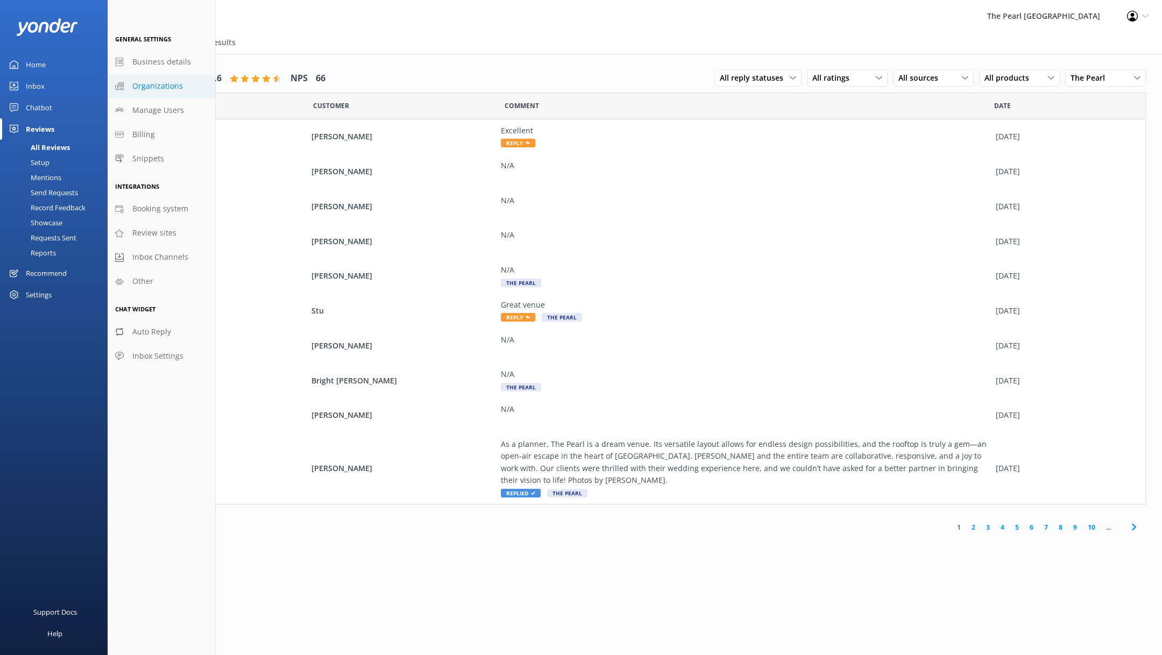
click at [176, 87] on span "Organizations" at bounding box center [157, 86] width 51 height 12
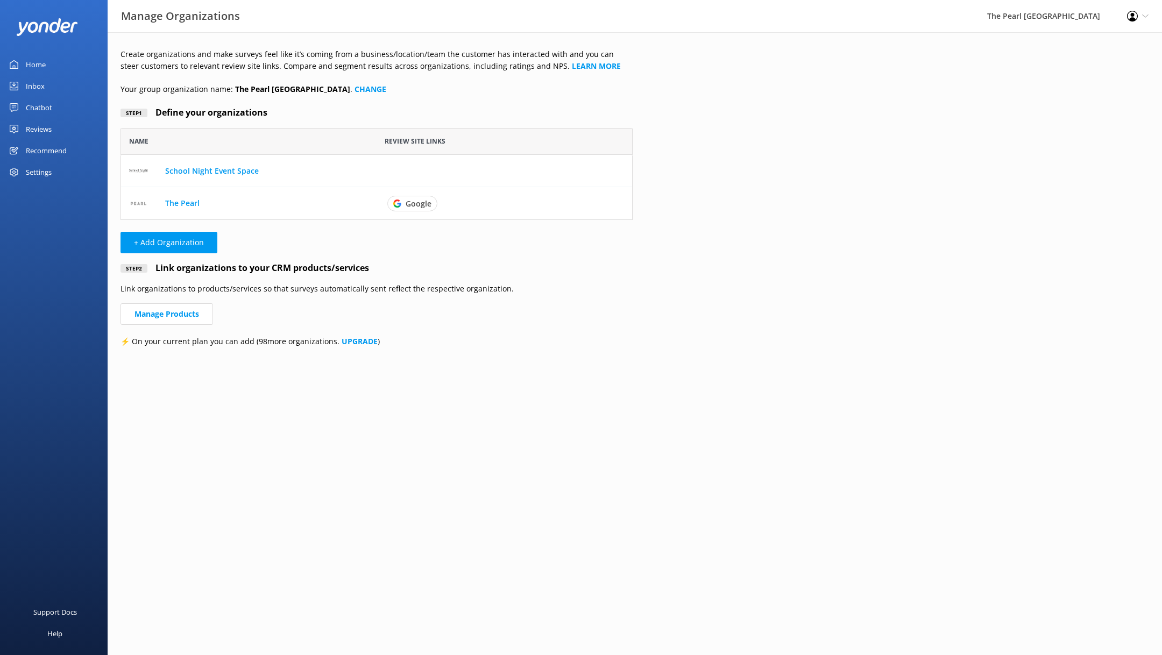
scroll to position [91, 512]
click at [186, 313] on link "Manage Products" at bounding box center [167, 314] width 93 height 22
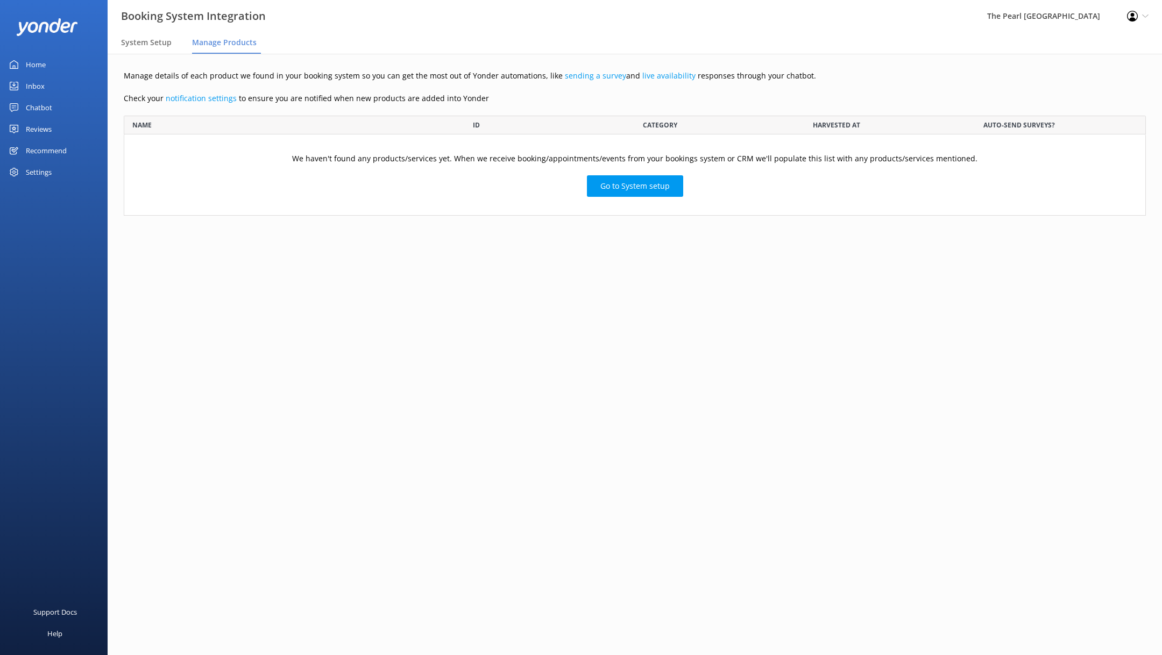
scroll to position [100, 1022]
click at [668, 180] on link "Go to System setup" at bounding box center [635, 186] width 96 height 22
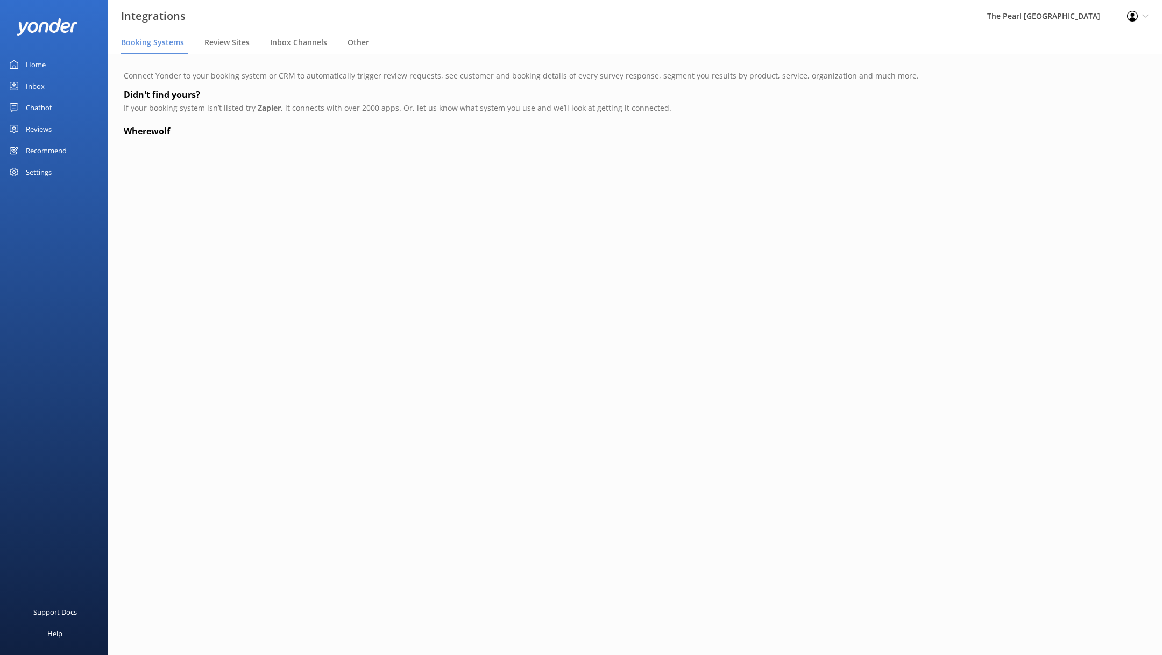
click at [238, 108] on p "If your booking system isn’t listed try Zapier , it connects with over 2000 app…" at bounding box center [635, 108] width 1022 height 12
click at [48, 168] on div "Settings" at bounding box center [39, 172] width 26 height 22
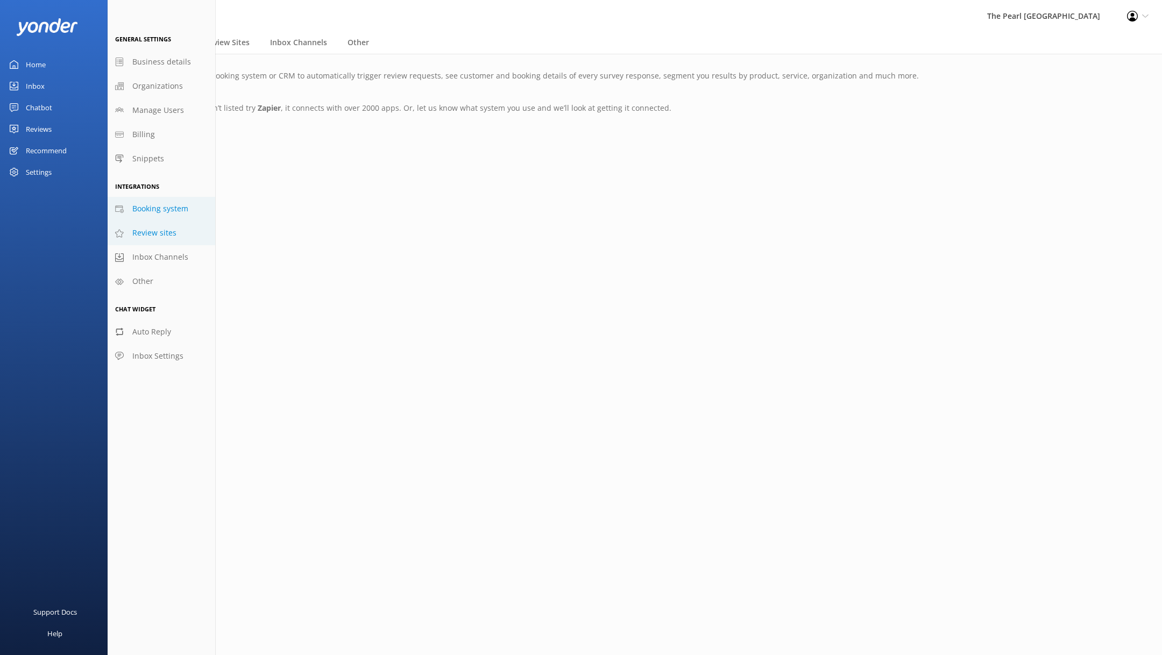
click at [175, 230] on link "Review sites" at bounding box center [162, 233] width 108 height 24
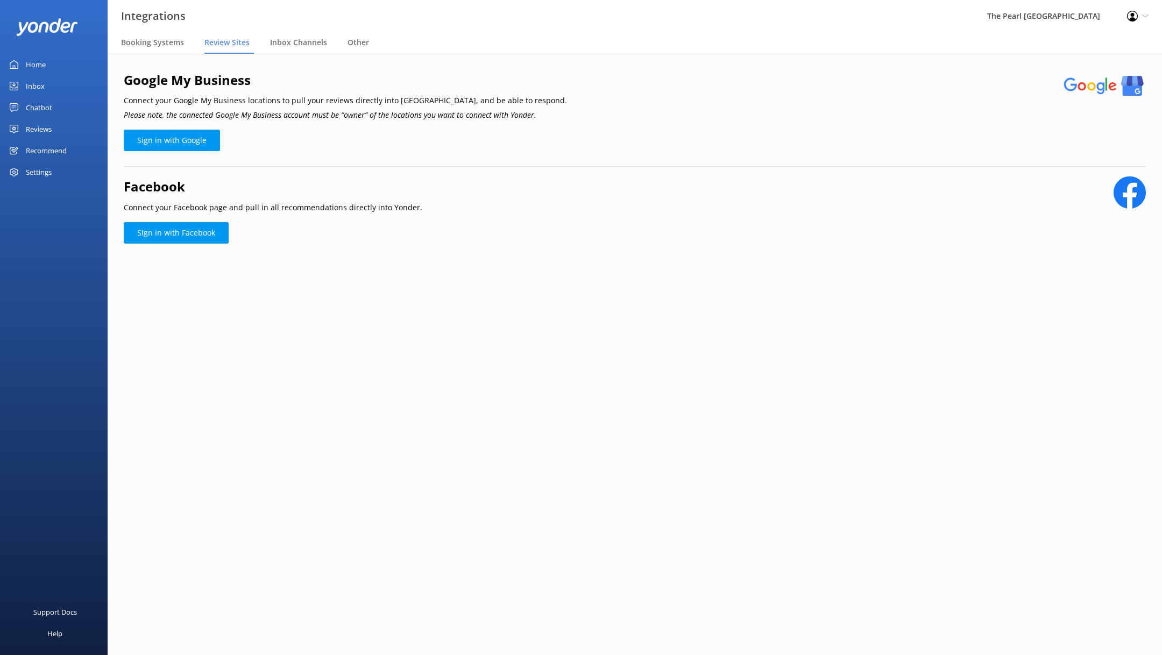
click at [50, 140] on div "Recommend" at bounding box center [46, 151] width 41 height 22
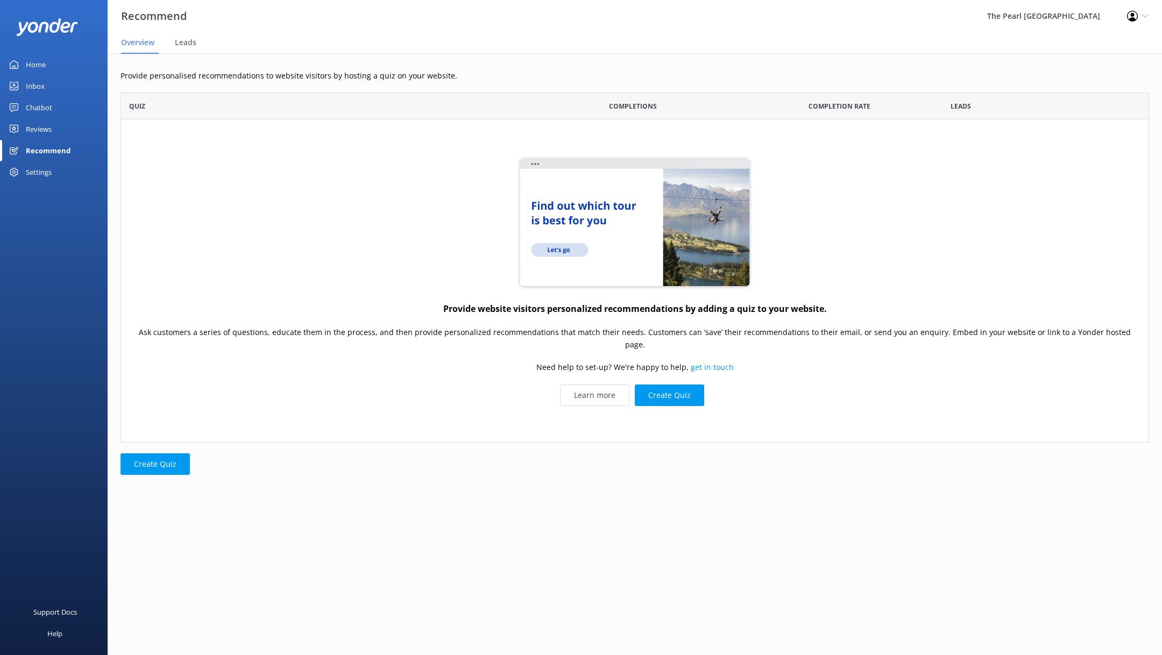
scroll to position [350, 1029]
click at [45, 193] on div "Home Inbox Chatbot Reviews All Reviews Setup Mentions Send Requests Record Feed…" at bounding box center [54, 164] width 108 height 328
click at [46, 170] on div "Settings" at bounding box center [39, 172] width 26 height 22
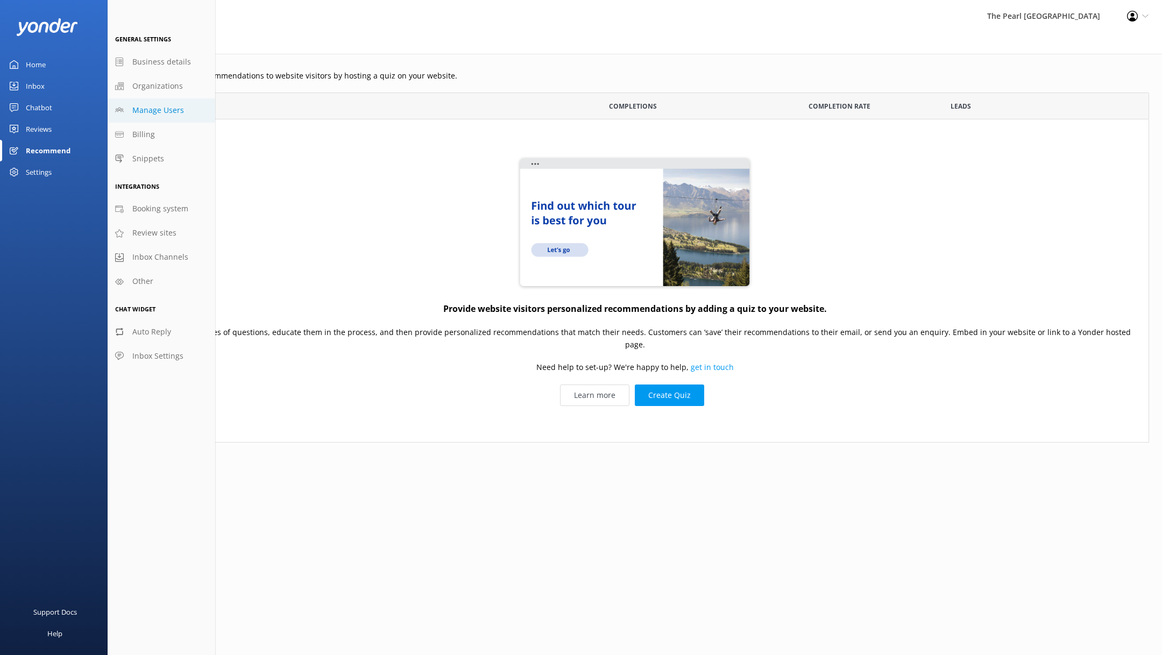
click at [164, 106] on span "Manage Users" at bounding box center [158, 110] width 52 height 12
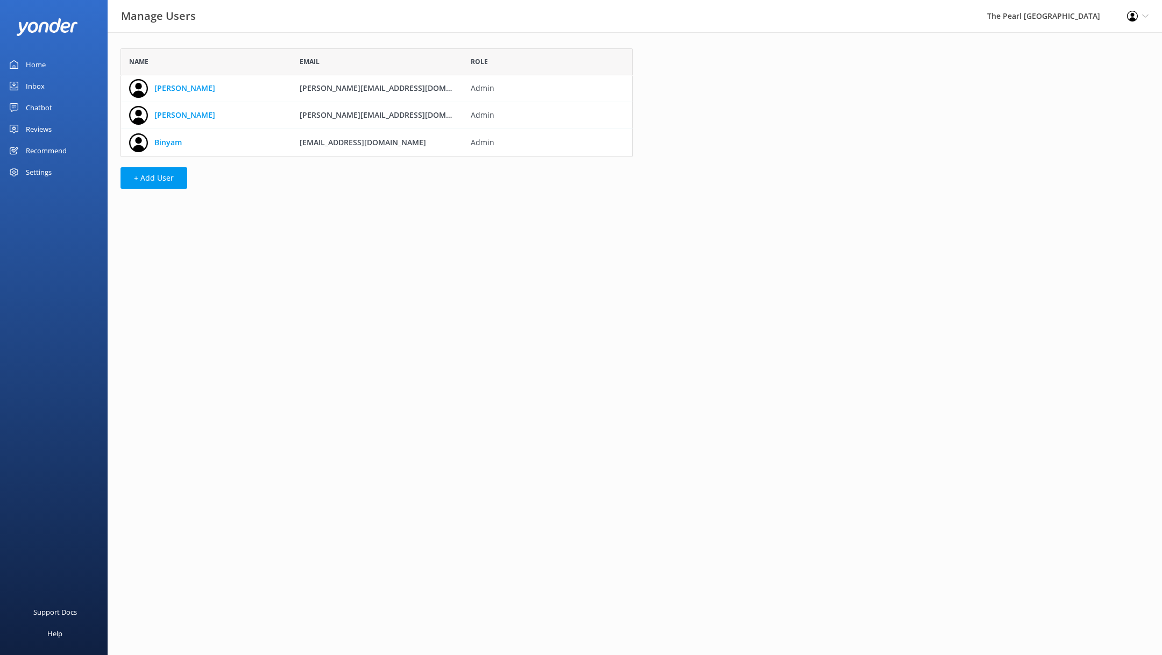
scroll to position [108, 512]
click at [29, 167] on div "Settings" at bounding box center [39, 172] width 26 height 22
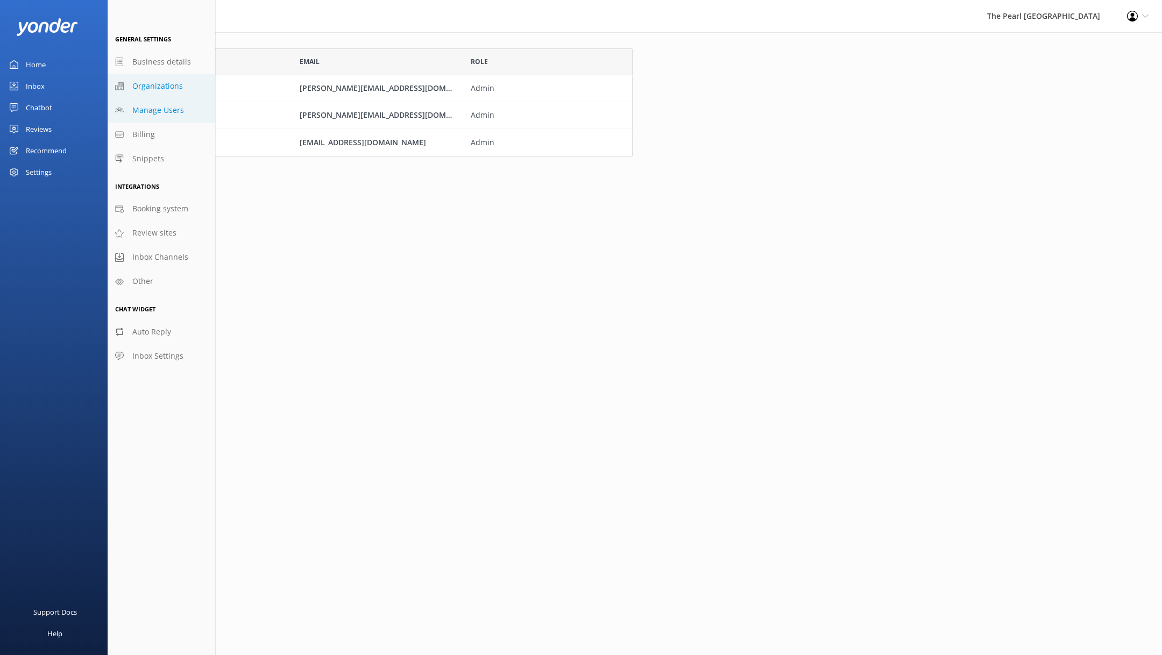
click at [153, 84] on span "Organizations" at bounding box center [157, 86] width 51 height 12
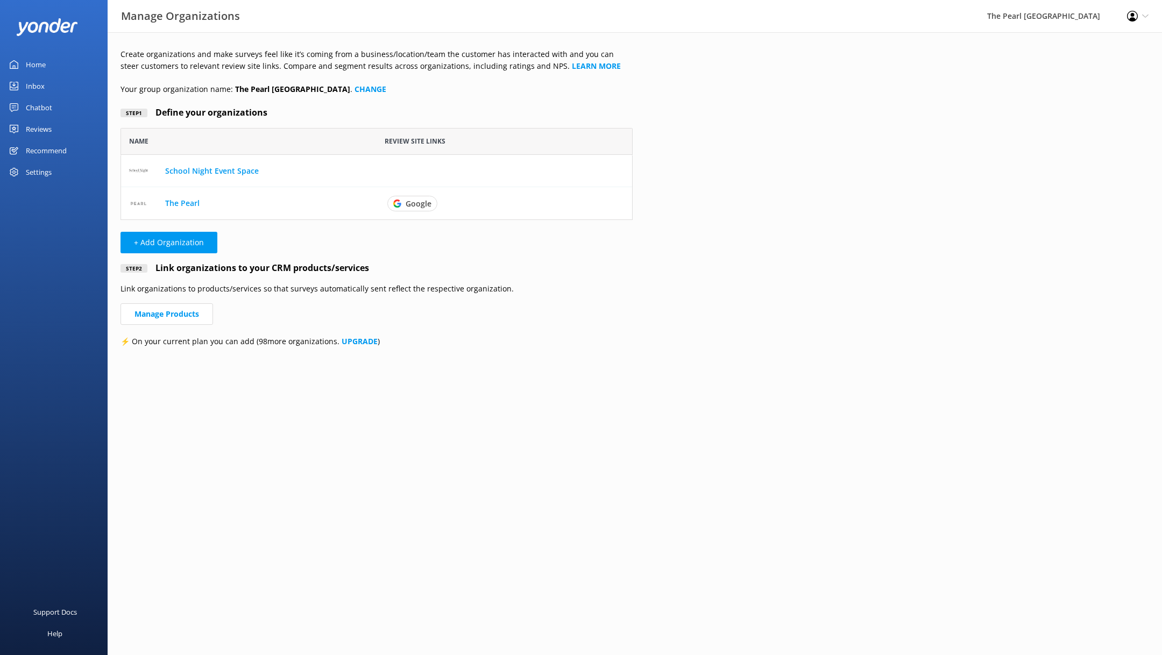
scroll to position [91, 512]
click at [646, 206] on icon "row" at bounding box center [642, 203] width 11 height 11
click at [649, 174] on button "row" at bounding box center [643, 170] width 22 height 11
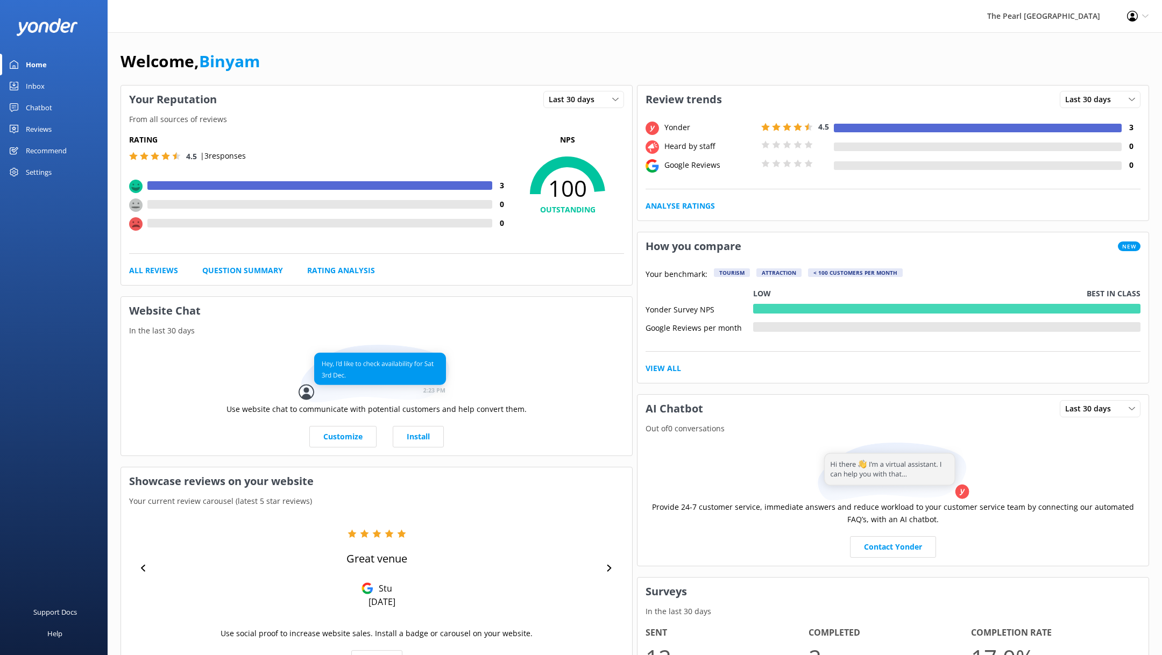
click at [43, 126] on div "Reviews" at bounding box center [39, 129] width 26 height 22
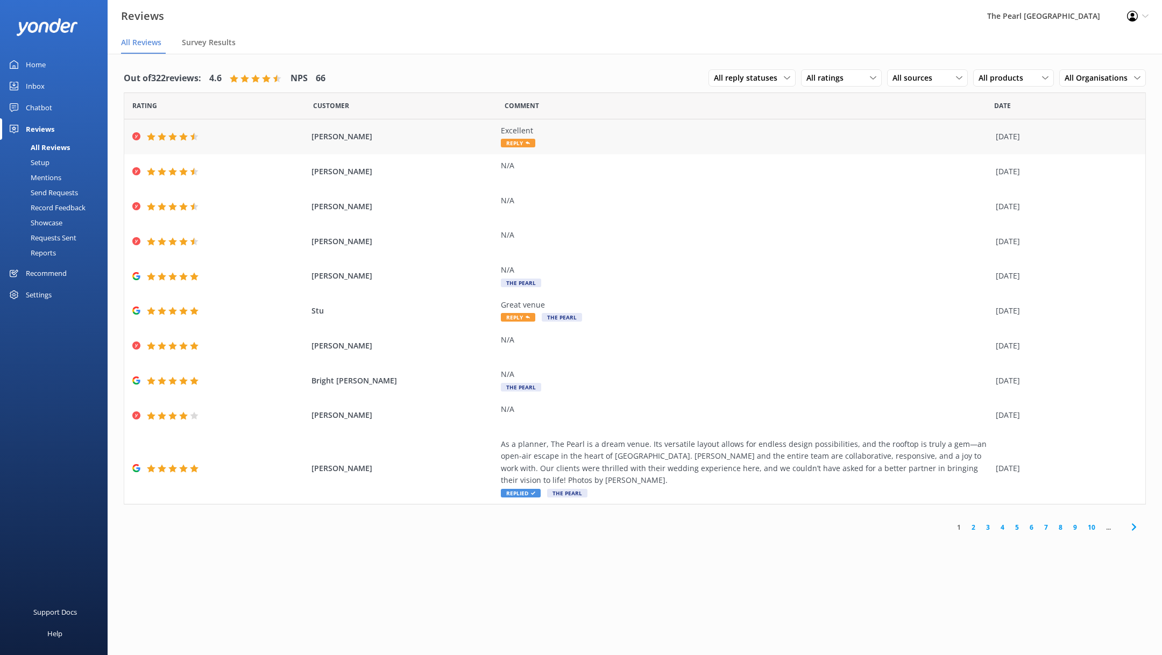
click at [587, 143] on div "Excellent Reply" at bounding box center [746, 137] width 490 height 24
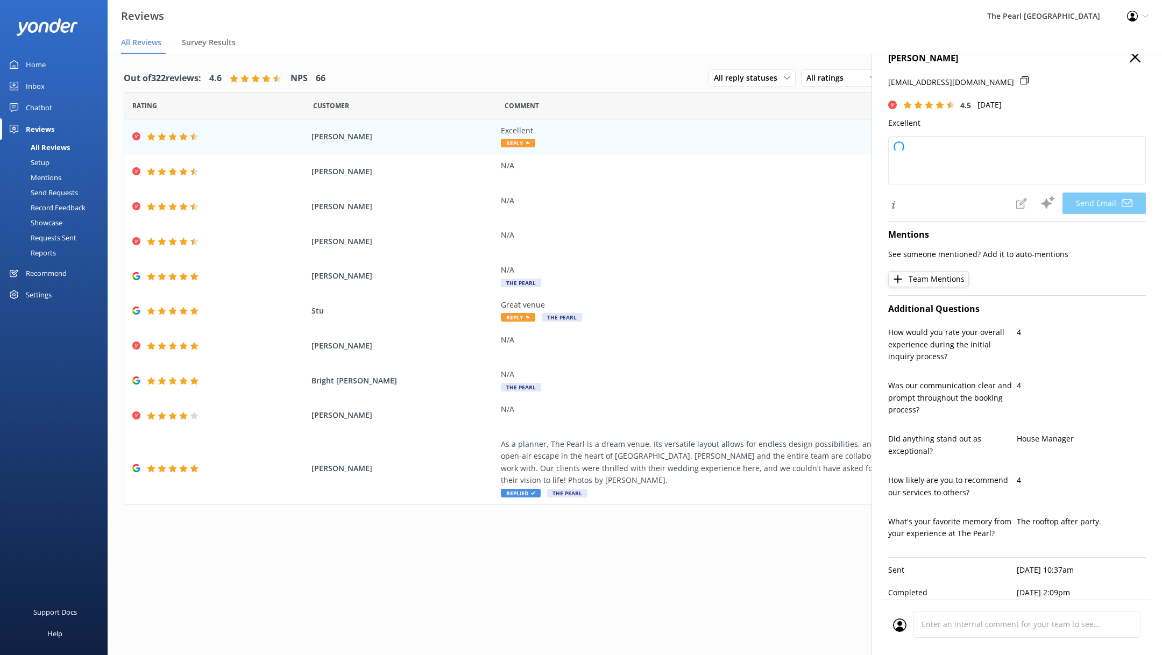
scroll to position [21, 0]
type textarea "Thank you so much for your kind words and great rating, [PERSON_NAME]! We’re th…"
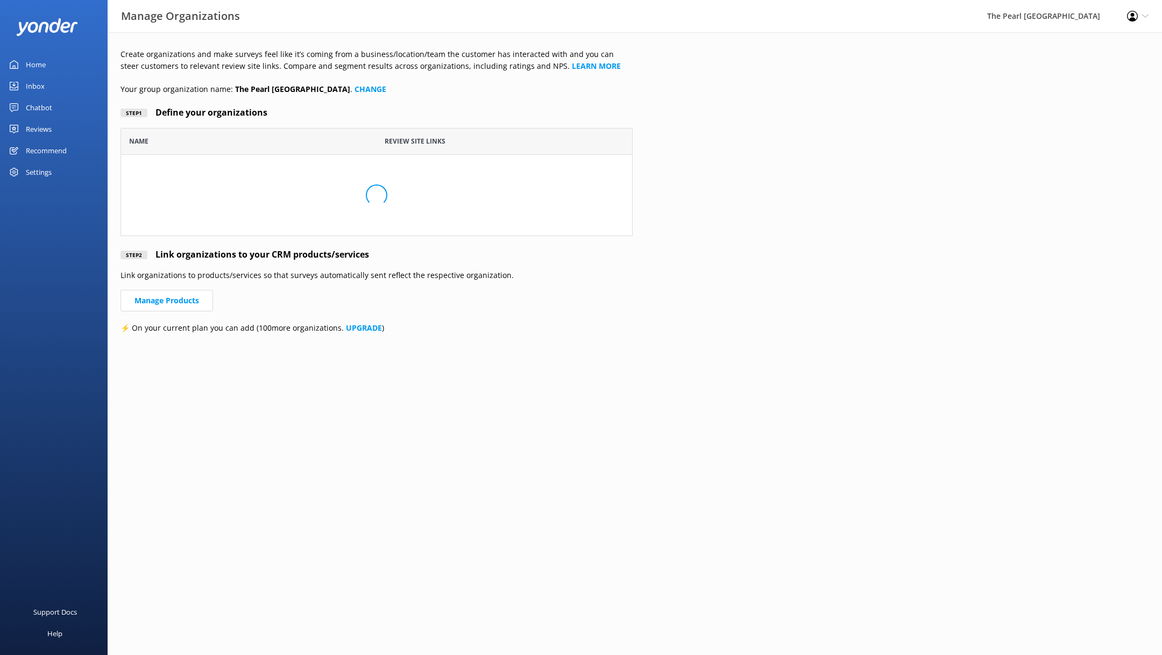
scroll to position [91, 512]
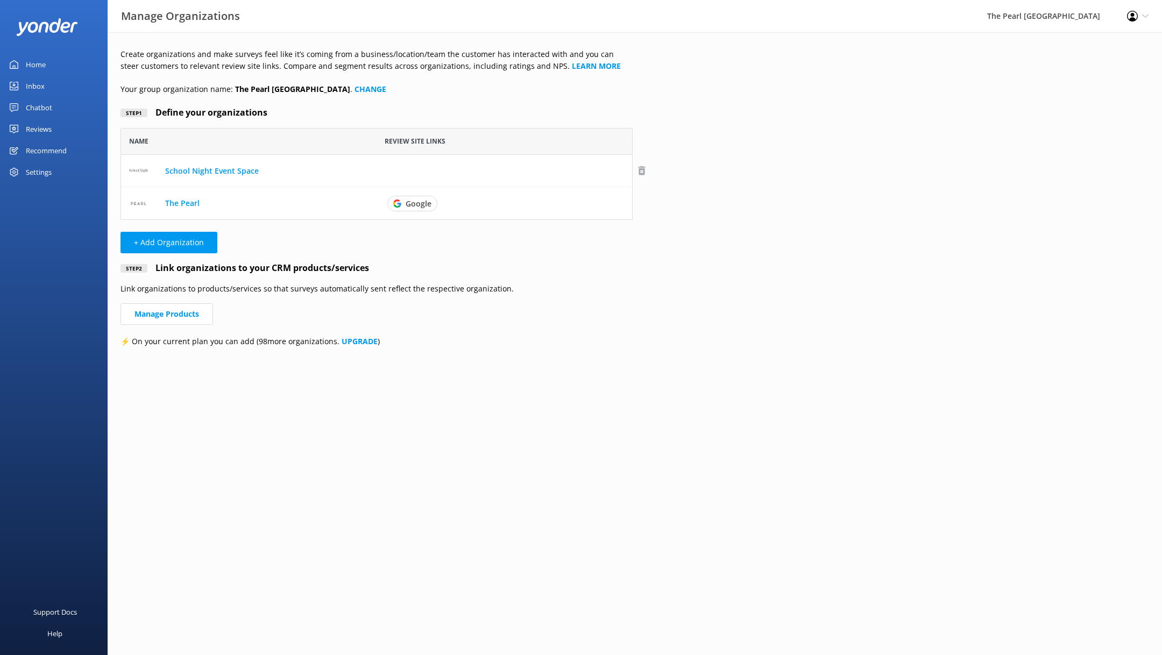
click at [643, 172] on icon "row" at bounding box center [642, 170] width 11 height 11
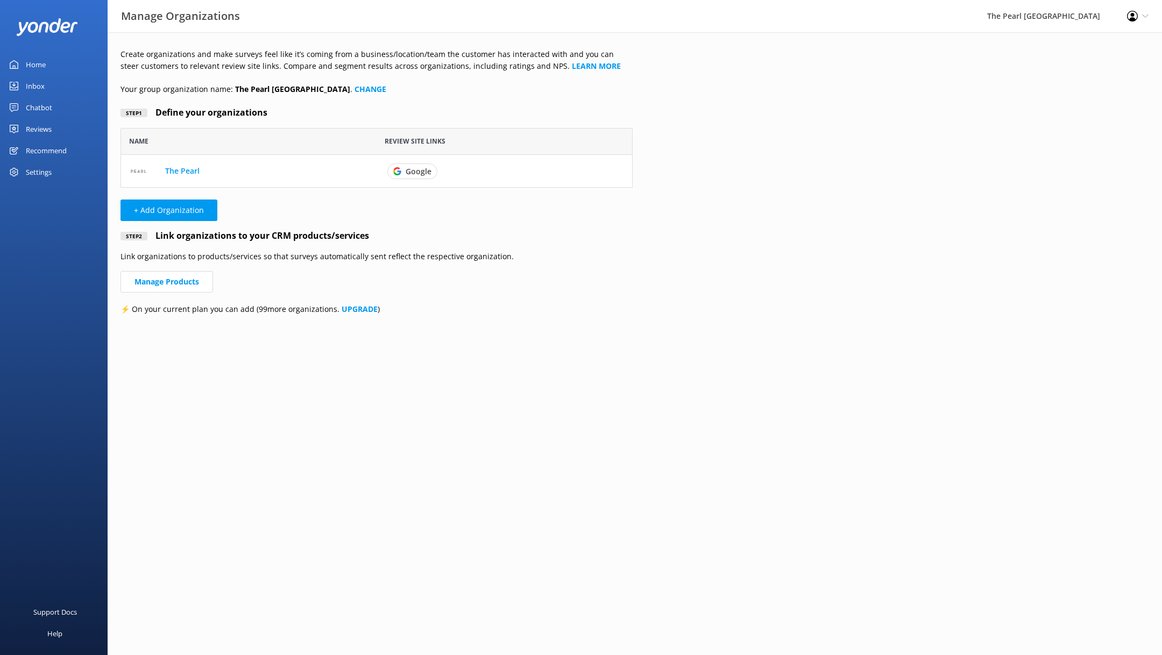
scroll to position [59, 512]
click at [183, 173] on link "The Pearl" at bounding box center [182, 171] width 34 height 10
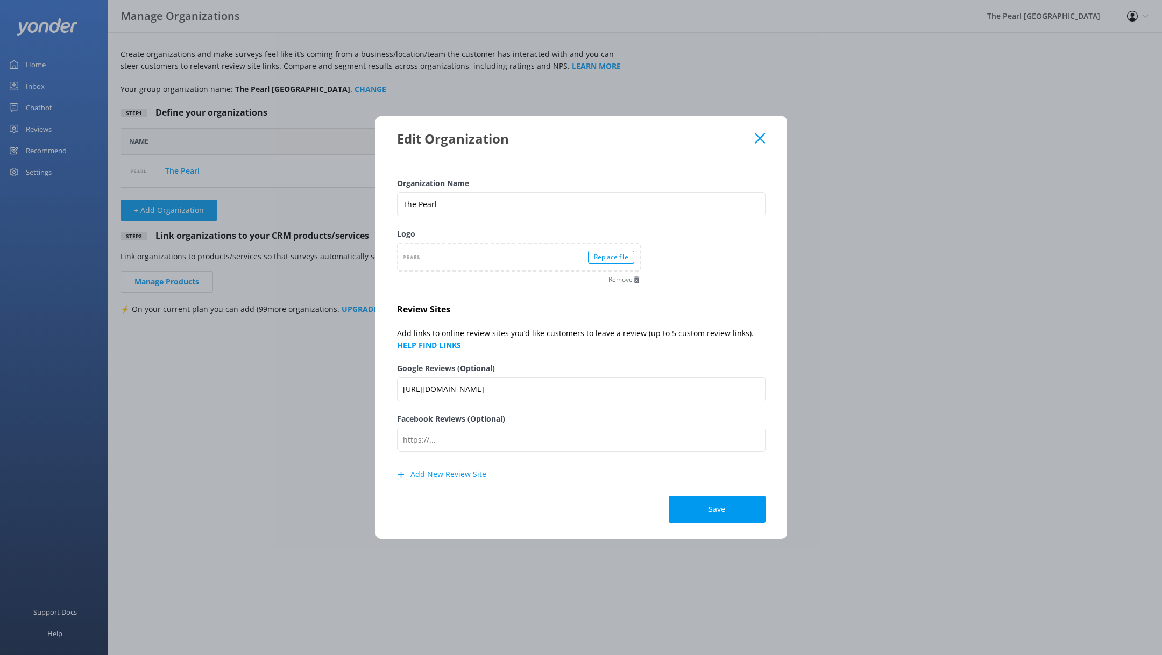
click at [766, 137] on div "Edit Organization" at bounding box center [582, 138] width 412 height 45
click at [760, 142] on icon at bounding box center [760, 138] width 10 height 11
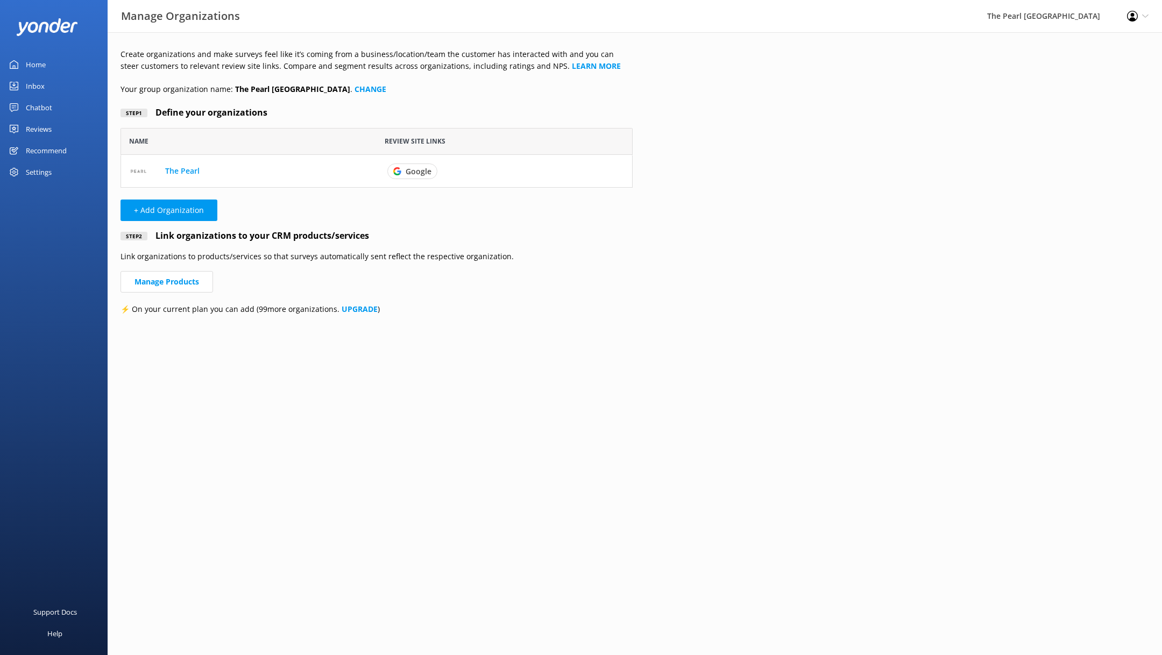
click at [60, 65] on link "Home" at bounding box center [54, 65] width 108 height 22
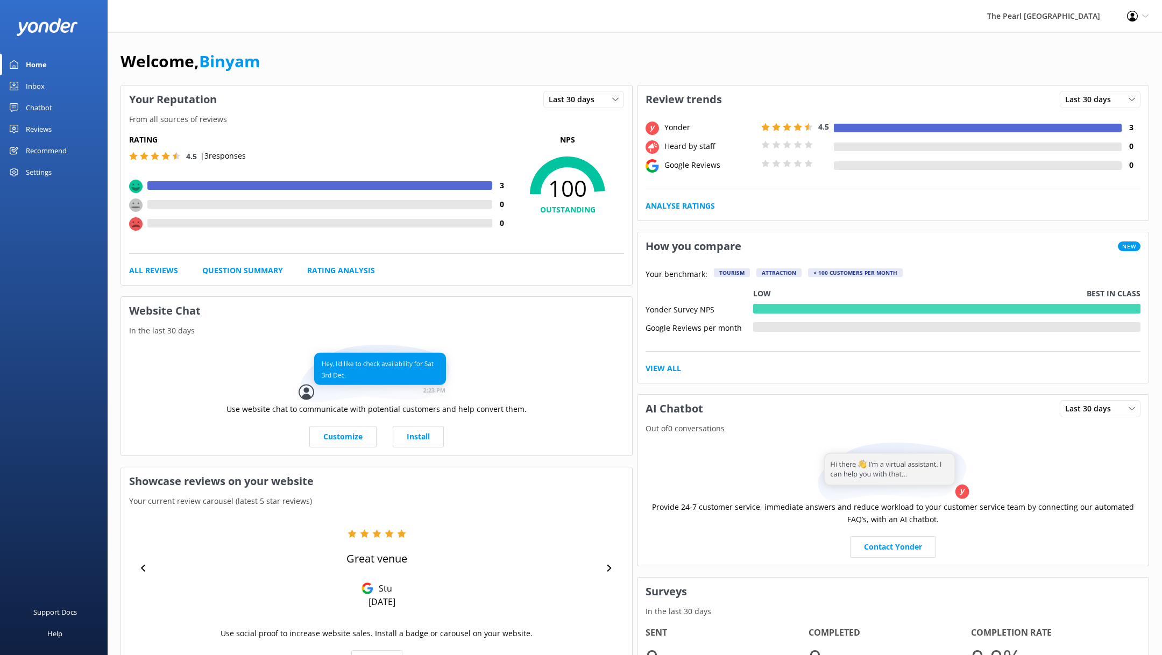
click at [46, 132] on div "Reviews" at bounding box center [39, 129] width 26 height 22
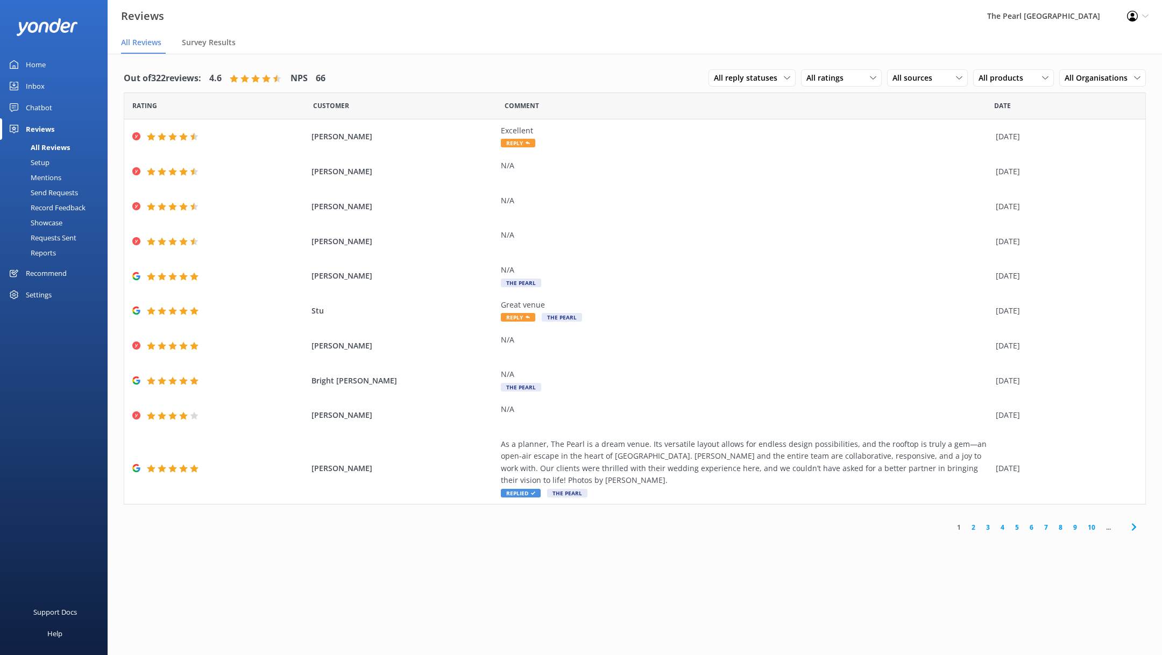
click at [52, 159] on link "Setup" at bounding box center [56, 162] width 101 height 15
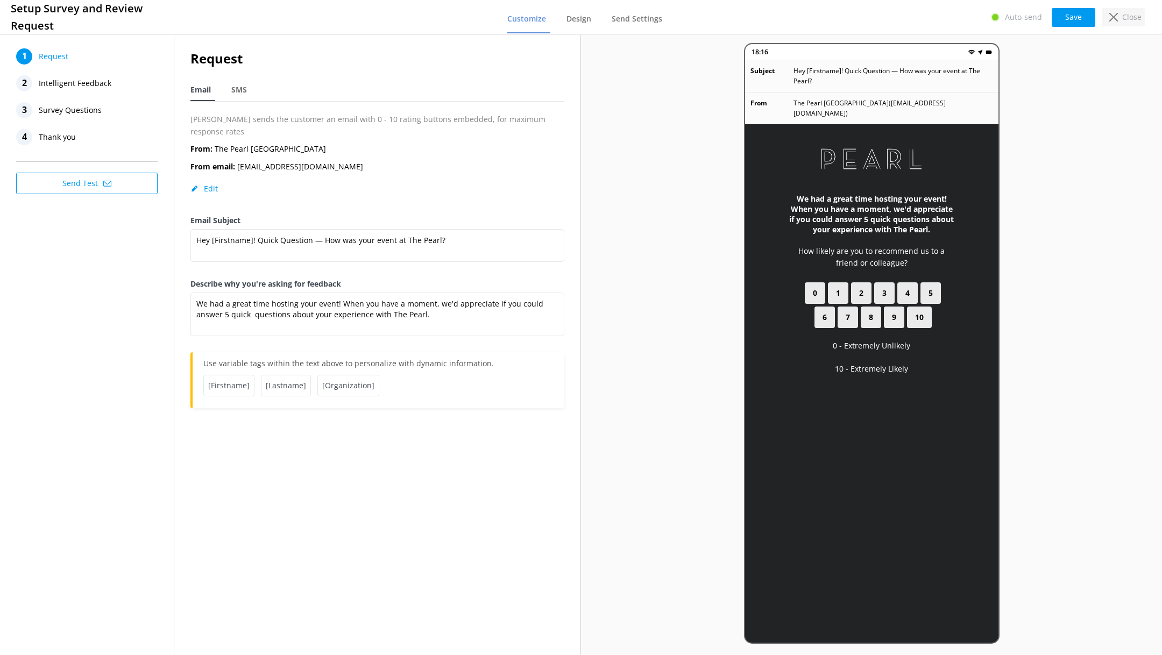
click at [1139, 15] on p "Close" at bounding box center [1131, 17] width 19 height 12
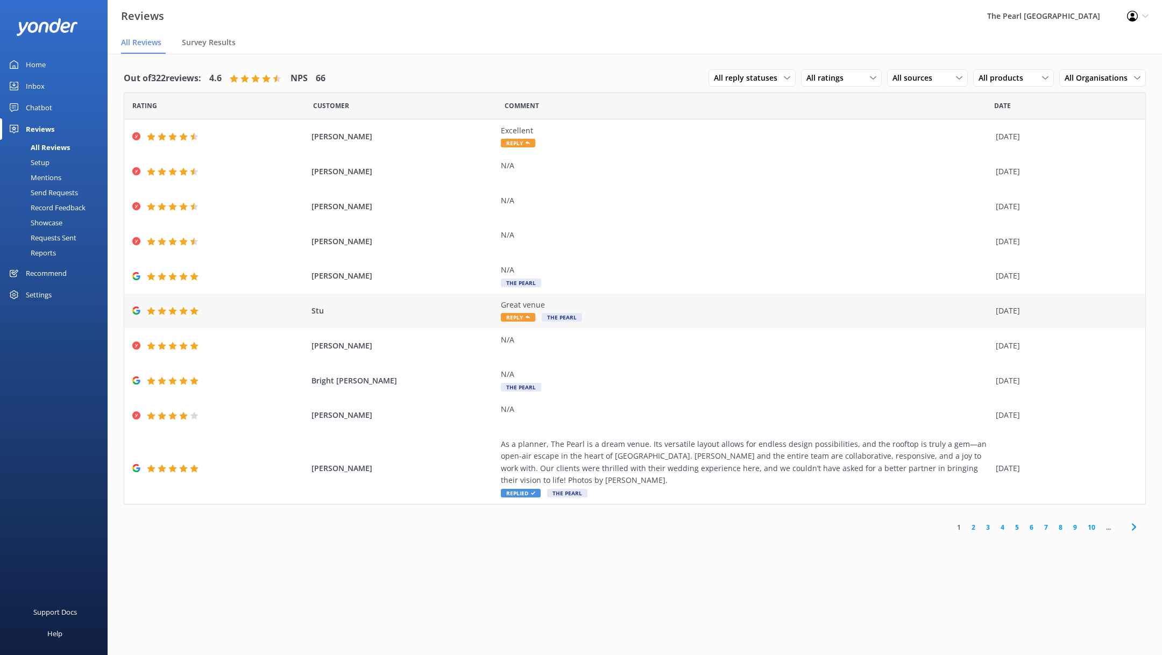
click at [465, 314] on span "Stu" at bounding box center [404, 311] width 185 height 12
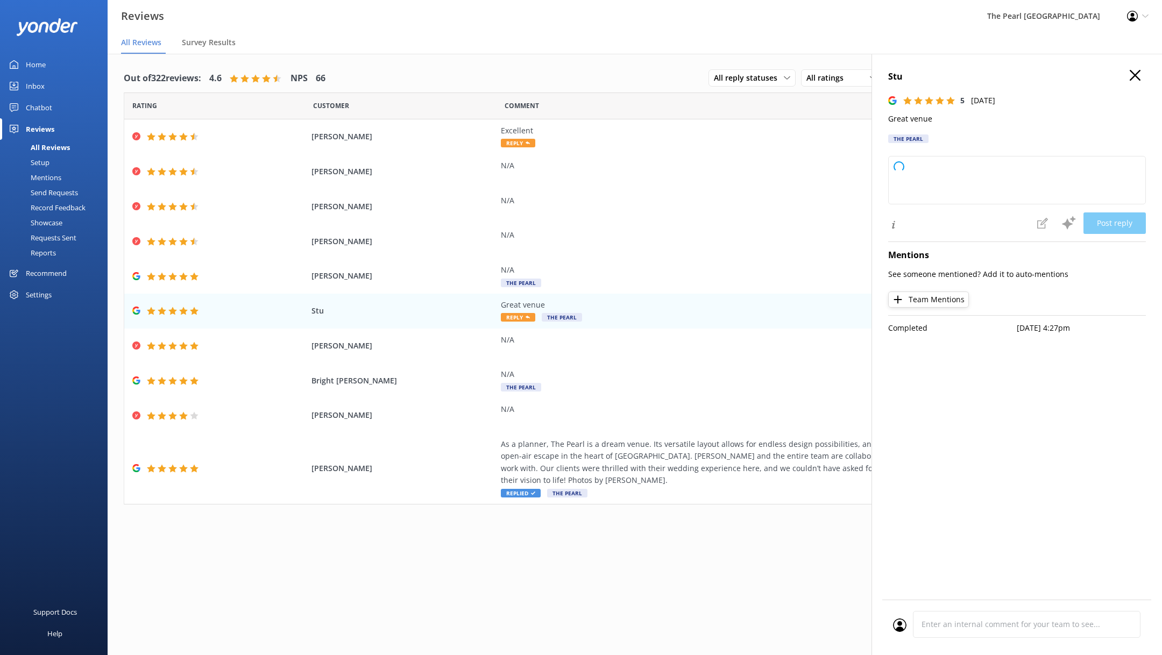
type textarea "Thank you so much for your wonderful feedback! We're thrilled you enjoyed our v…"
click at [673, 247] on div "N/A" at bounding box center [746, 241] width 490 height 24
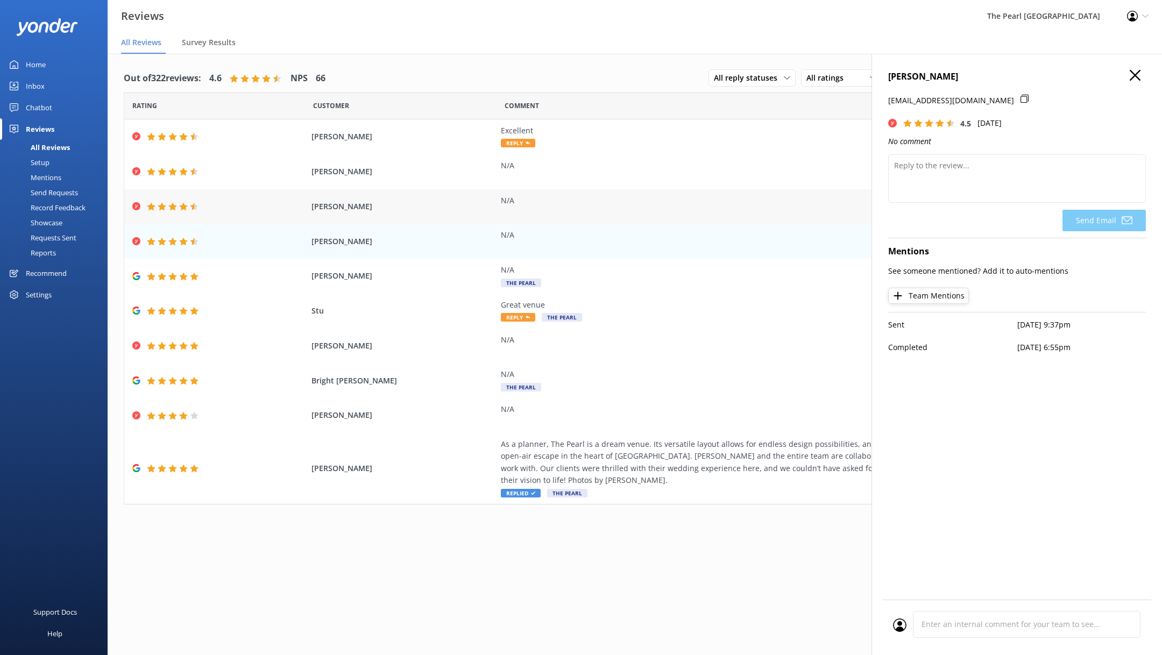
click at [475, 217] on div "Juliette Dickens N/A 02 Oct 2025" at bounding box center [634, 206] width 1021 height 35
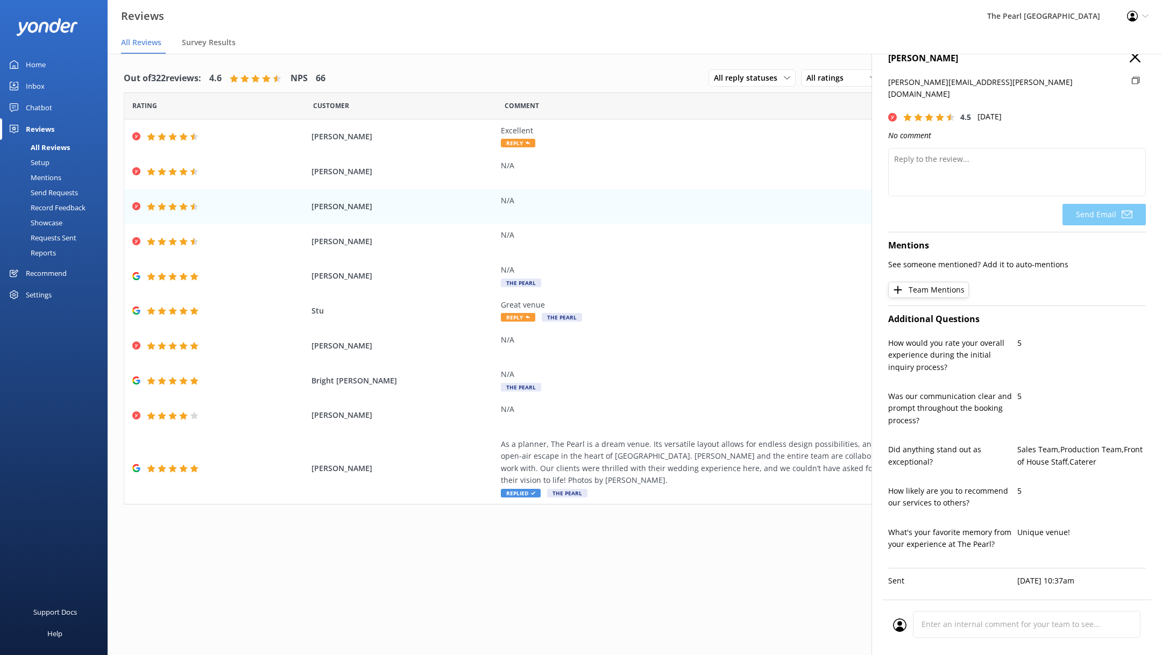
scroll to position [19, 0]
